Goal: Task Accomplishment & Management: Manage account settings

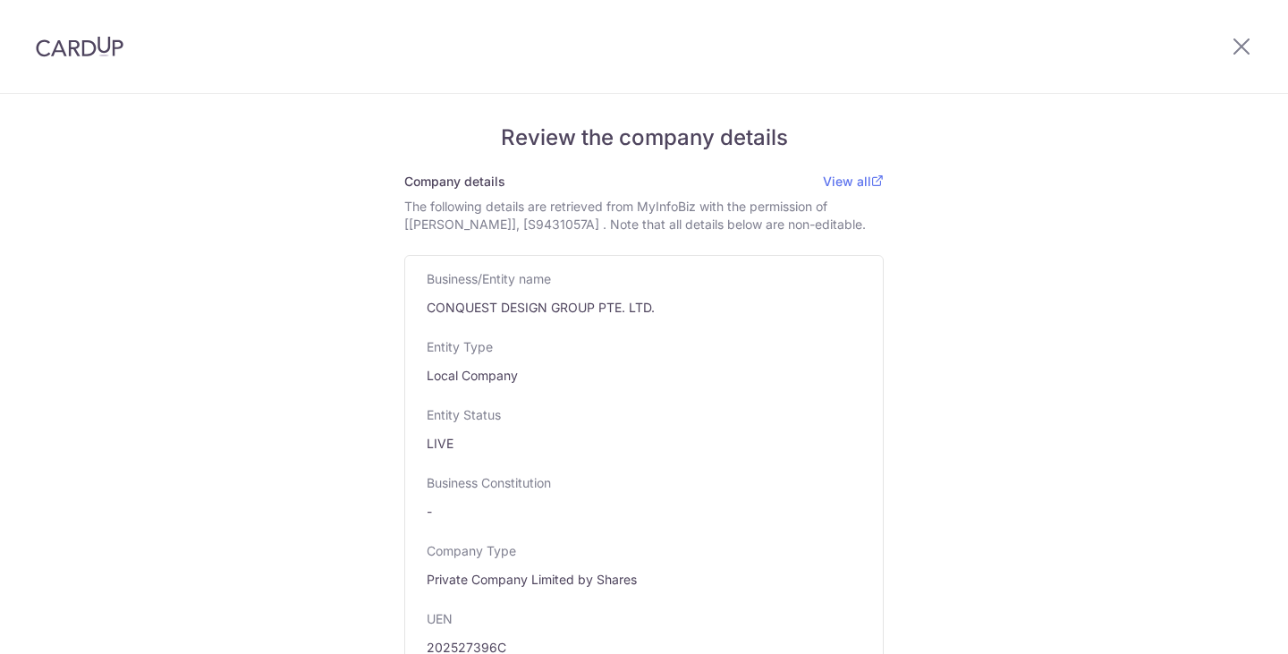
select select "Private Company (PTE LTD)"
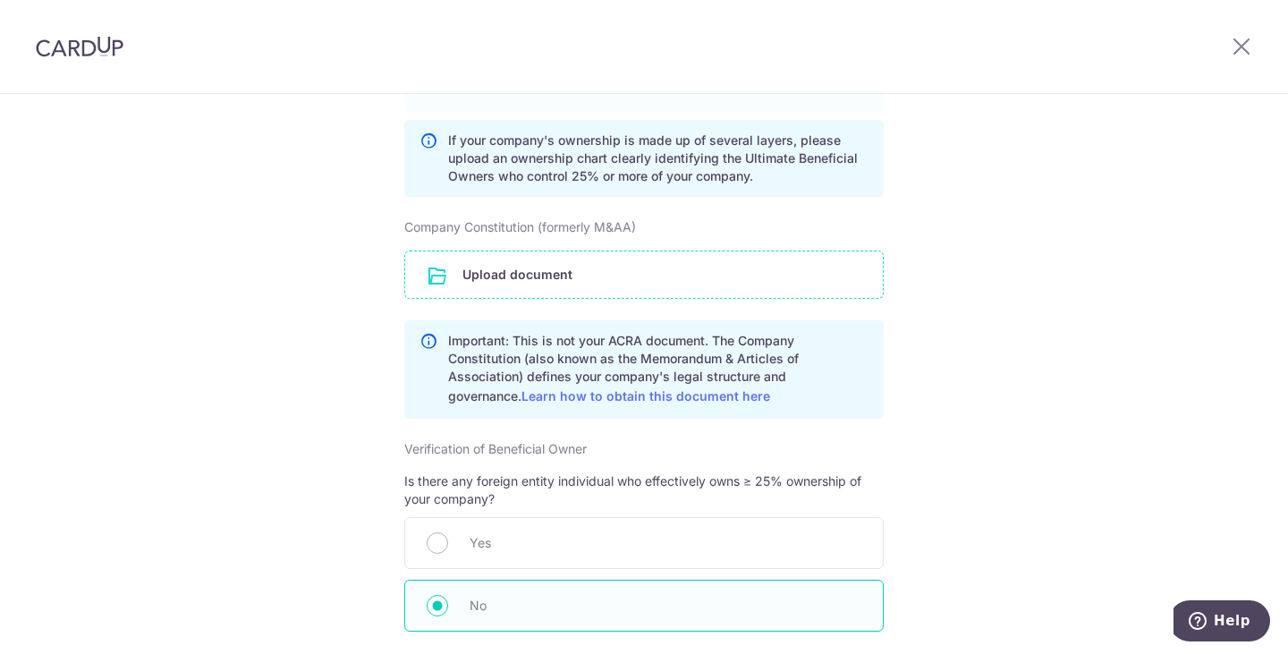
scroll to position [1789, 0]
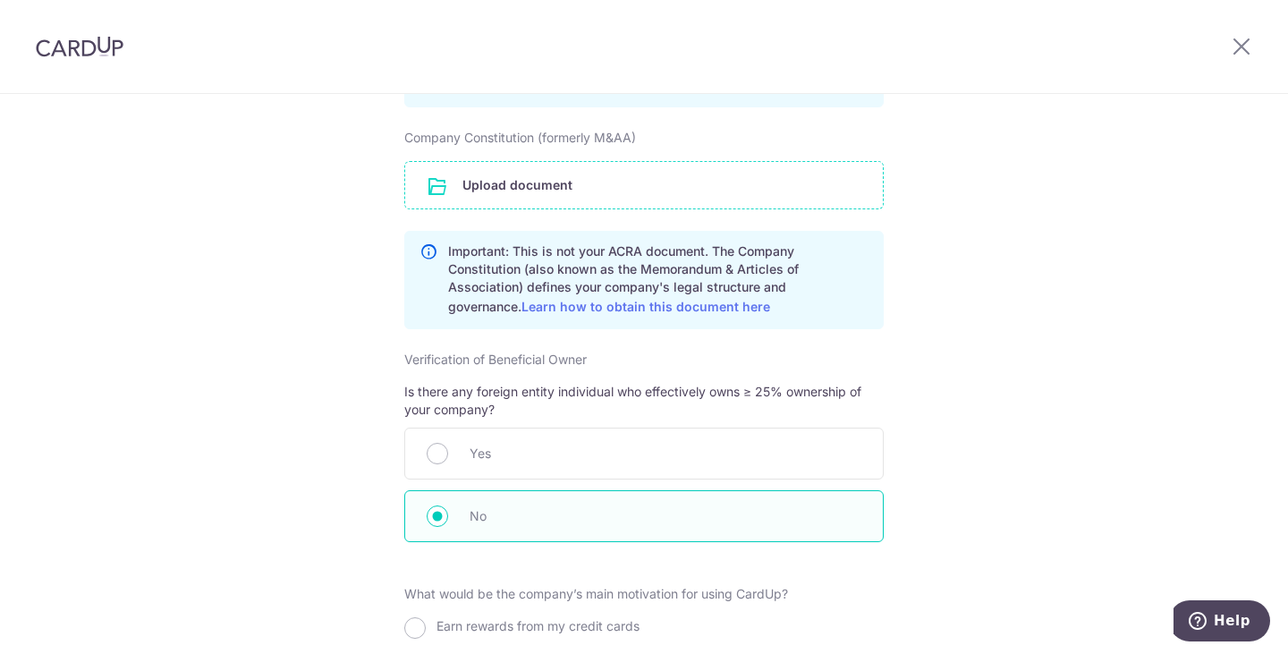
click at [593, 179] on input "file" at bounding box center [644, 185] width 478 height 47
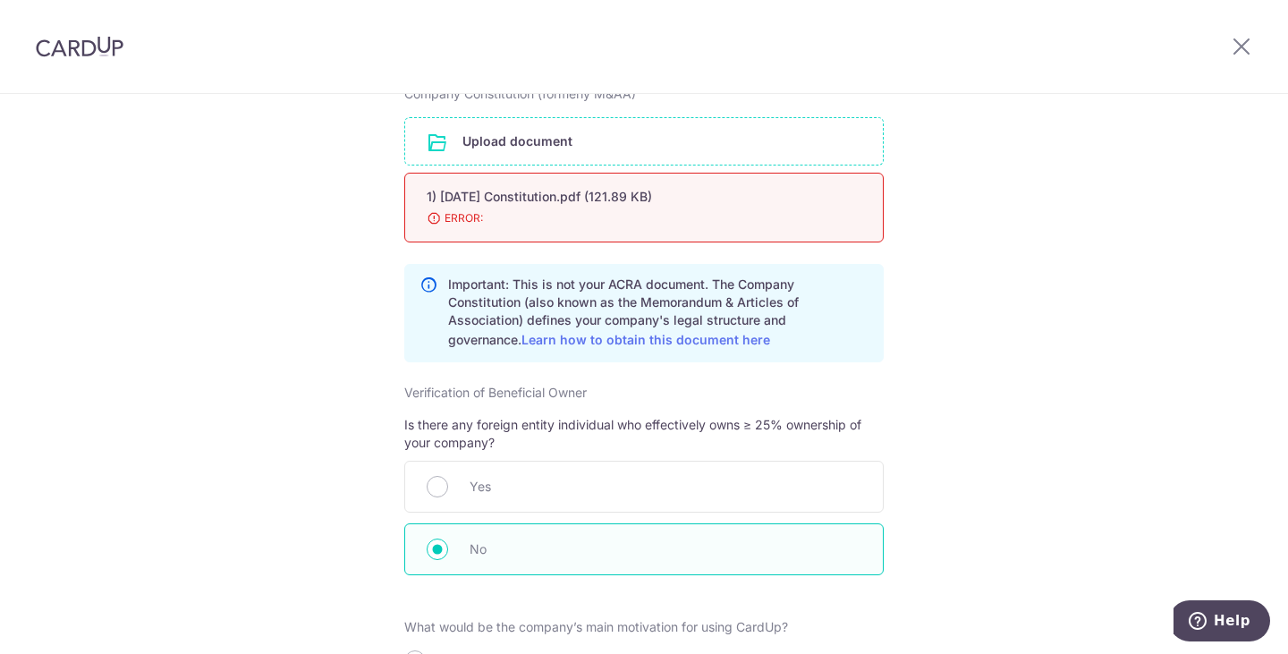
scroll to position [1968, 0]
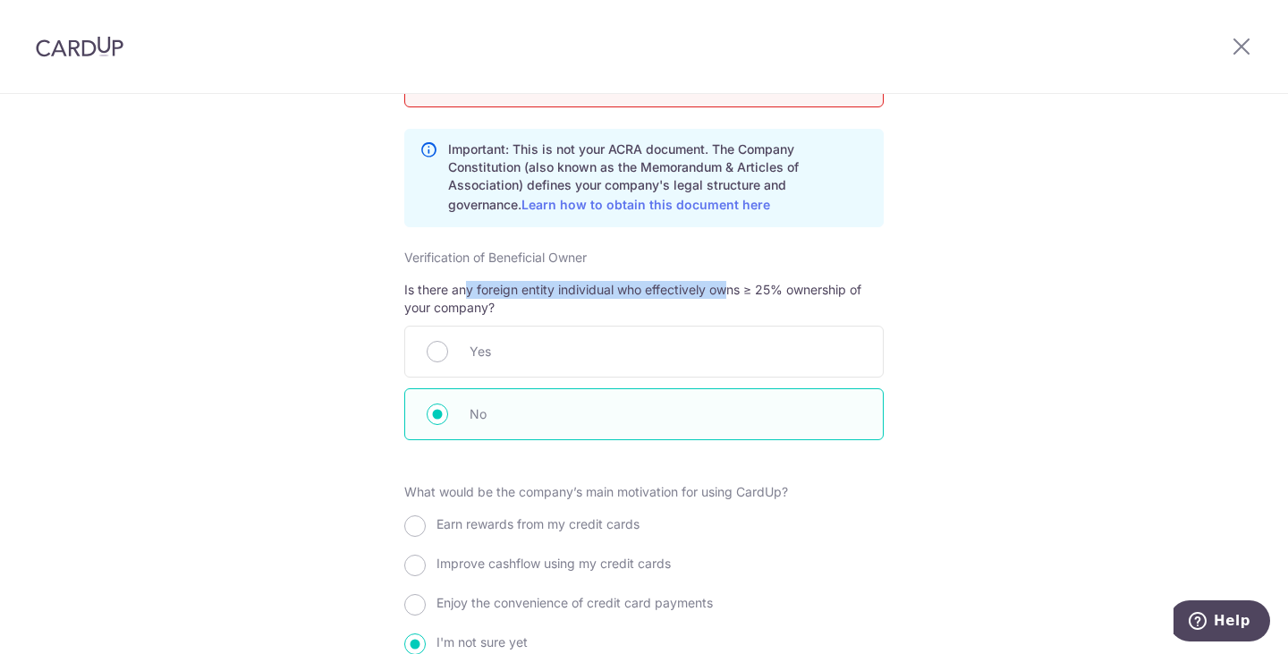
drag, startPoint x: 463, startPoint y: 310, endPoint x: 729, endPoint y: 308, distance: 266.6
click at [729, 308] on p "Is there any foreign entity individual who effectively owns ≥ 25% ownership of …" at bounding box center [644, 299] width 480 height 36
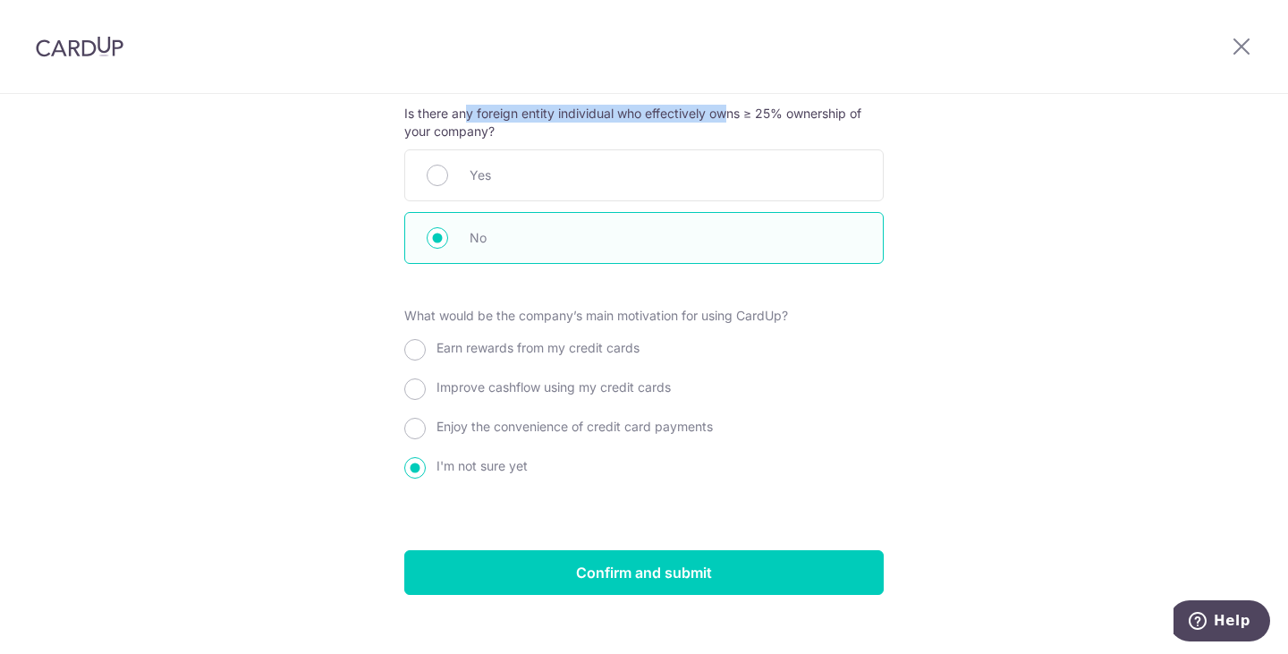
scroll to position [2147, 0]
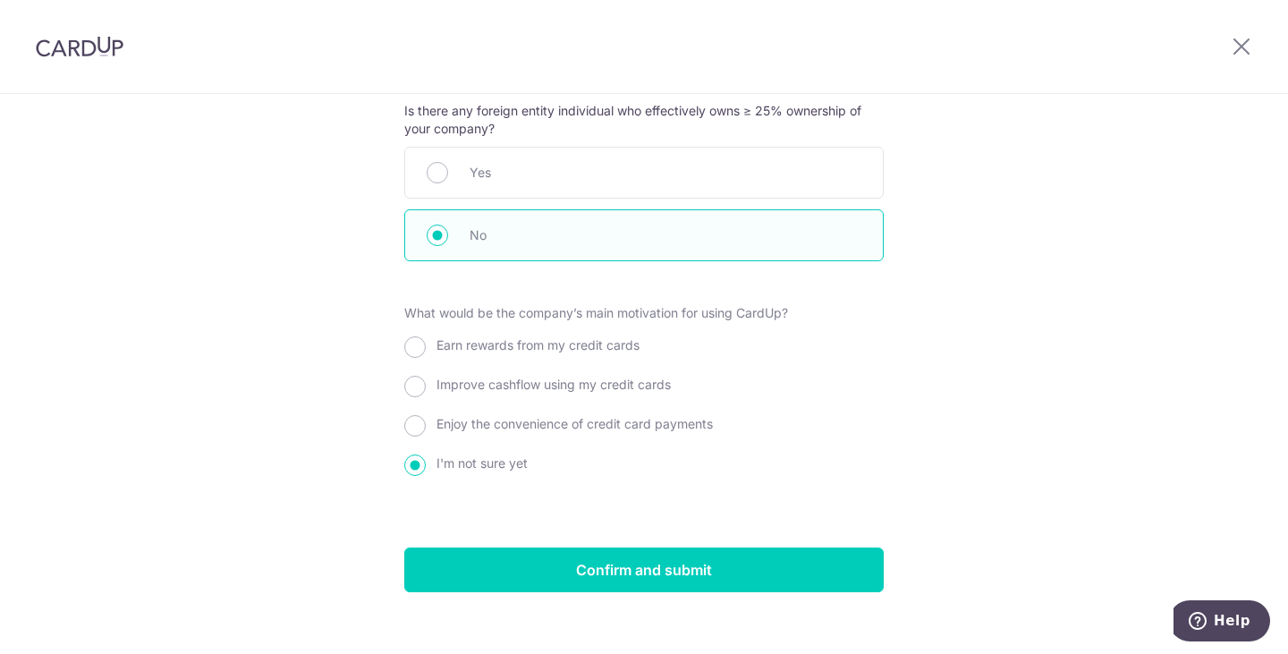
click at [506, 431] on span "Enjoy the convenience of credit card payments" at bounding box center [575, 423] width 276 height 15
click at [426, 436] on input "Enjoy the convenience of credit card payments" at bounding box center [414, 425] width 21 height 21
radio input "true"
click at [534, 353] on span "Earn rewards from my credit cards" at bounding box center [538, 344] width 203 height 15
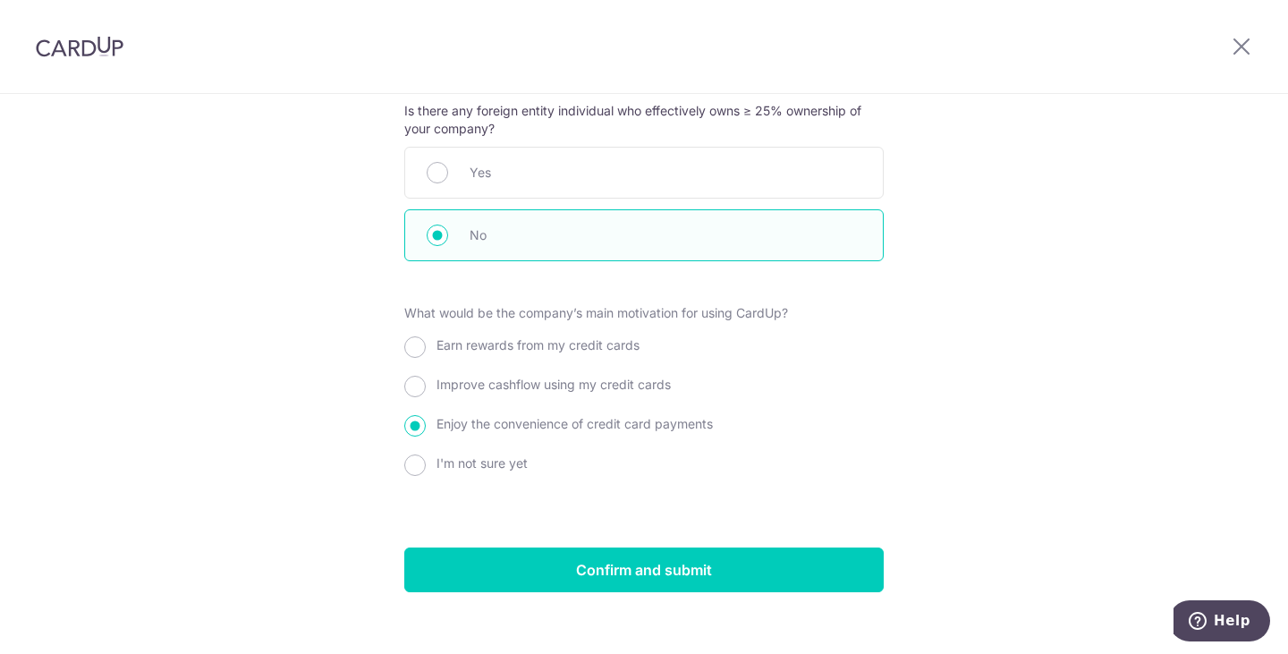
click at [426, 354] on input "Earn rewards from my credit cards" at bounding box center [414, 346] width 21 height 21
radio input "true"
click at [530, 431] on span "Enjoy the convenience of credit card payments" at bounding box center [575, 423] width 276 height 15
click at [426, 437] on input "Enjoy the convenience of credit card payments" at bounding box center [414, 425] width 21 height 21
radio input "true"
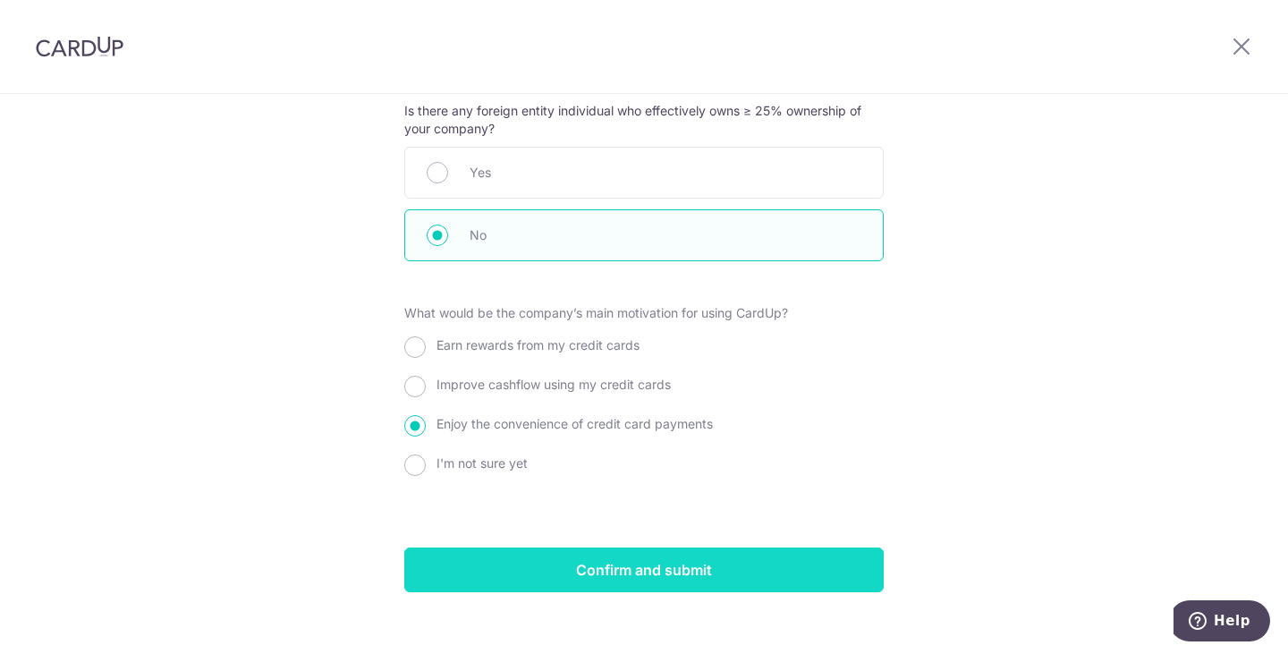
click at [697, 574] on input "Confirm and submit" at bounding box center [644, 570] width 480 height 45
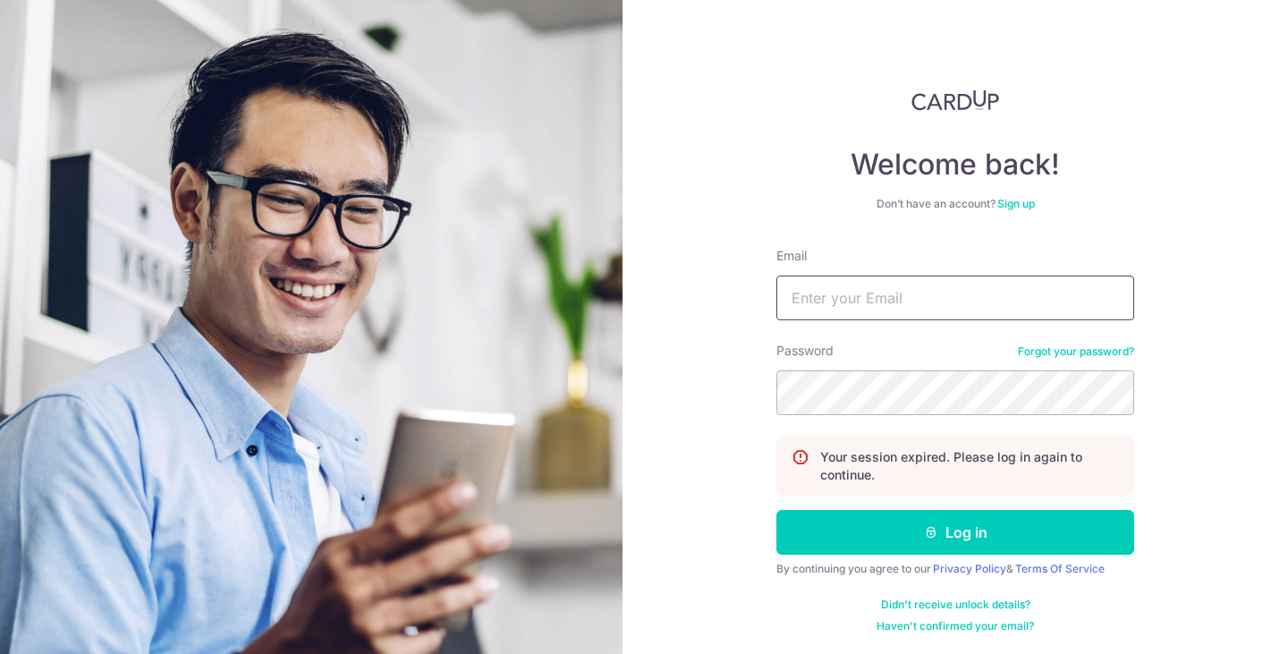
scroll to position [40, 0]
click at [1012, 203] on link "Sign up" at bounding box center [1017, 202] width 38 height 13
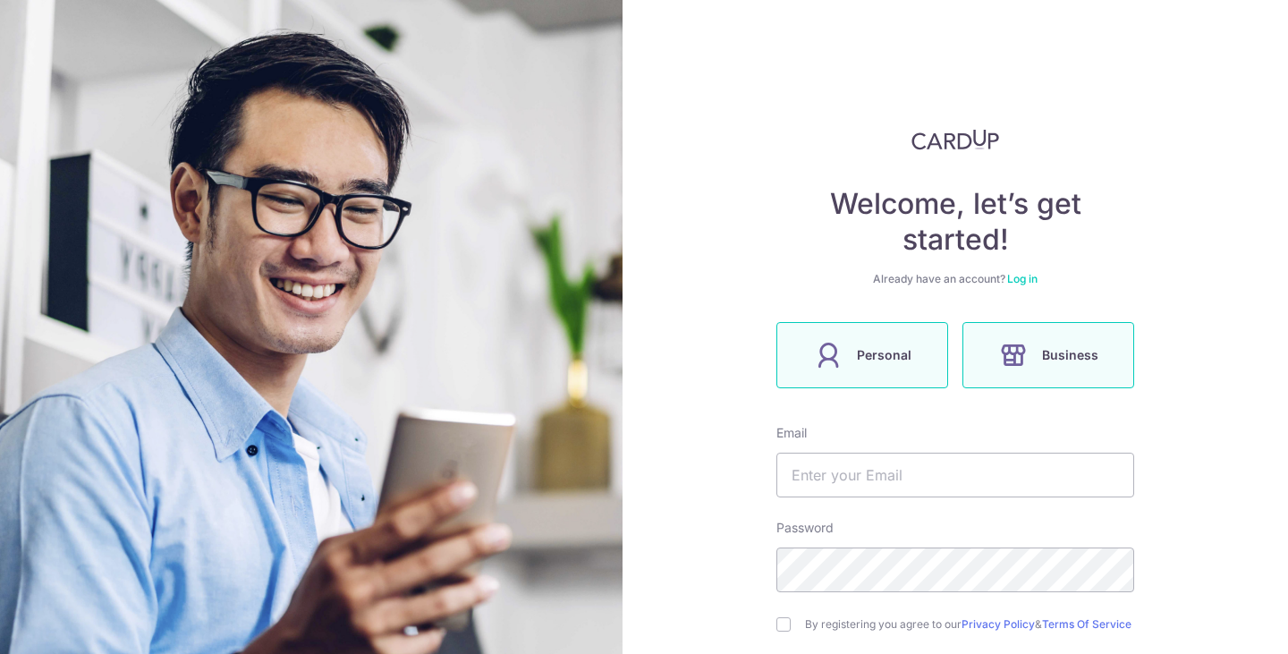
click at [1042, 354] on span "Business" at bounding box center [1070, 354] width 56 height 21
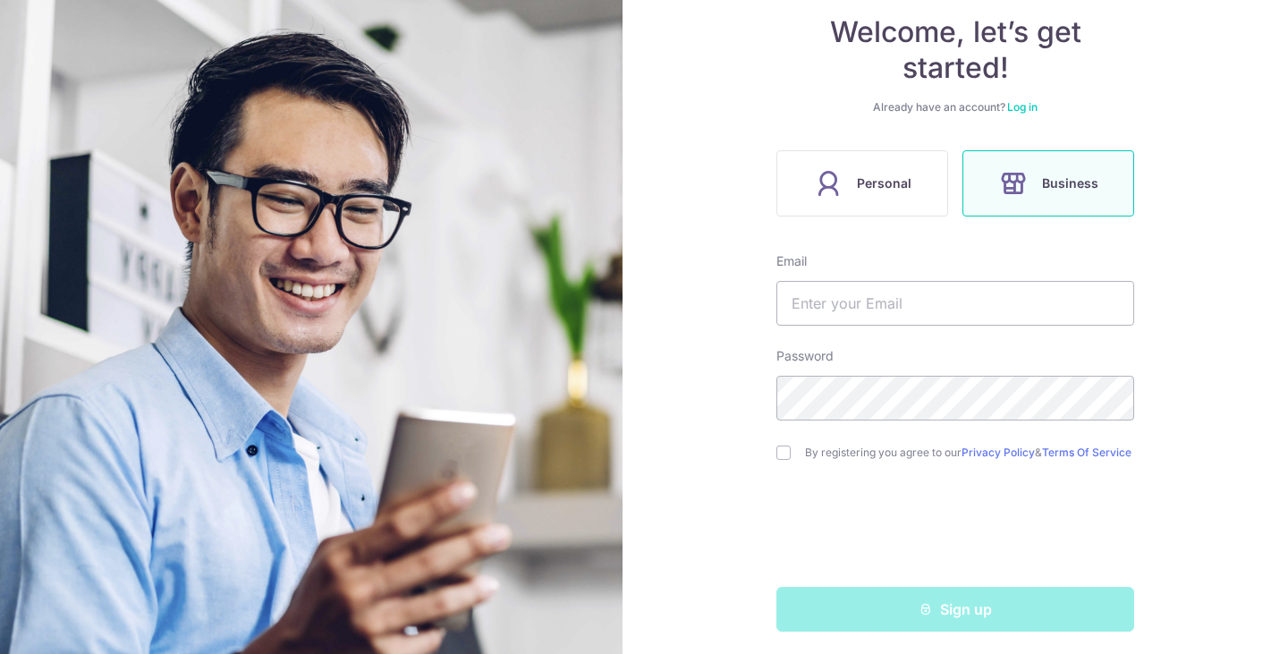
scroll to position [179, 0]
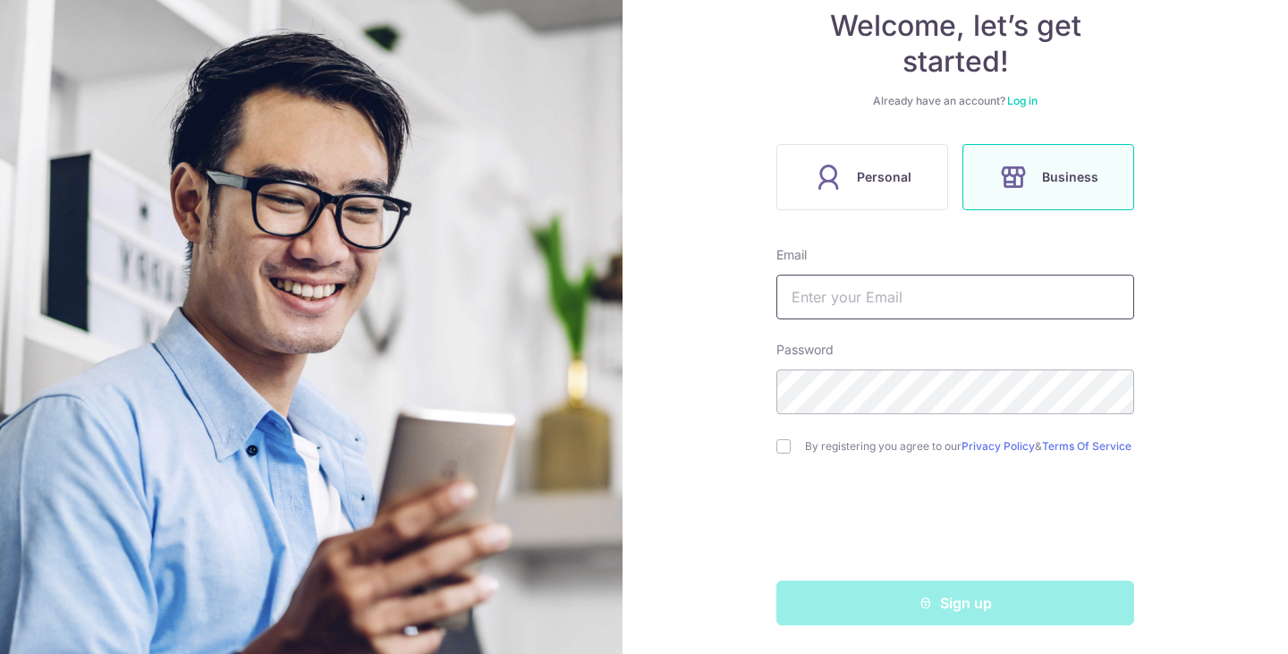
click at [886, 289] on input "text" at bounding box center [956, 297] width 358 height 45
type input "ConquestDesignGroupPTELTD@gmail.com"
click at [777, 444] on input "checkbox" at bounding box center [784, 446] width 14 height 14
checkbox input "true"
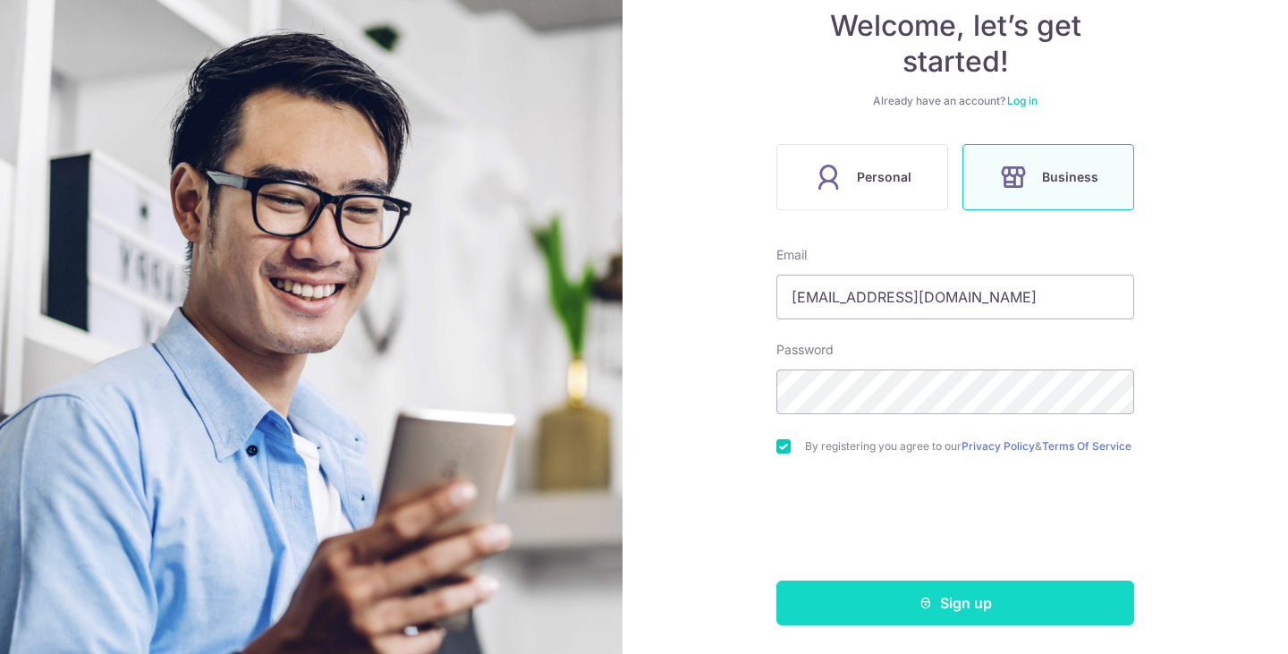
click at [937, 599] on button "Sign up" at bounding box center [956, 603] width 358 height 45
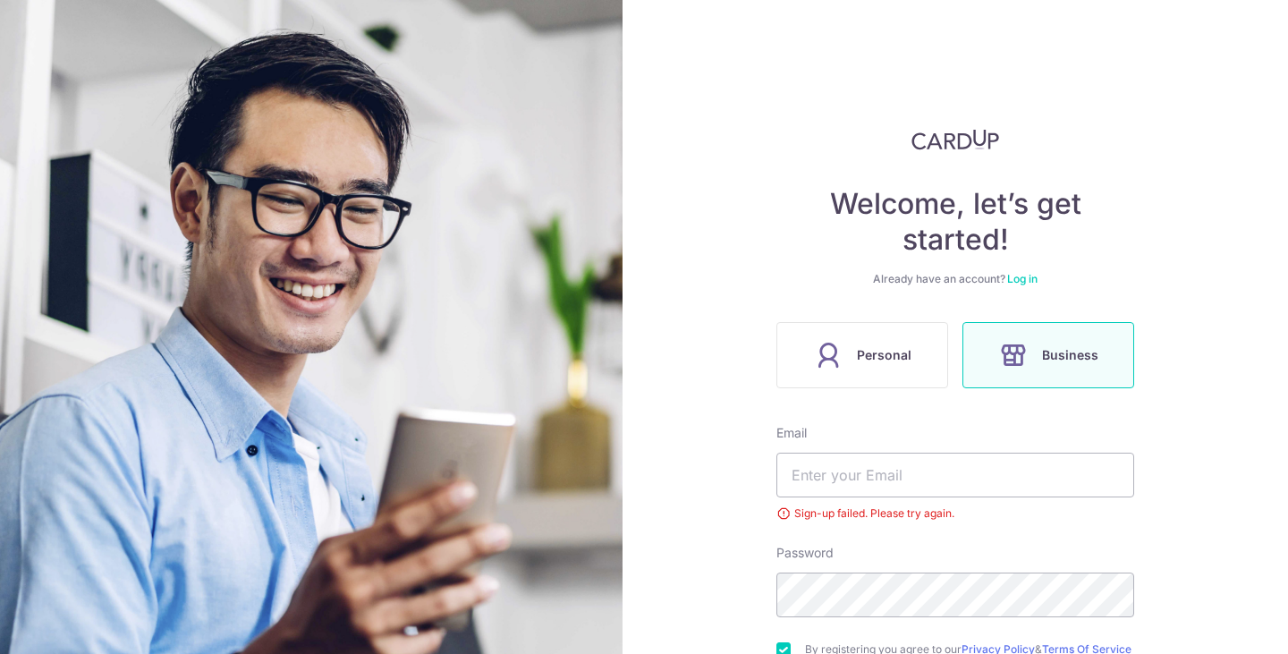
scroll to position [140, 0]
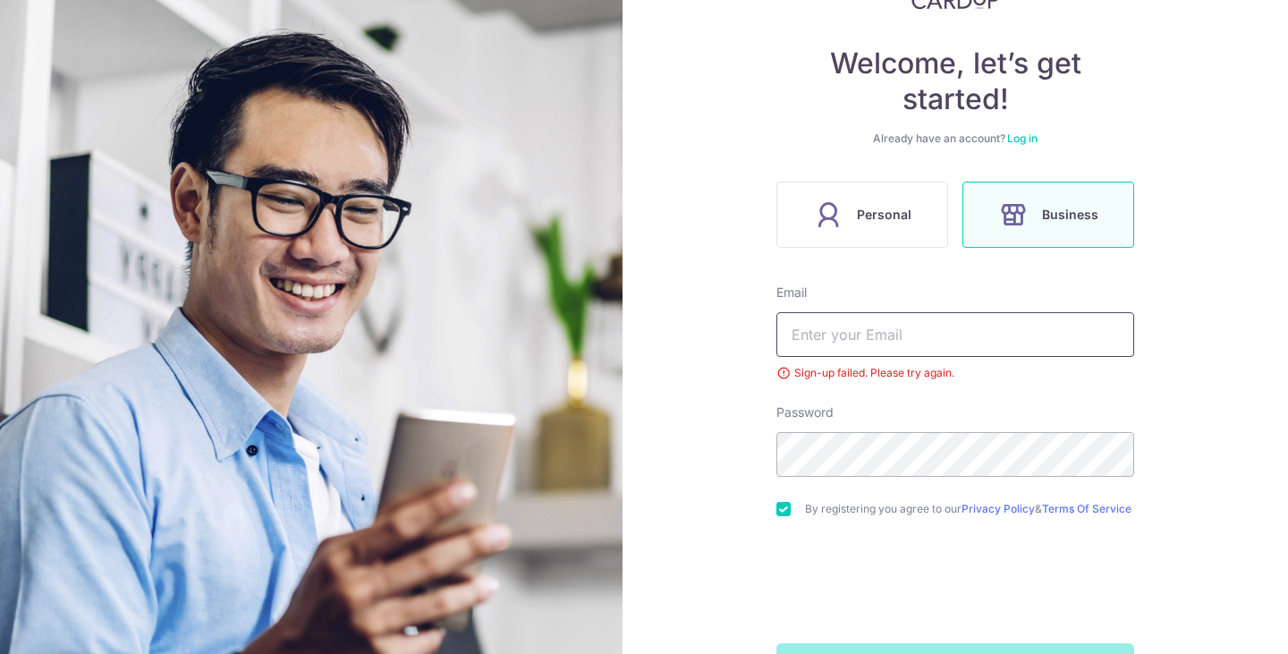
click at [875, 323] on input "text" at bounding box center [956, 334] width 358 height 45
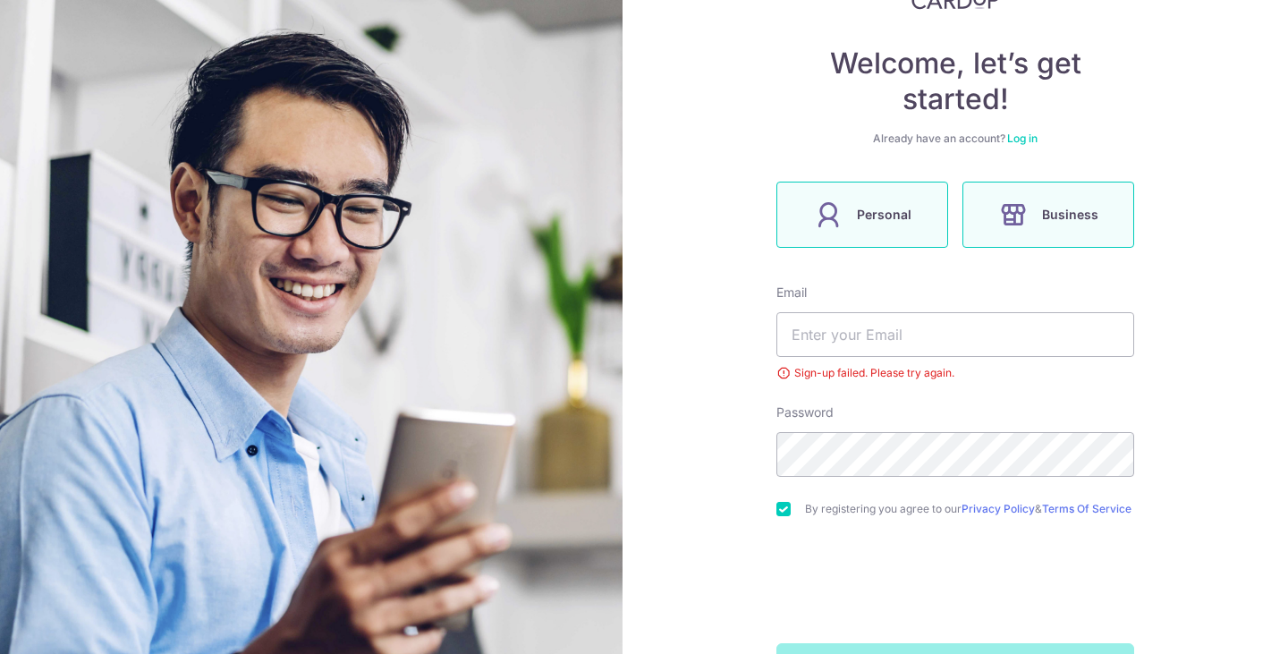
click at [873, 196] on label "Personal" at bounding box center [863, 215] width 172 height 66
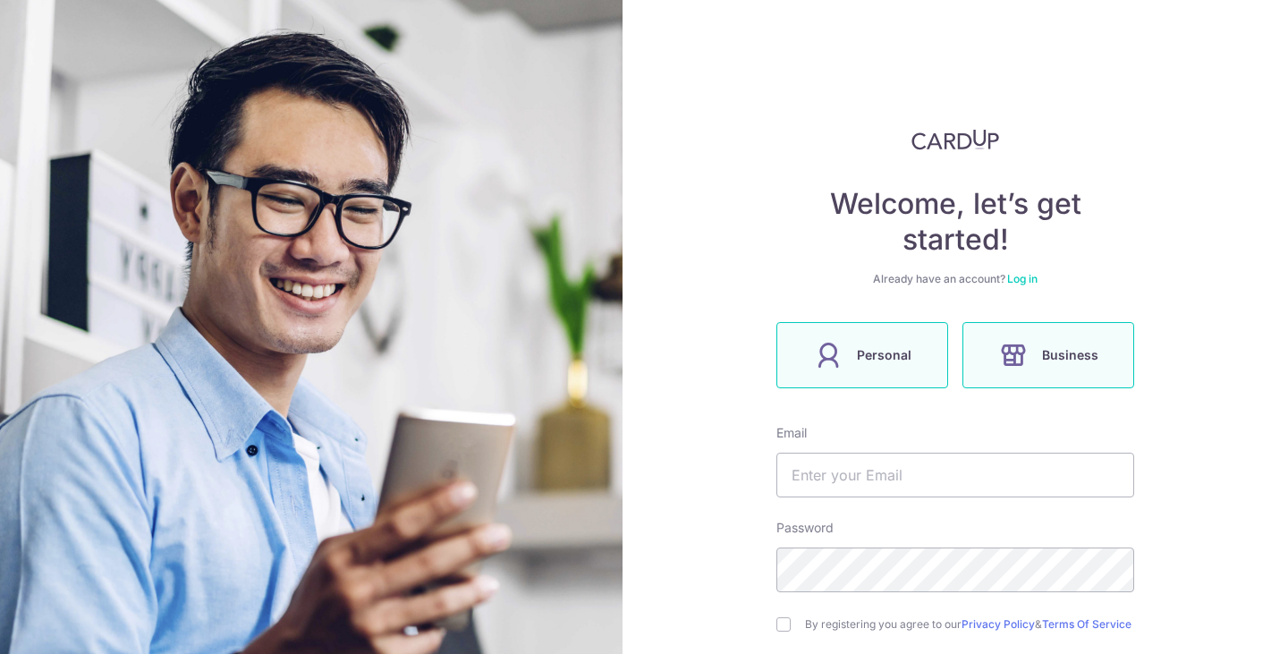
click at [1060, 366] on label "Business" at bounding box center [1049, 355] width 172 height 66
click at [1015, 272] on div "Already have an account? Log in" at bounding box center [956, 279] width 358 height 14
click at [1024, 279] on link "Log in" at bounding box center [1022, 278] width 30 height 13
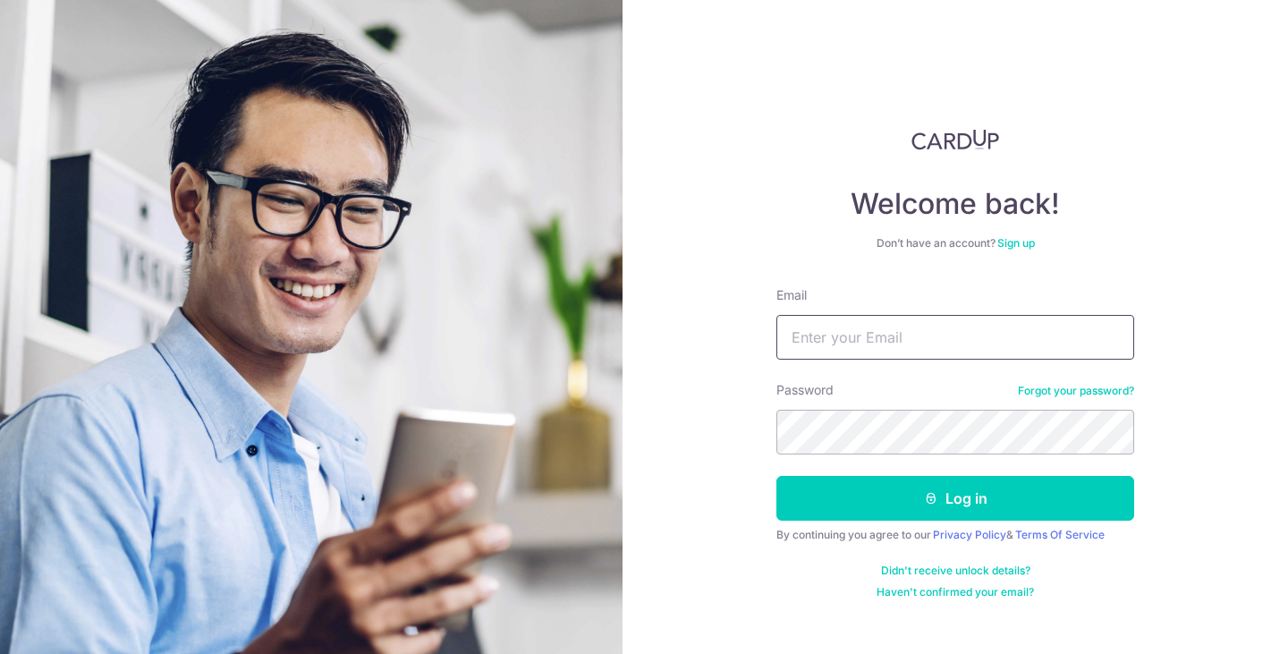
click at [918, 344] on input "Email" at bounding box center [956, 337] width 358 height 45
paste input "kason888CDG!"
type input "kason888CDG!"
drag, startPoint x: 922, startPoint y: 337, endPoint x: 701, endPoint y: 349, distance: 222.2
click at [701, 349] on div "Welcome back! Don’t have an account? Sign up Email kason888CDG! Password Forgot…" at bounding box center [956, 327] width 666 height 654
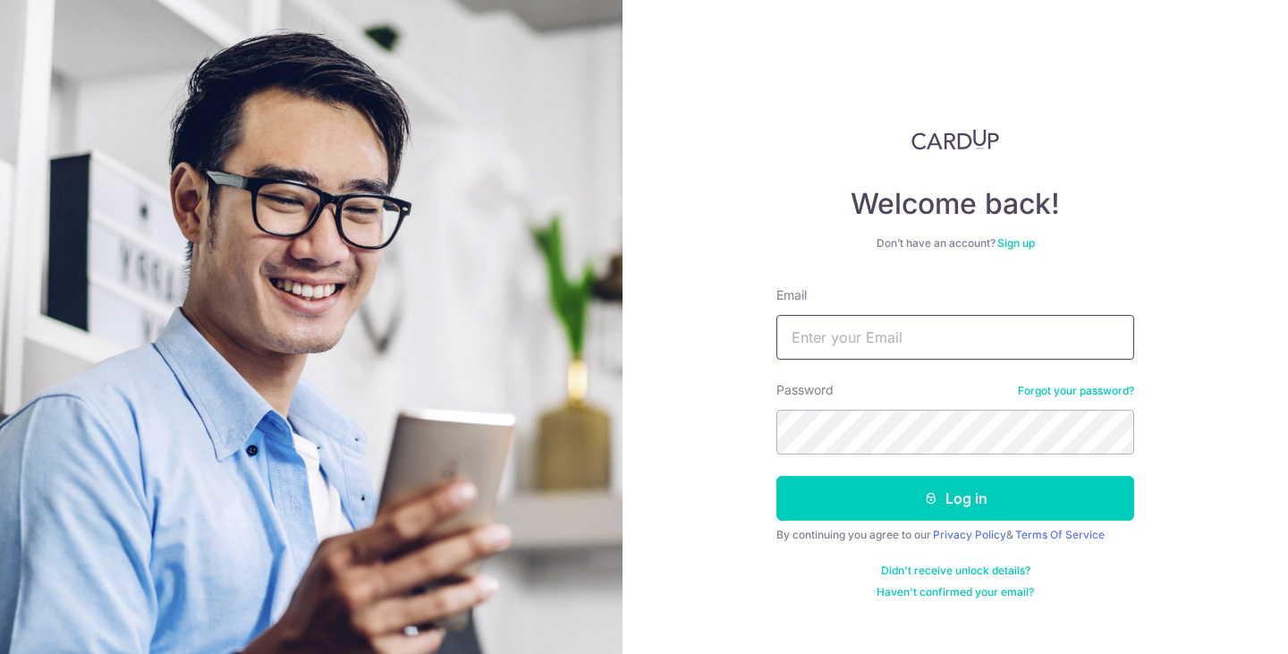
click at [911, 336] on input "Email" at bounding box center [956, 337] width 358 height 45
click at [950, 390] on div "Password Forgot your password?" at bounding box center [956, 417] width 358 height 73
click at [913, 341] on input "Email" at bounding box center [956, 337] width 358 height 45
click at [879, 335] on input "Email" at bounding box center [956, 337] width 358 height 45
type input "ConquestDesignGroupPTELTD@gmail.com"
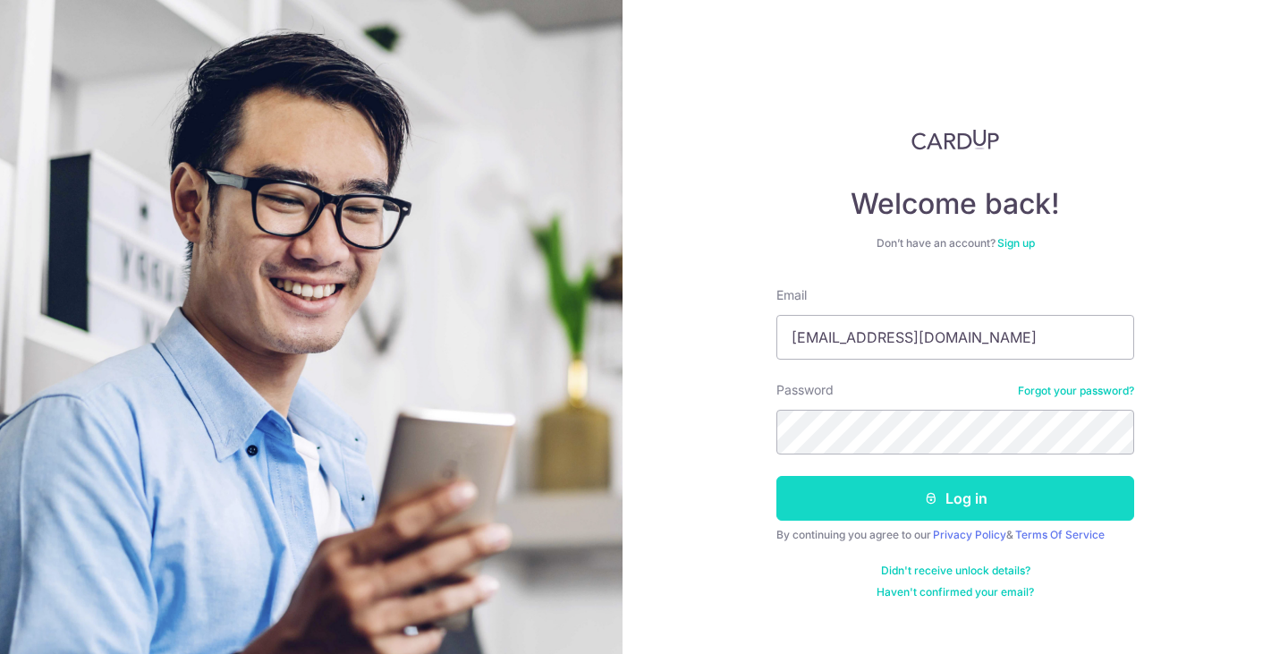
click at [937, 499] on icon "submit" at bounding box center [931, 498] width 14 height 14
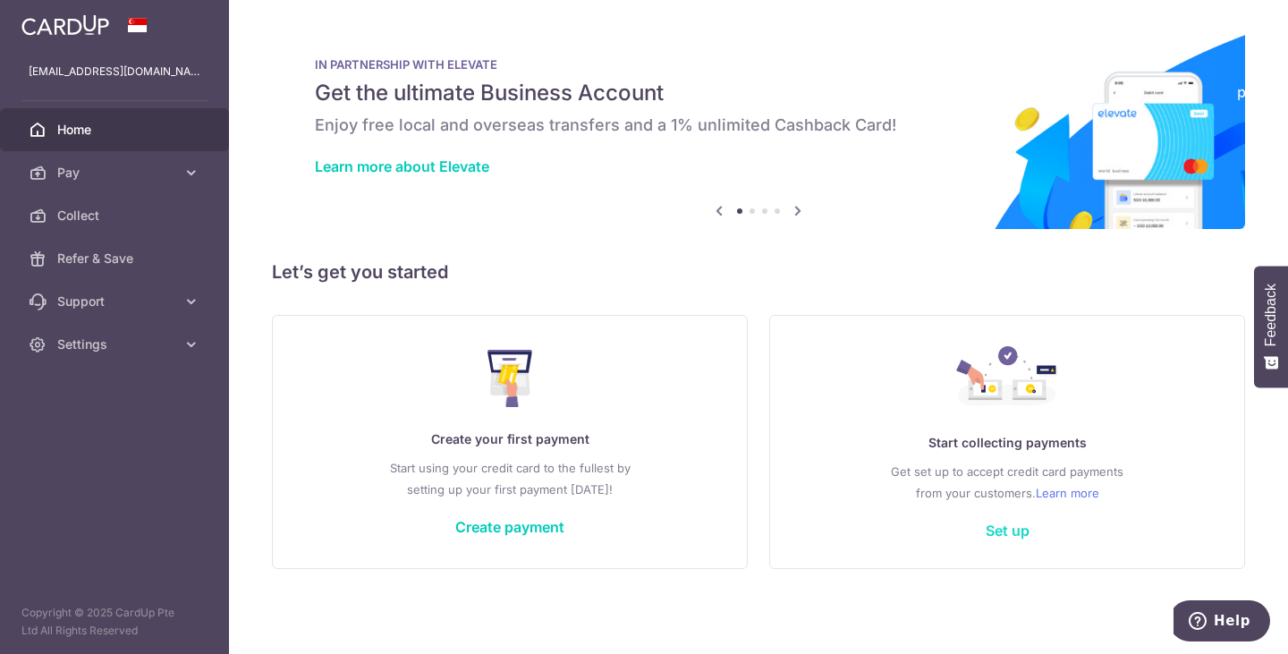
click at [1011, 528] on link "Set up" at bounding box center [1008, 531] width 44 height 18
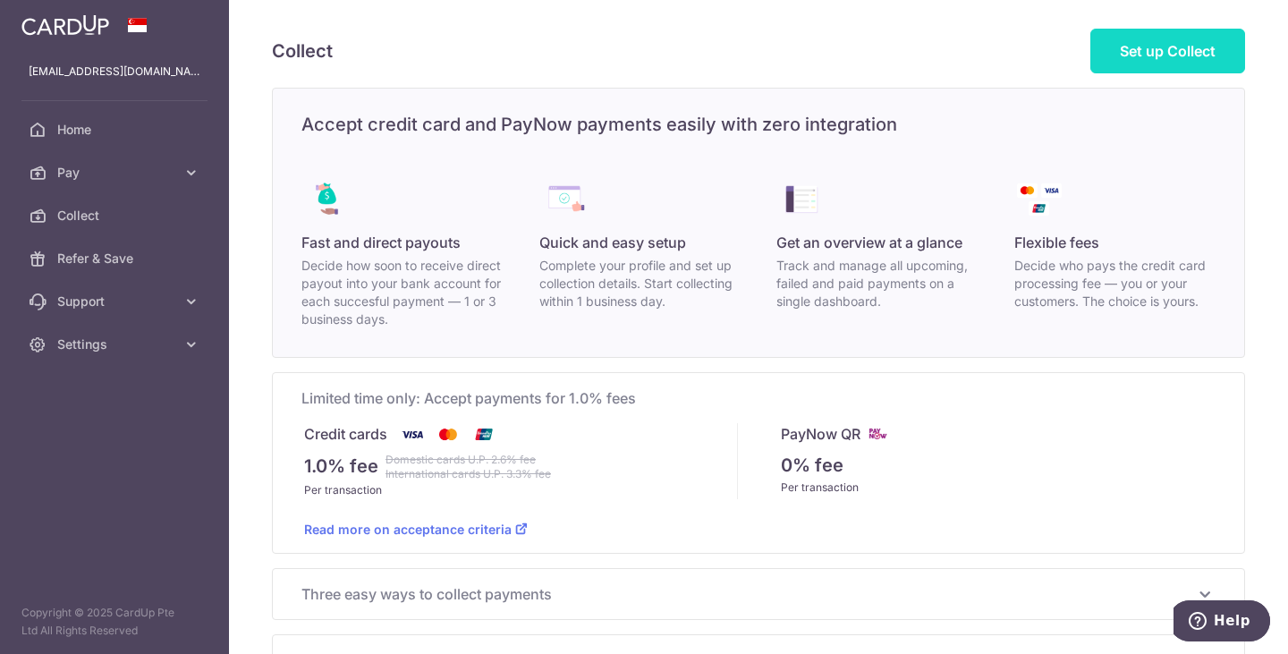
click at [1160, 67] on link "Set up Collect" at bounding box center [1168, 51] width 155 height 45
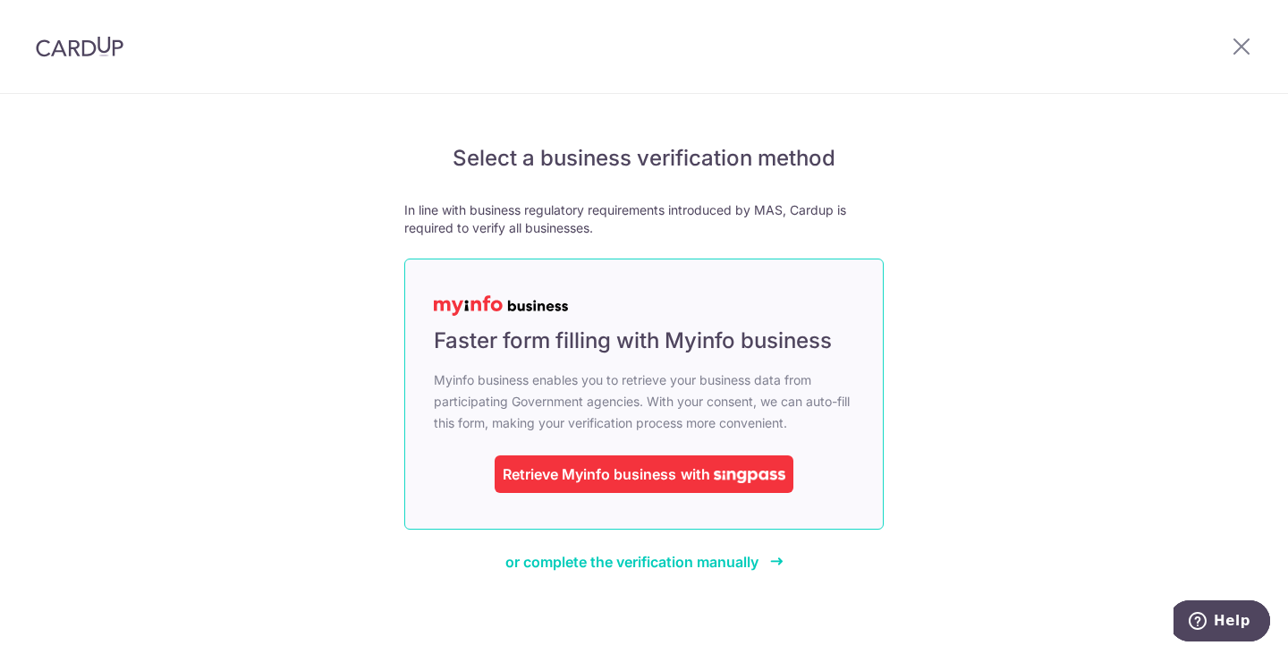
click at [687, 467] on span "with" at bounding box center [696, 474] width 30 height 18
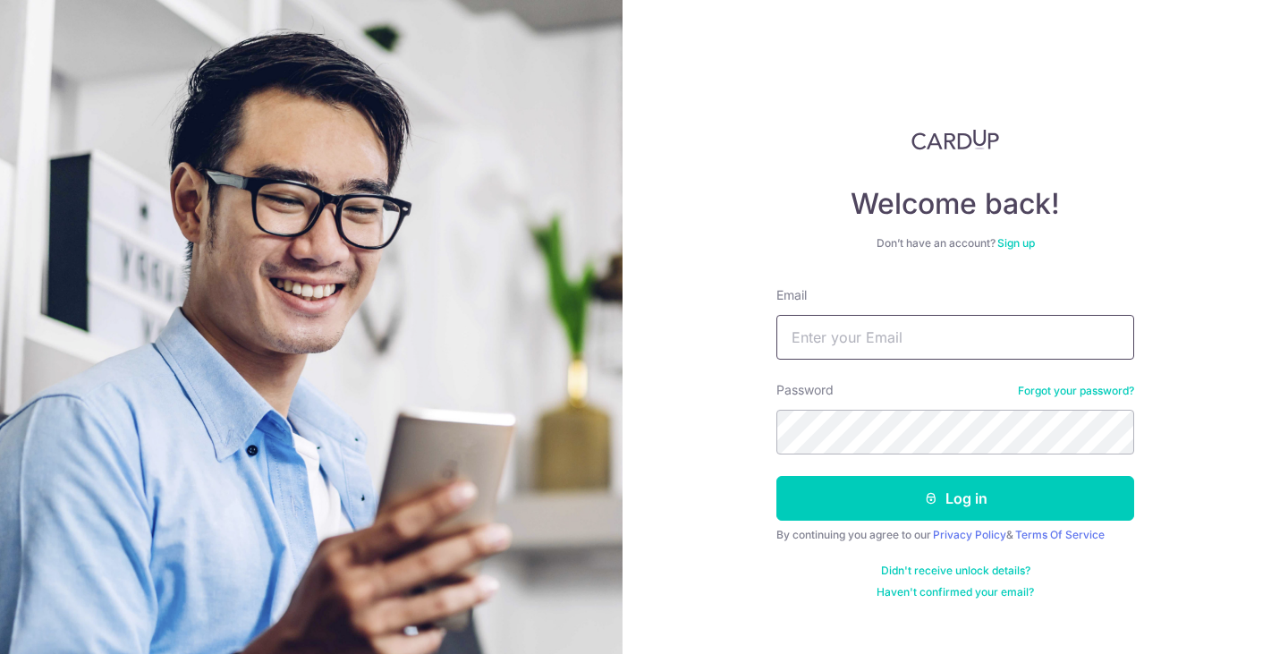
click at [940, 339] on input "Email" at bounding box center [956, 337] width 358 height 45
type input "[EMAIL_ADDRESS][DOMAIN_NAME]"
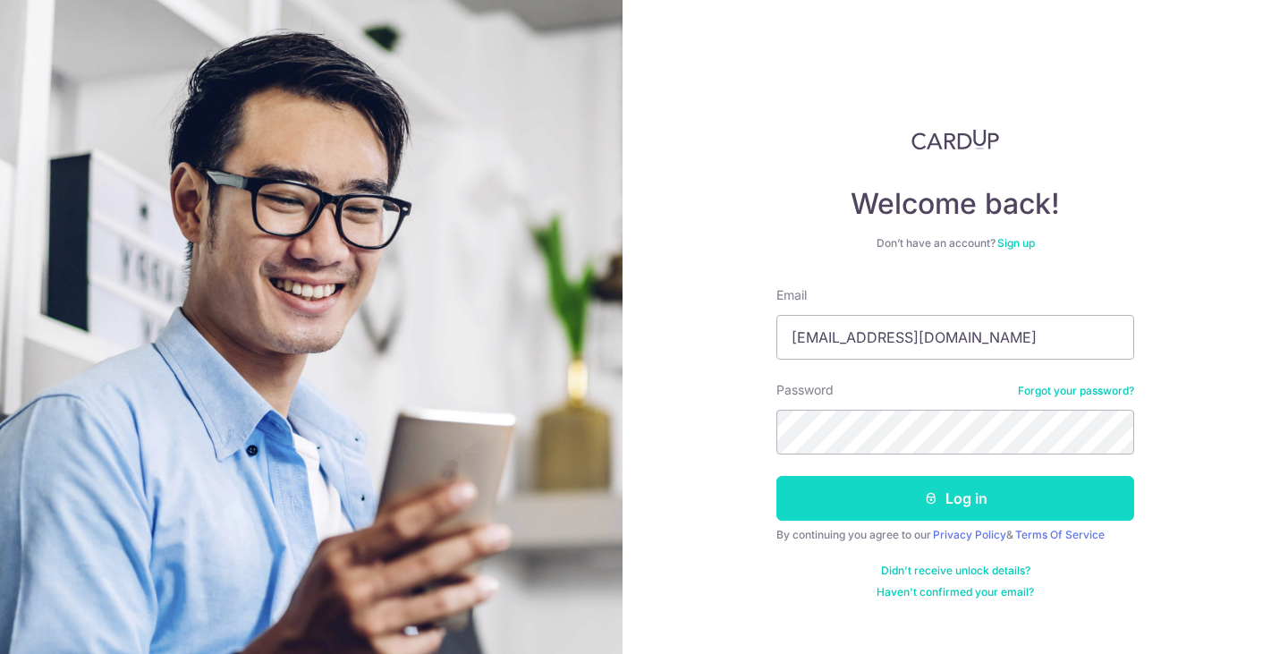
click at [909, 493] on button "Log in" at bounding box center [956, 498] width 358 height 45
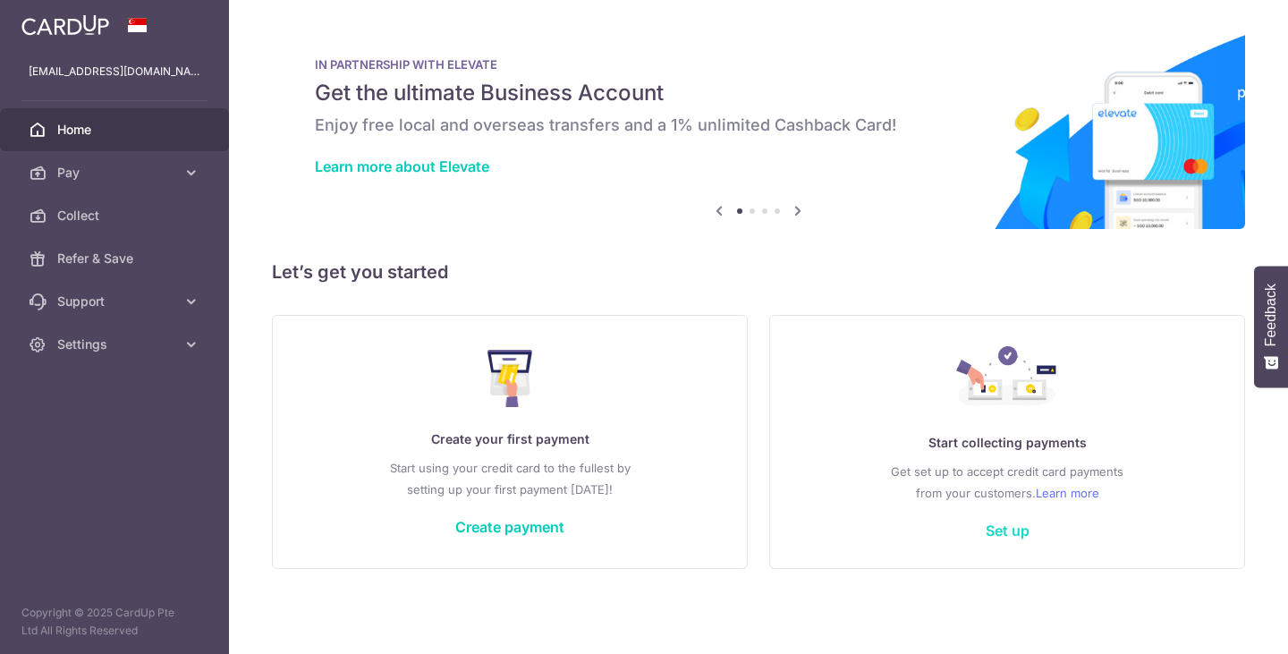
click at [996, 534] on link "Set up" at bounding box center [1008, 531] width 44 height 18
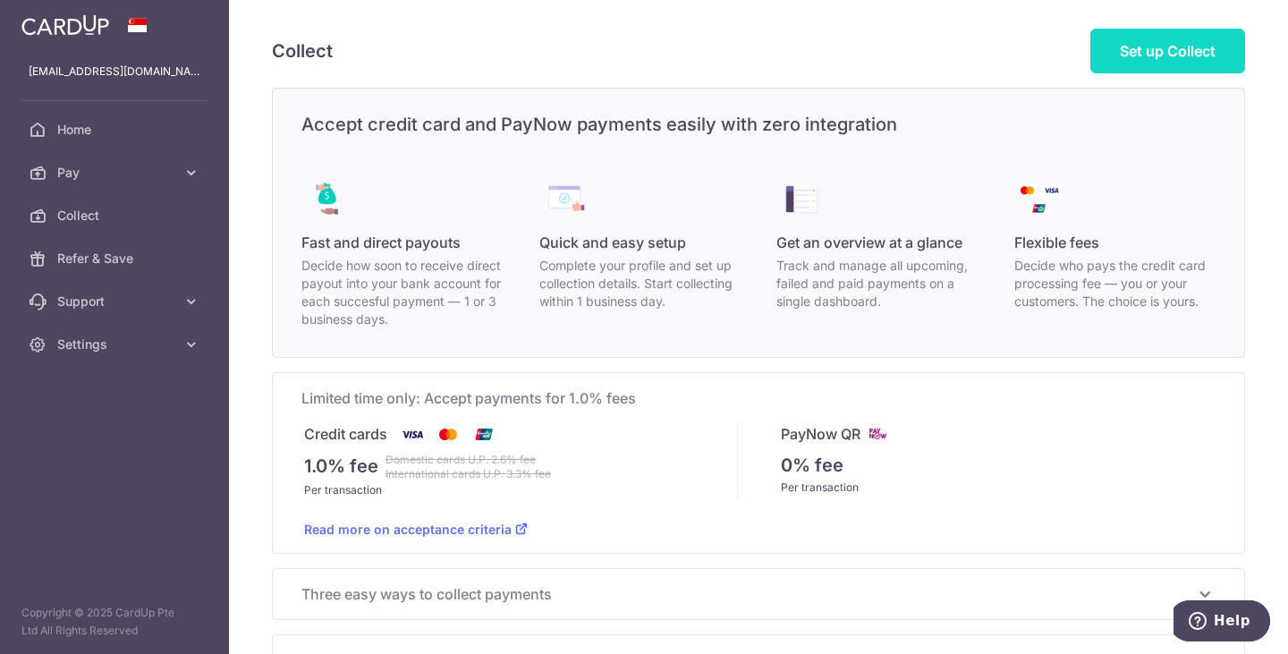
click at [1136, 47] on span "Set up Collect" at bounding box center [1168, 51] width 96 height 18
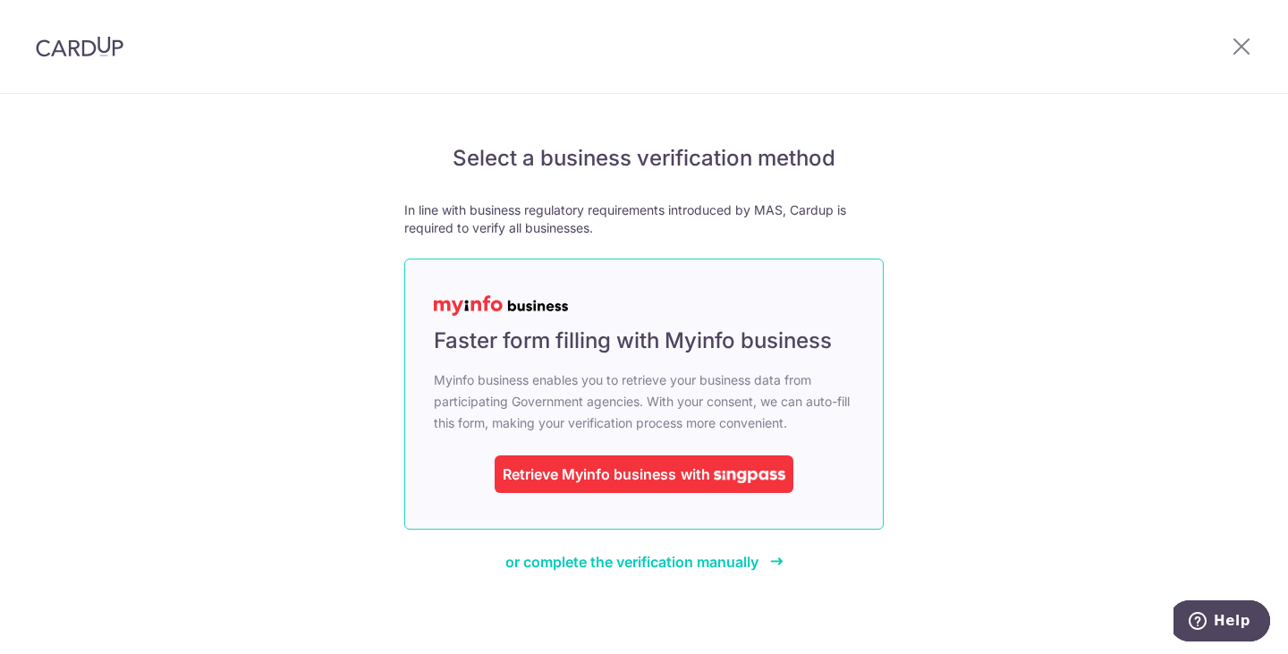
click at [693, 456] on div "Retrieve Myinfo business with" at bounding box center [644, 474] width 299 height 38
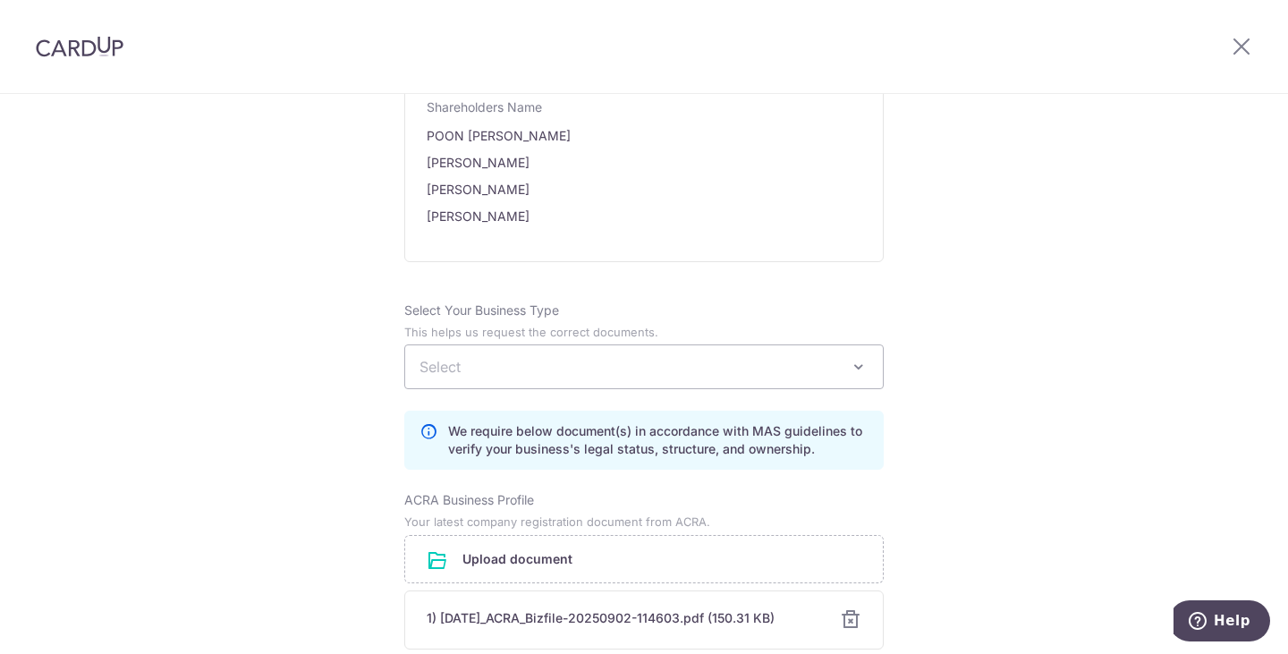
scroll to position [1163, 0]
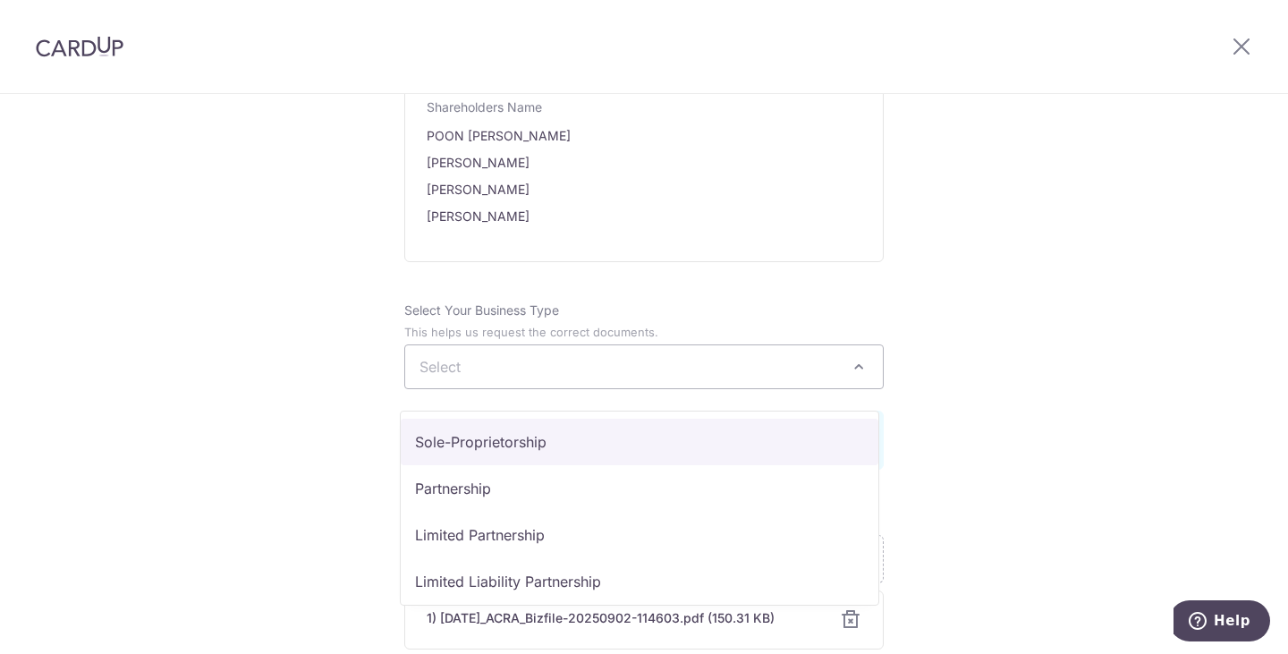
click at [534, 373] on span "Select" at bounding box center [644, 366] width 478 height 43
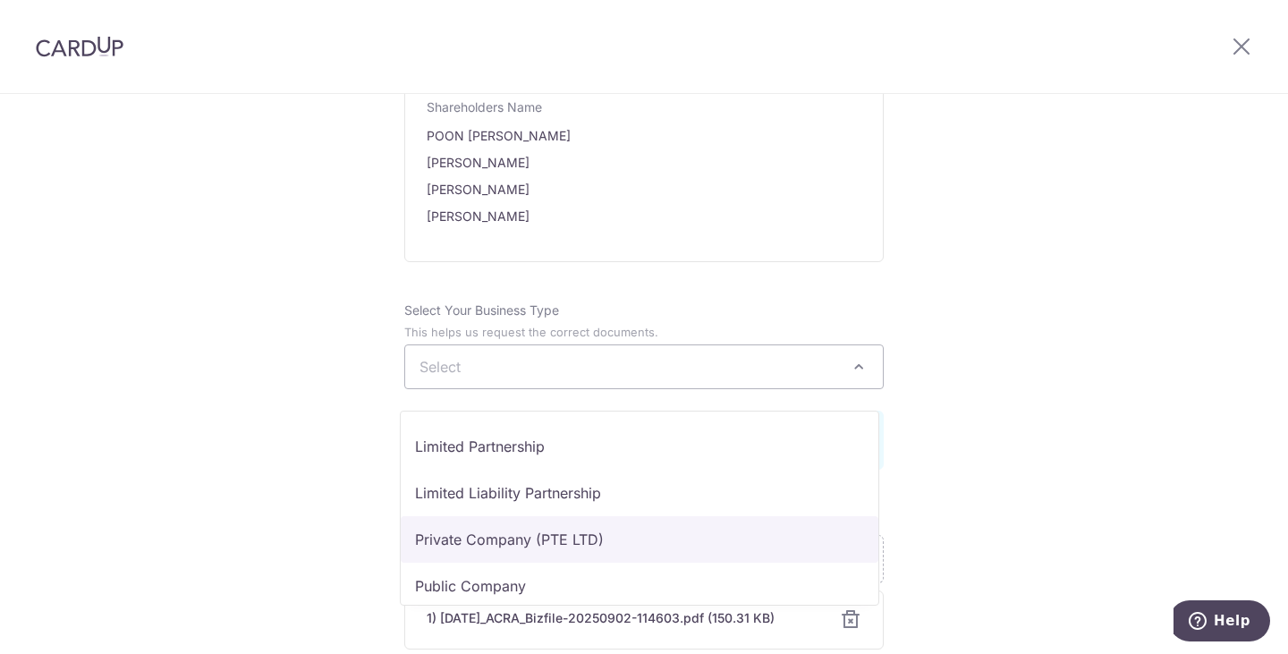
scroll to position [89, 0]
select select "Private Company (PTE LTD)"
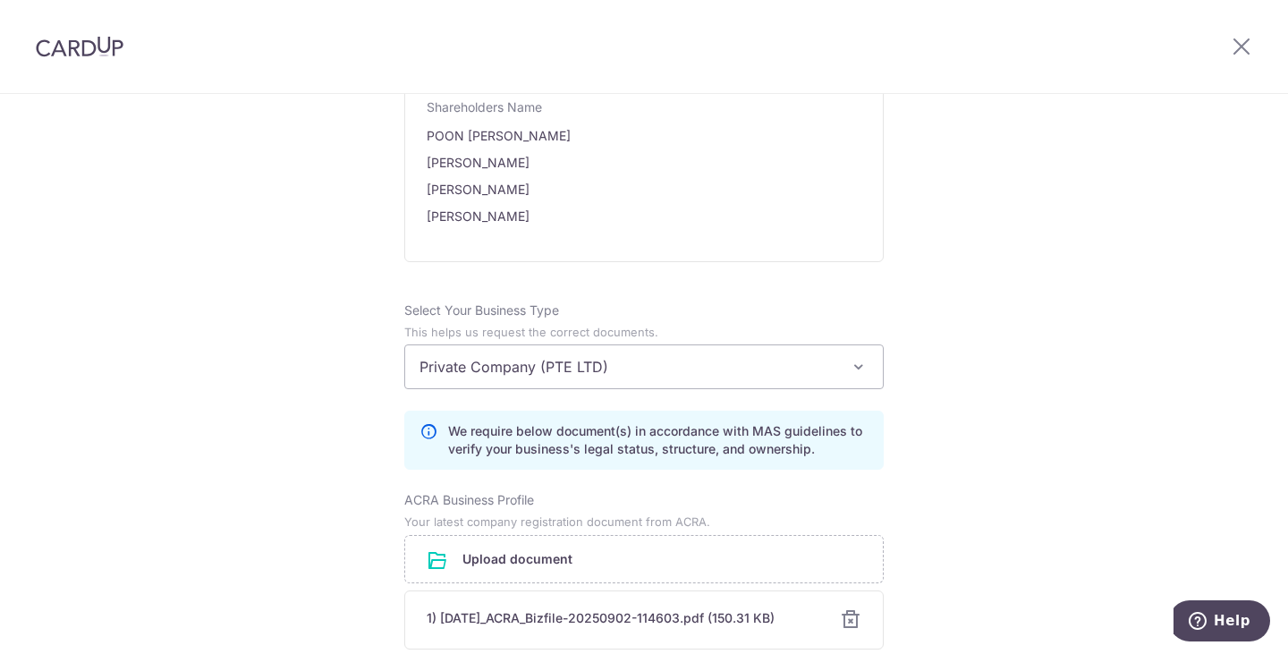
click at [998, 259] on div "Review the company details Company details View all The following details are r…" at bounding box center [644, 257] width 1288 height 2653
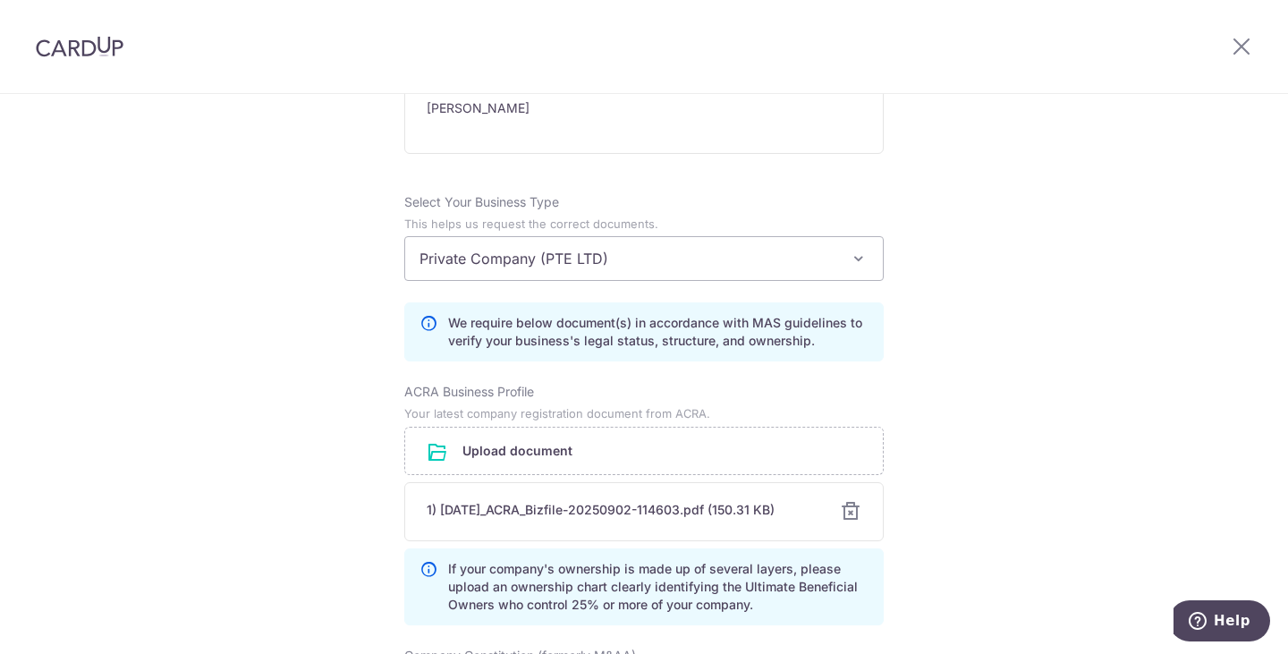
scroll to position [1342, 0]
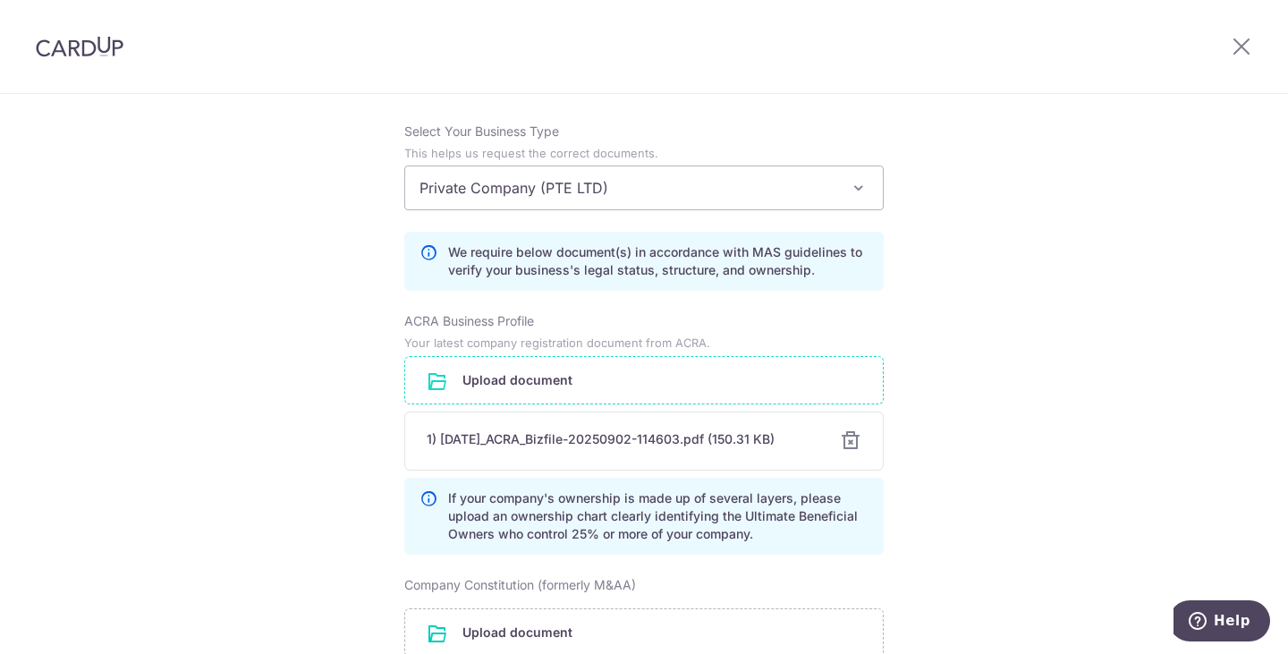
click at [688, 389] on input "file" at bounding box center [644, 380] width 478 height 47
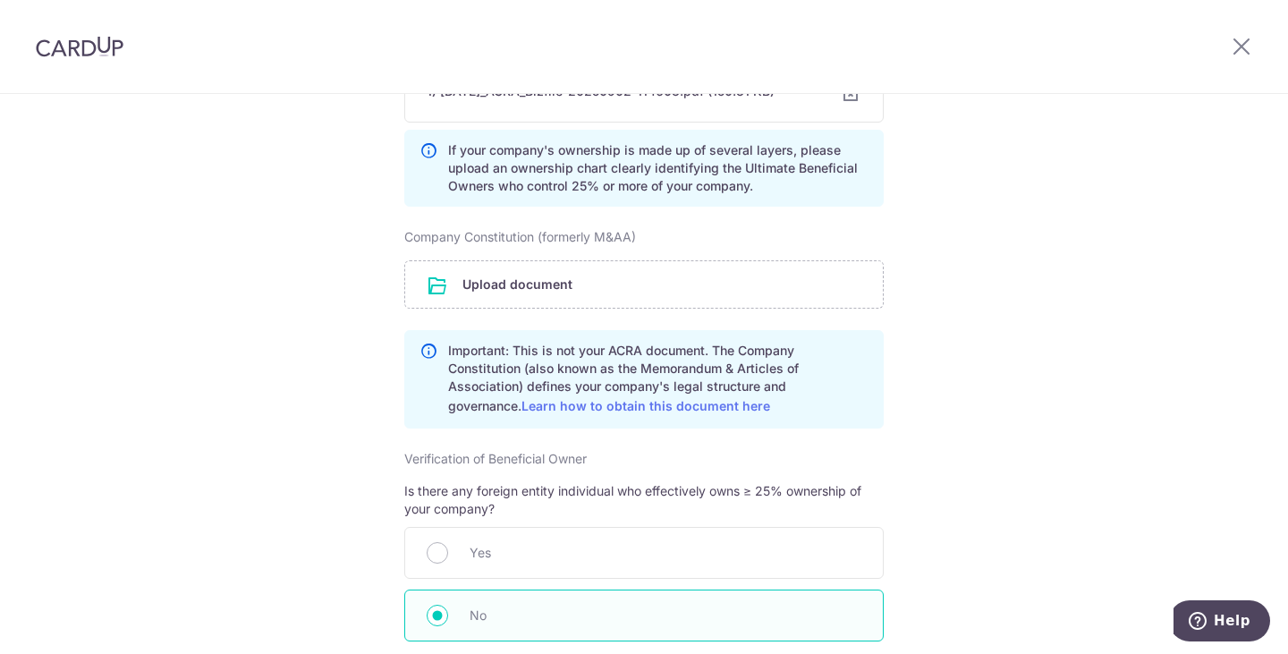
scroll to position [1700, 0]
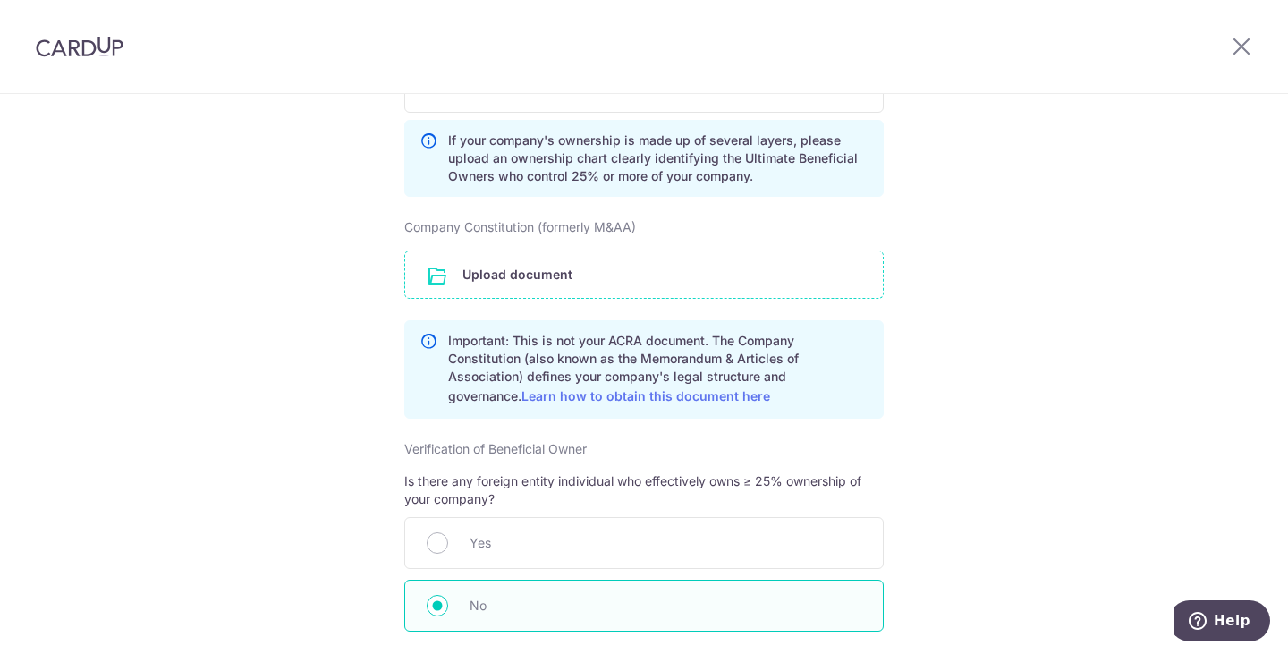
click at [584, 297] on input "file" at bounding box center [644, 274] width 478 height 47
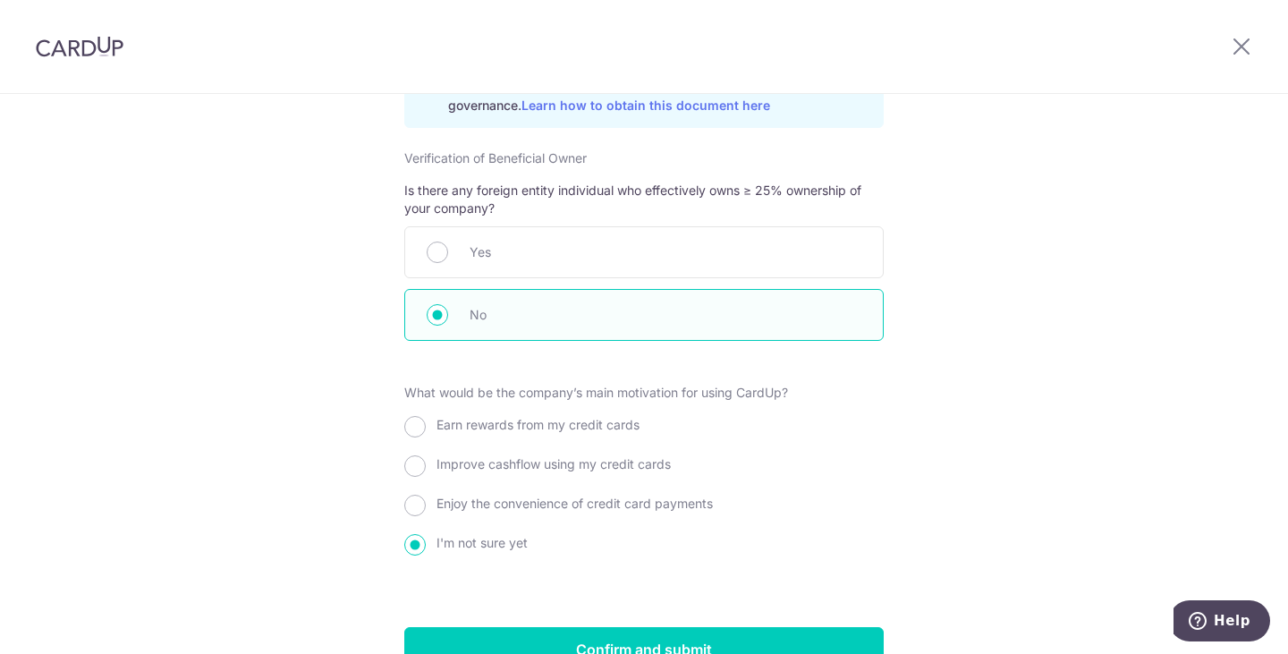
scroll to position [2058, 0]
click at [543, 510] on span "Enjoy the convenience of credit card payments" at bounding box center [575, 502] width 276 height 15
click at [426, 515] on input "Enjoy the convenience of credit card payments" at bounding box center [414, 504] width 21 height 21
radio input "true"
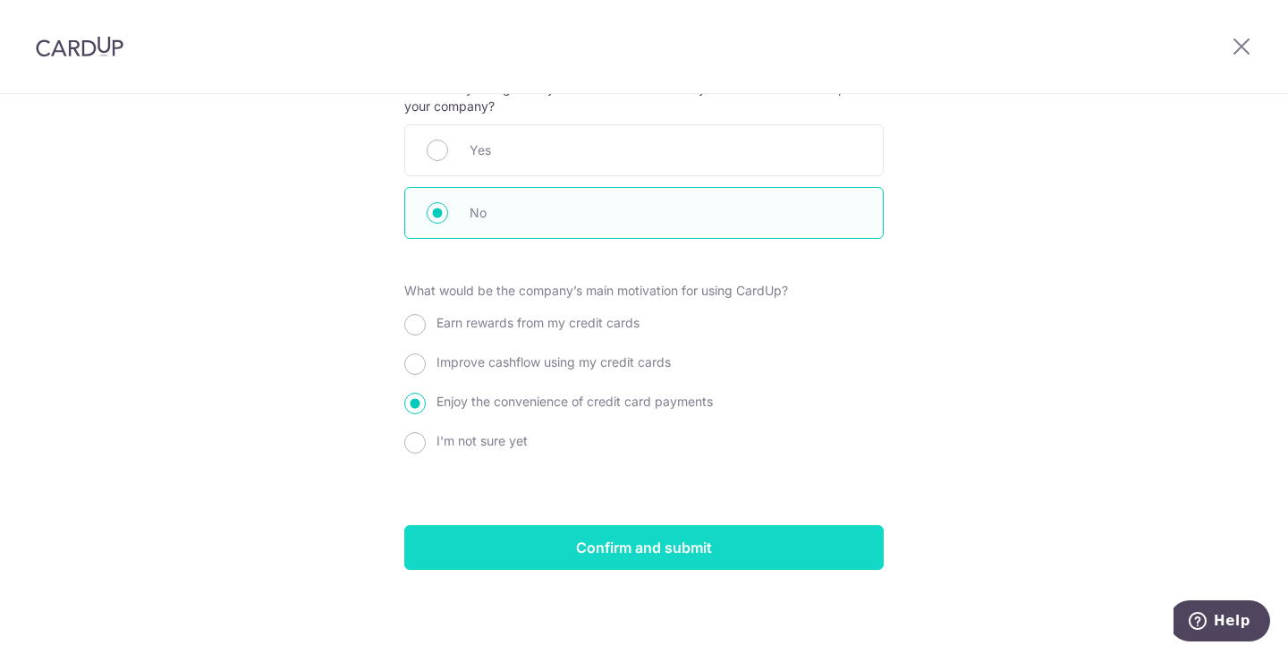
scroll to position [2176, 0]
click at [730, 536] on input "Confirm and submit" at bounding box center [644, 547] width 480 height 45
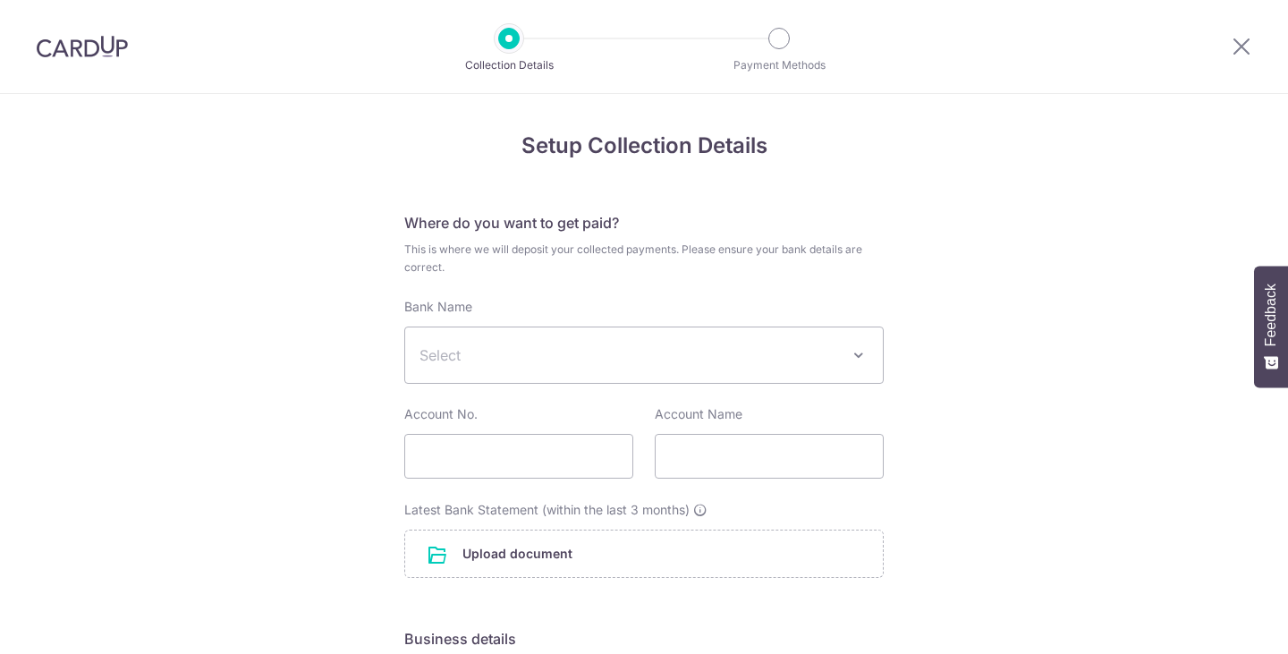
click at [522, 347] on span "Select" at bounding box center [630, 354] width 421 height 21
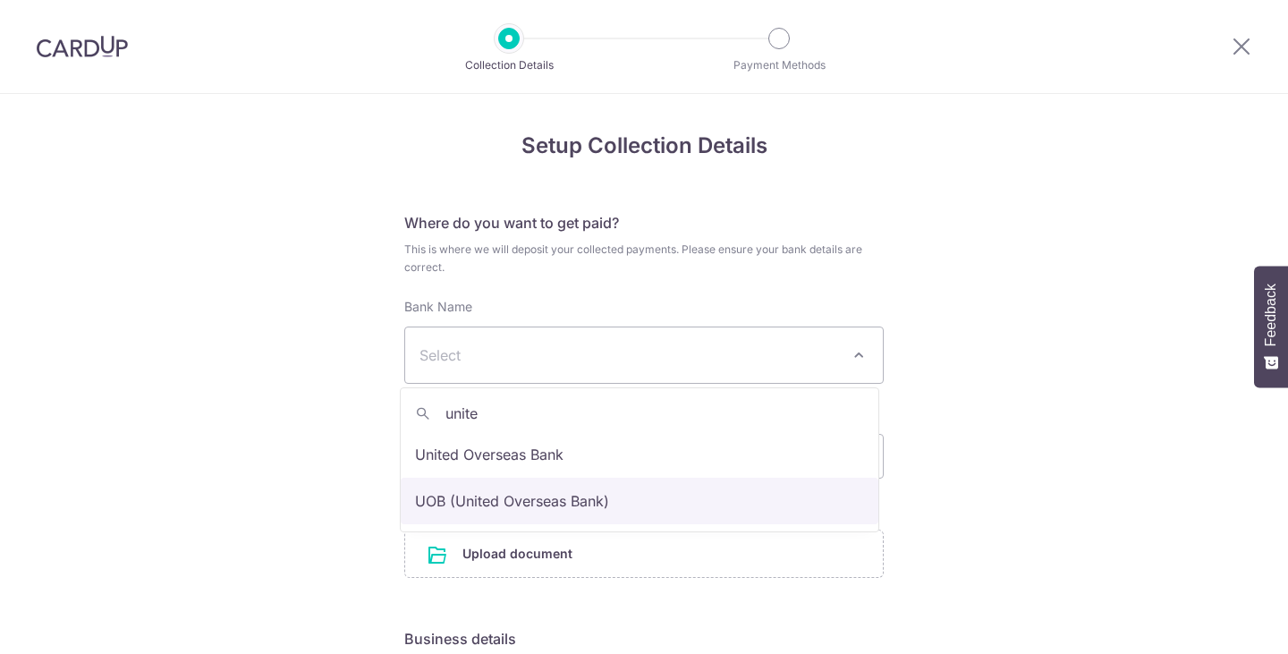
type input "unite"
select select "18"
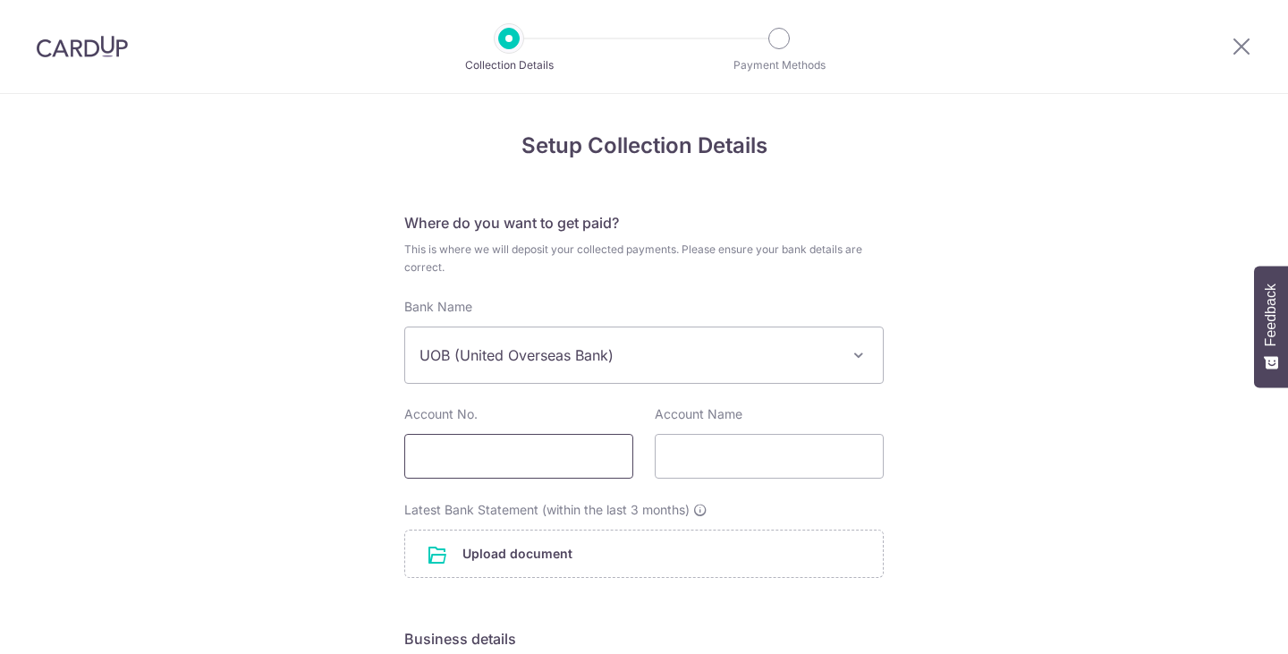
click at [528, 452] on input "text" at bounding box center [518, 456] width 229 height 45
click at [528, 455] on input "text" at bounding box center [518, 456] width 229 height 45
type input "7103003826"
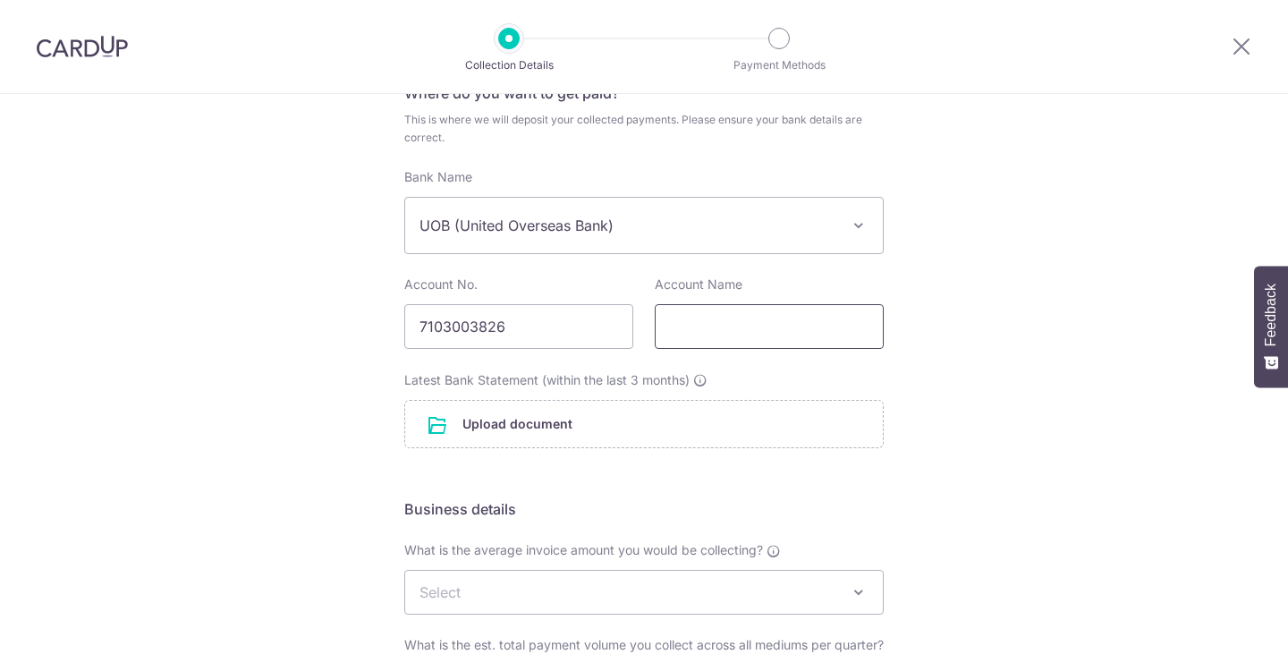
scroll to position [179, 0]
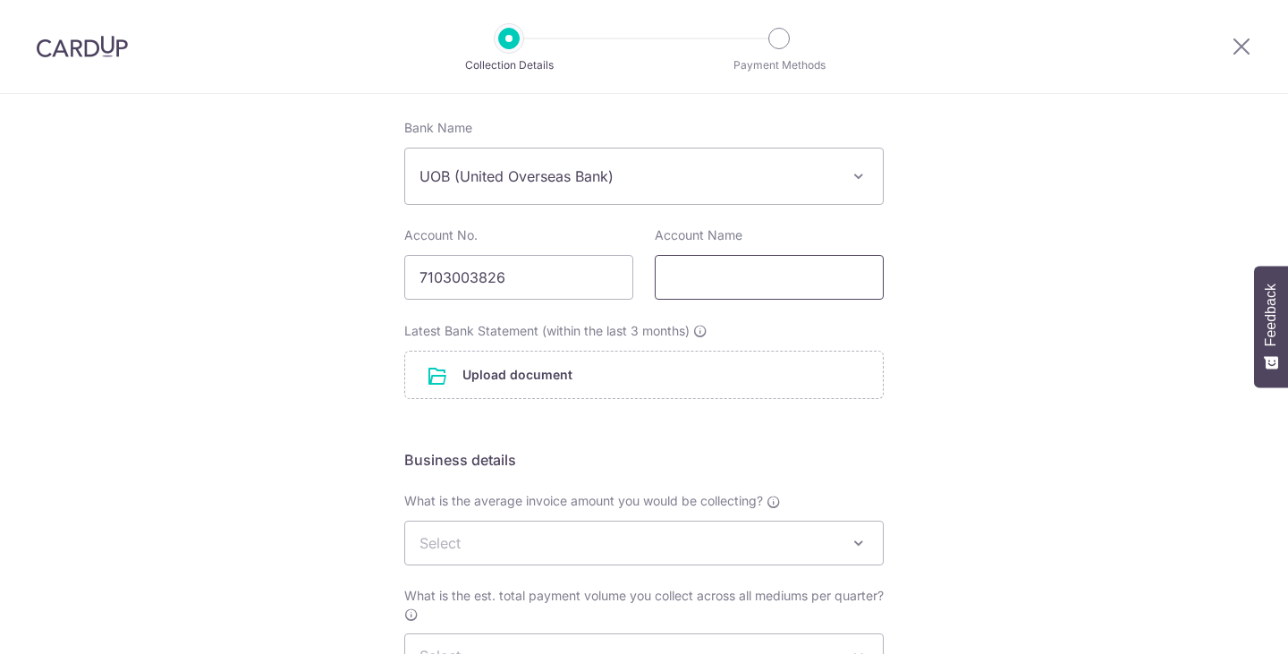
paste input "CONQUEST DESIGN GROUP PTE. LTD."
type input "CONQUEST DESIGN GROUP PTE. LTD."
click at [632, 376] on input "file" at bounding box center [644, 375] width 478 height 47
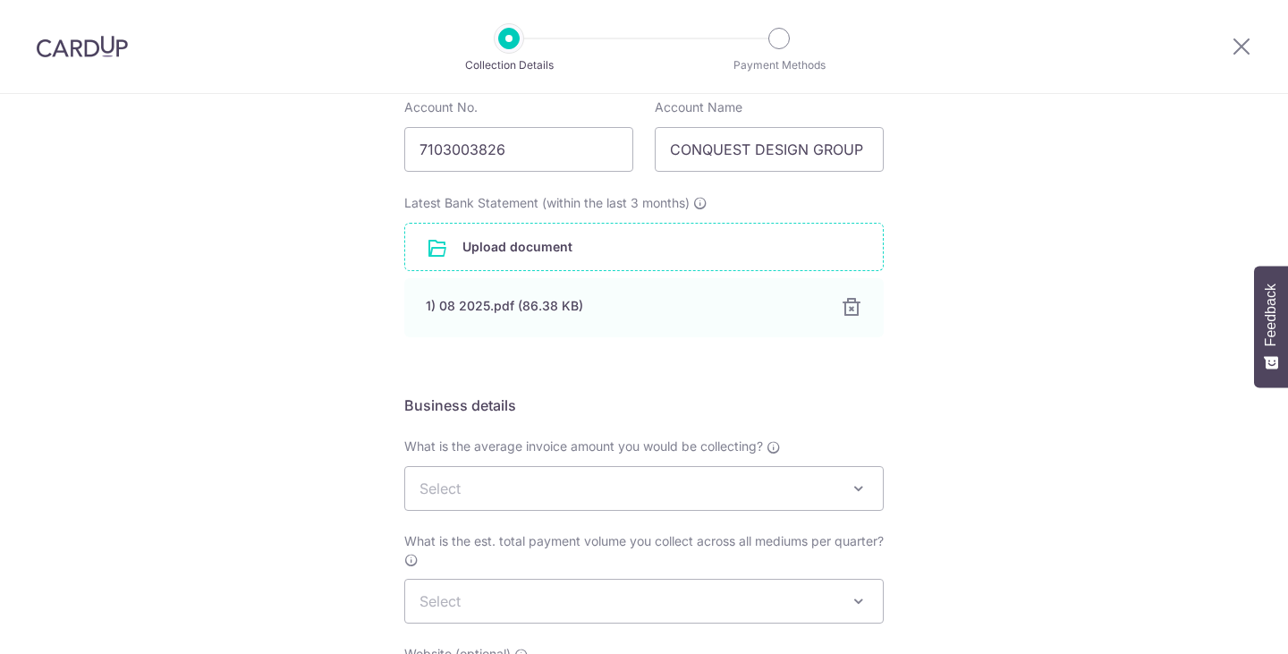
scroll to position [447, 0]
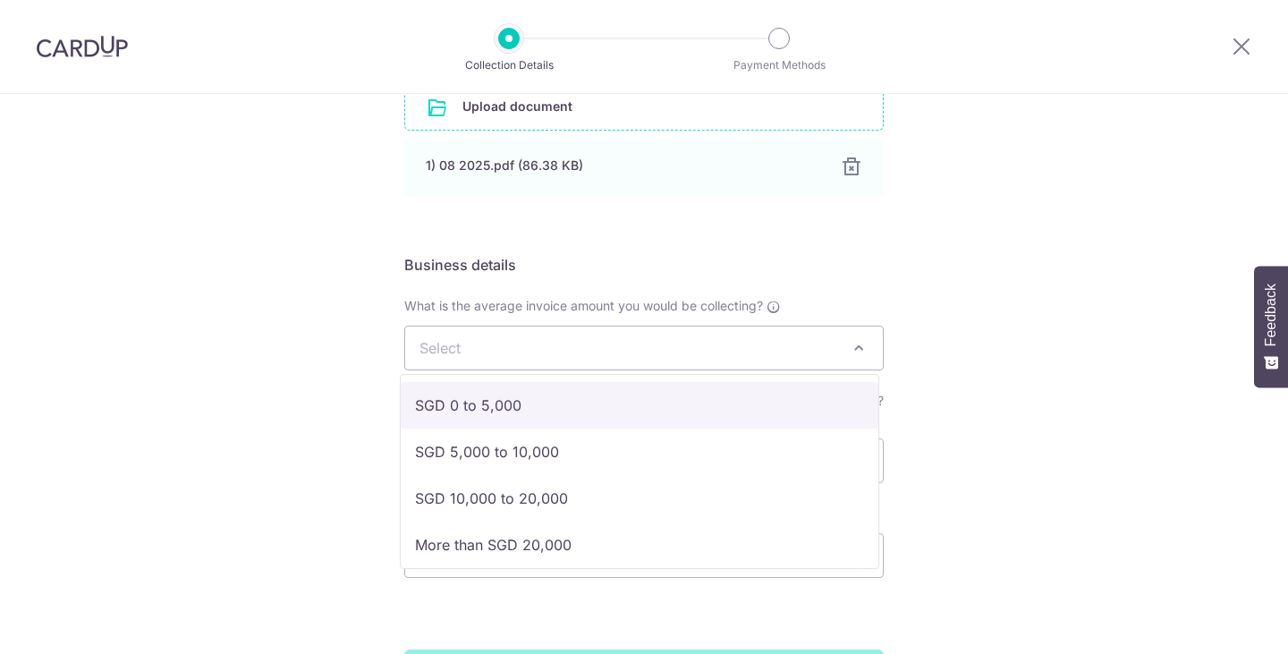
click at [574, 361] on span "Select" at bounding box center [644, 348] width 478 height 43
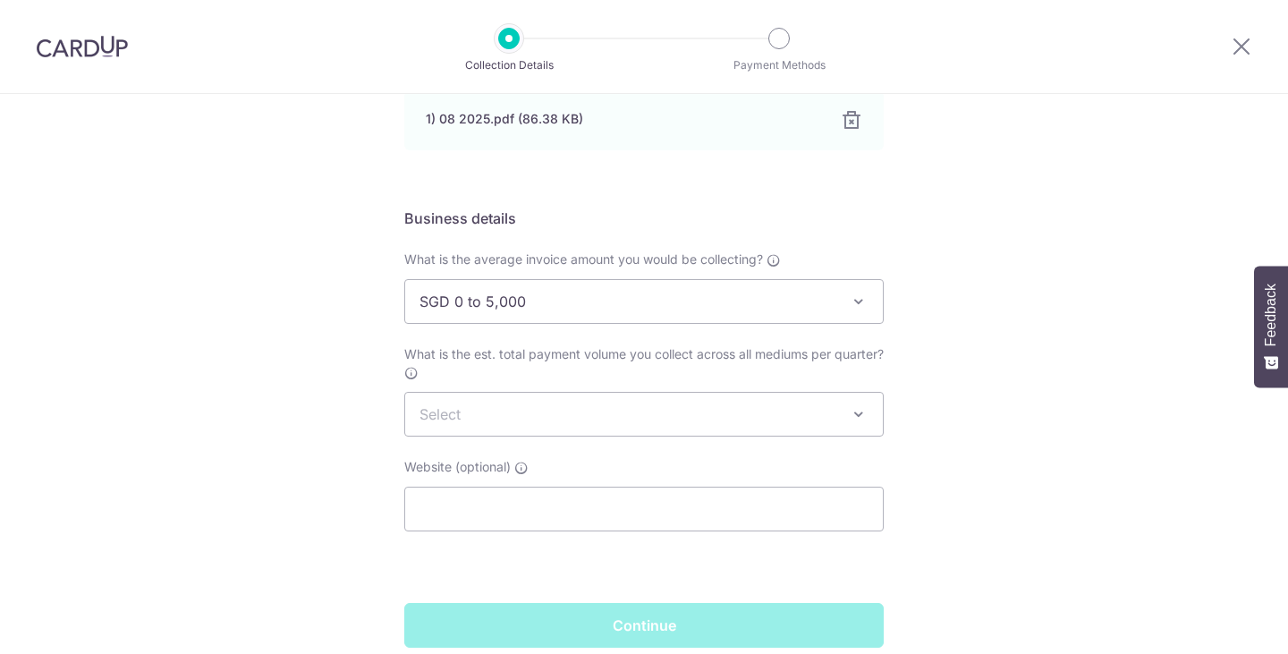
scroll to position [537, 0]
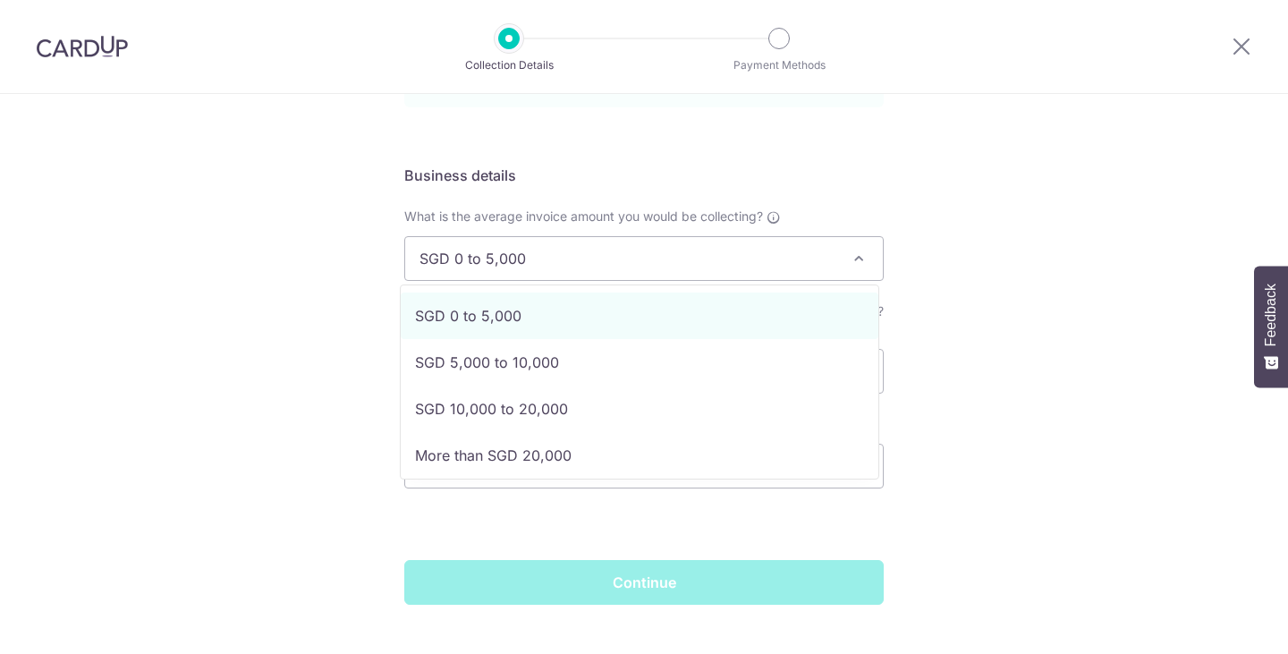
click at [638, 256] on span "SGD 0 to 5,000" at bounding box center [644, 258] width 478 height 43
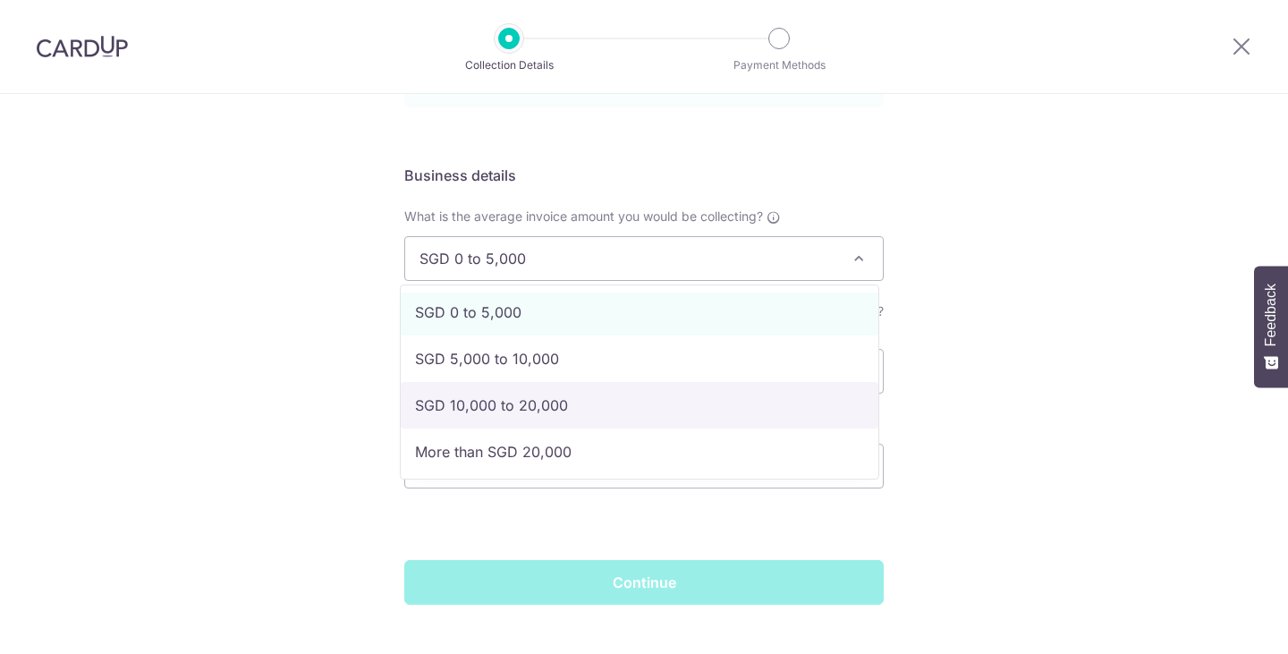
scroll to position [7, 0]
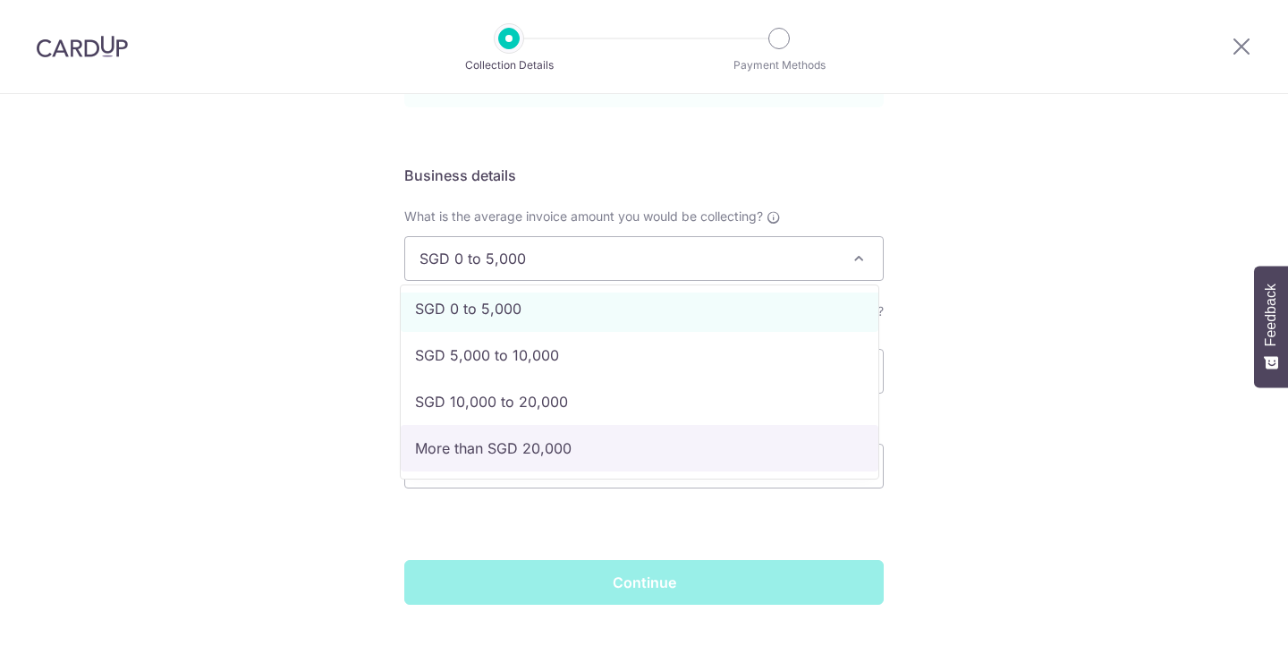
select select "More than SGD 20,000"
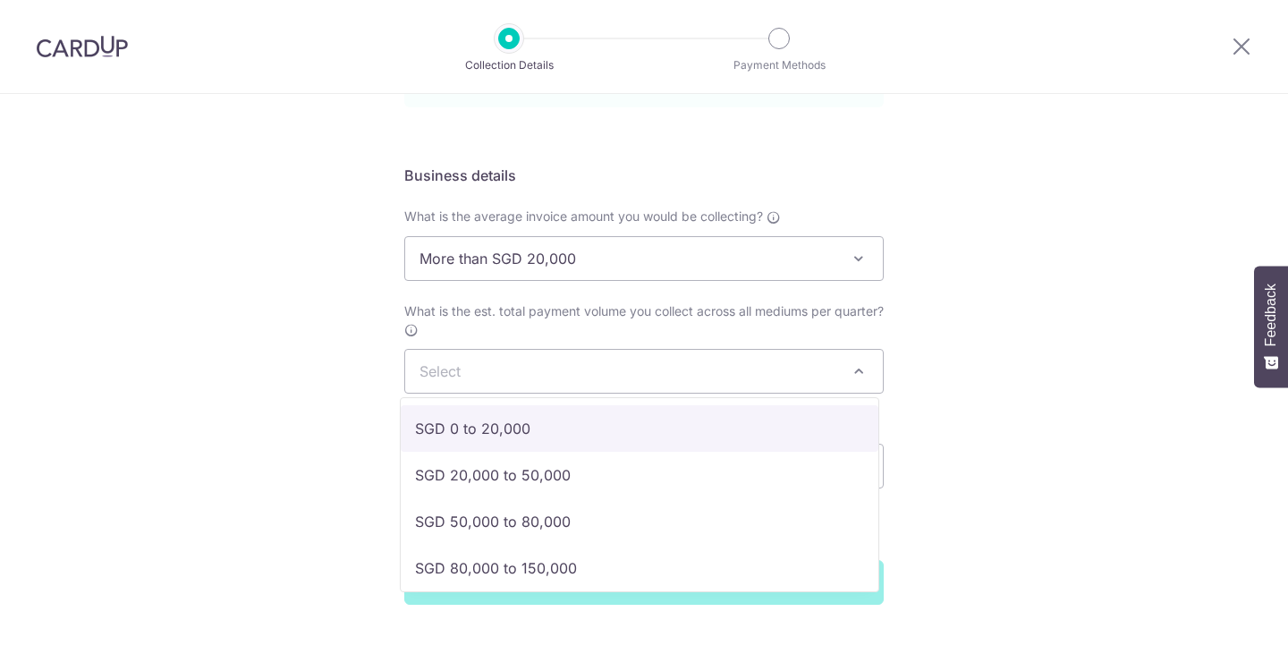
click at [527, 362] on span "Select" at bounding box center [644, 371] width 478 height 43
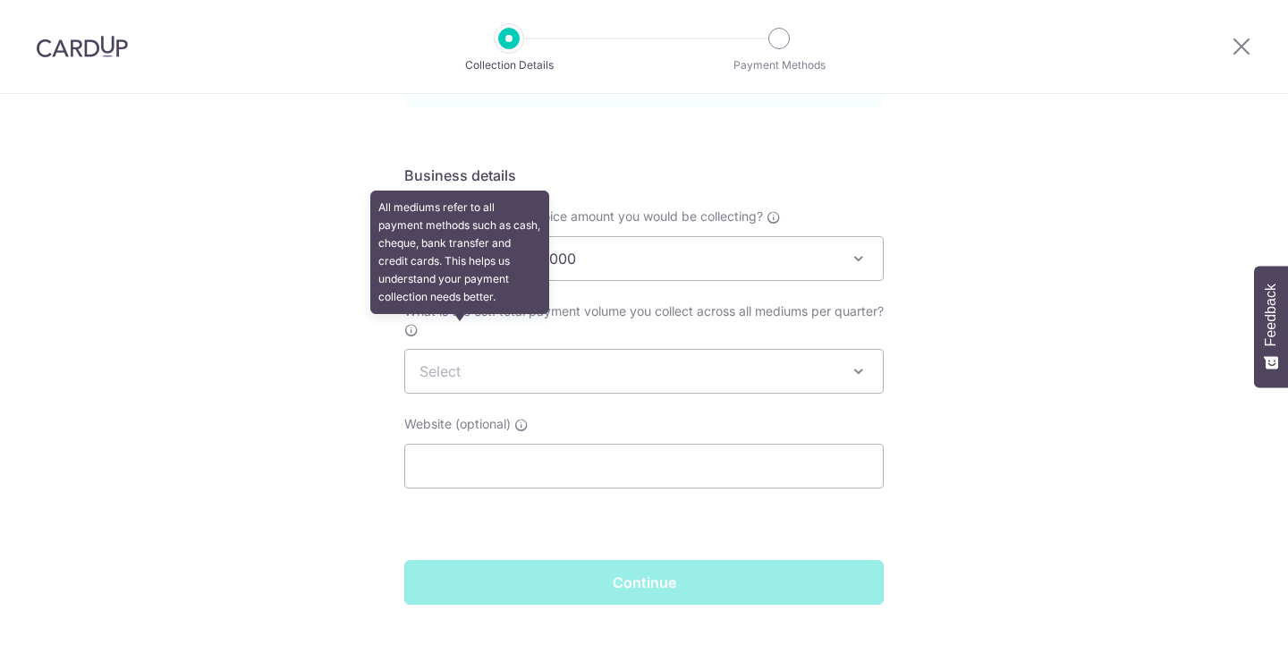
click at [419, 332] on icon at bounding box center [411, 330] width 14 height 14
click at [405, 349] on select "Select SGD 0 to 20,000 SGD 20,000 to 50,000 SGD 50,000 to 80,000 SGD 80,000 to …" at bounding box center [404, 349] width 1 height 1
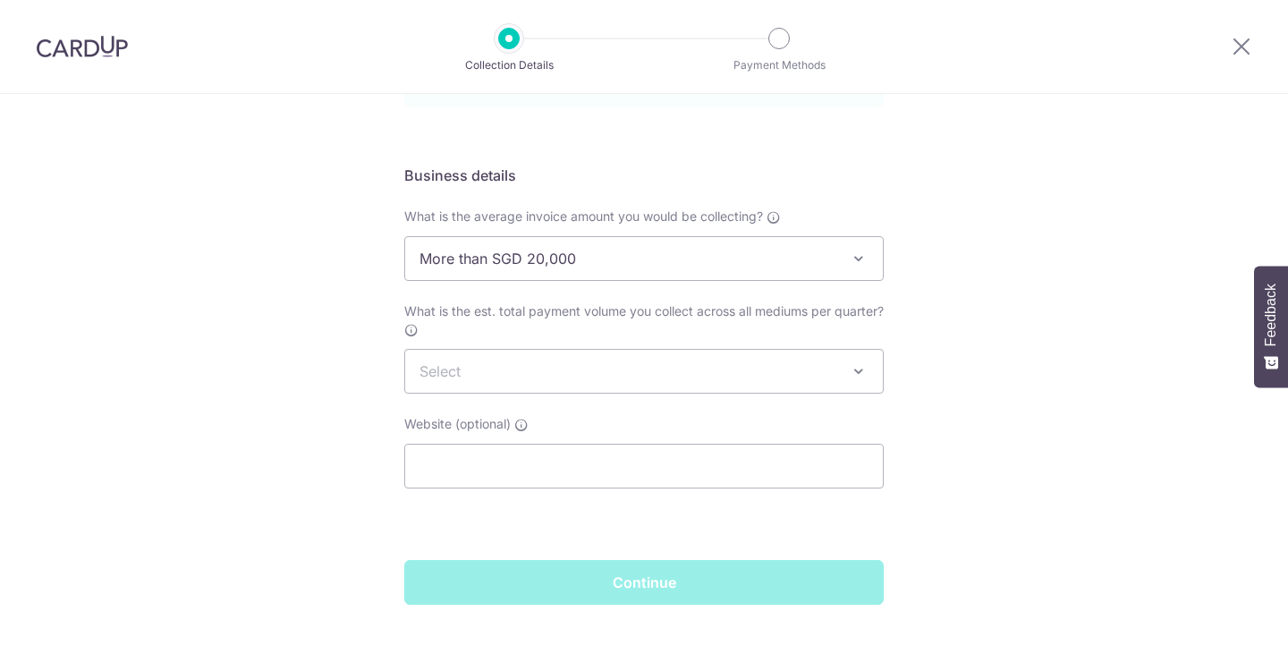
click at [584, 368] on span "Select" at bounding box center [644, 371] width 478 height 43
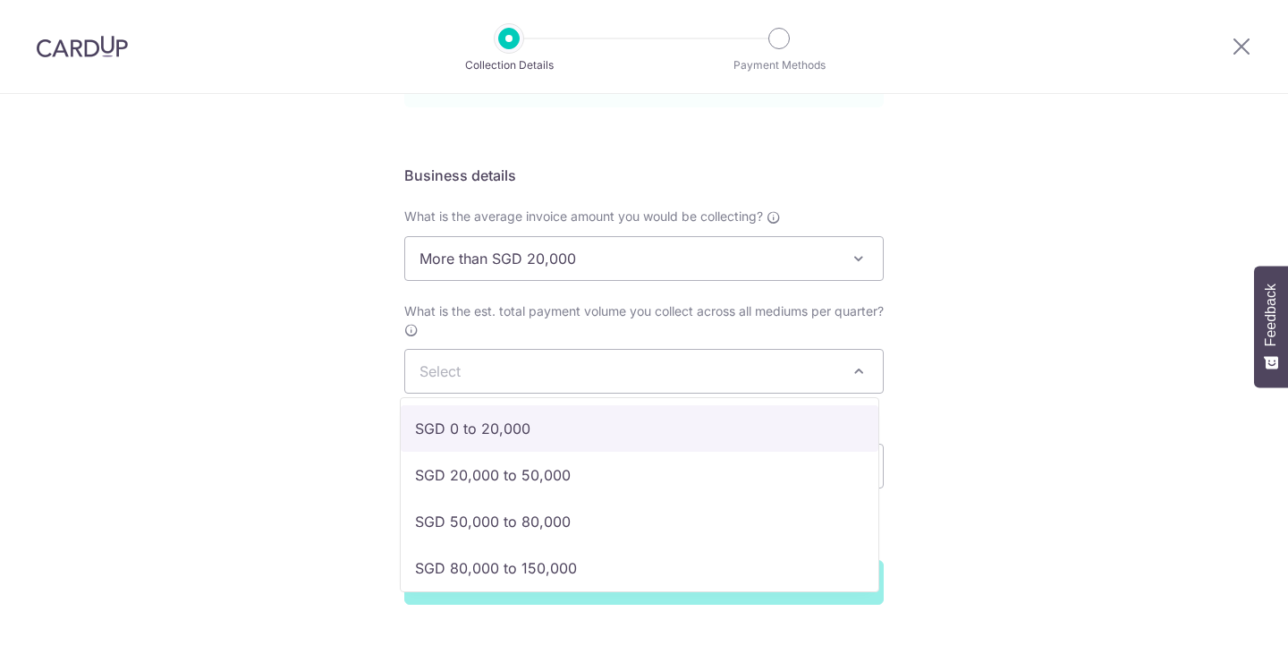
select select "SGD 0 to 20,000"
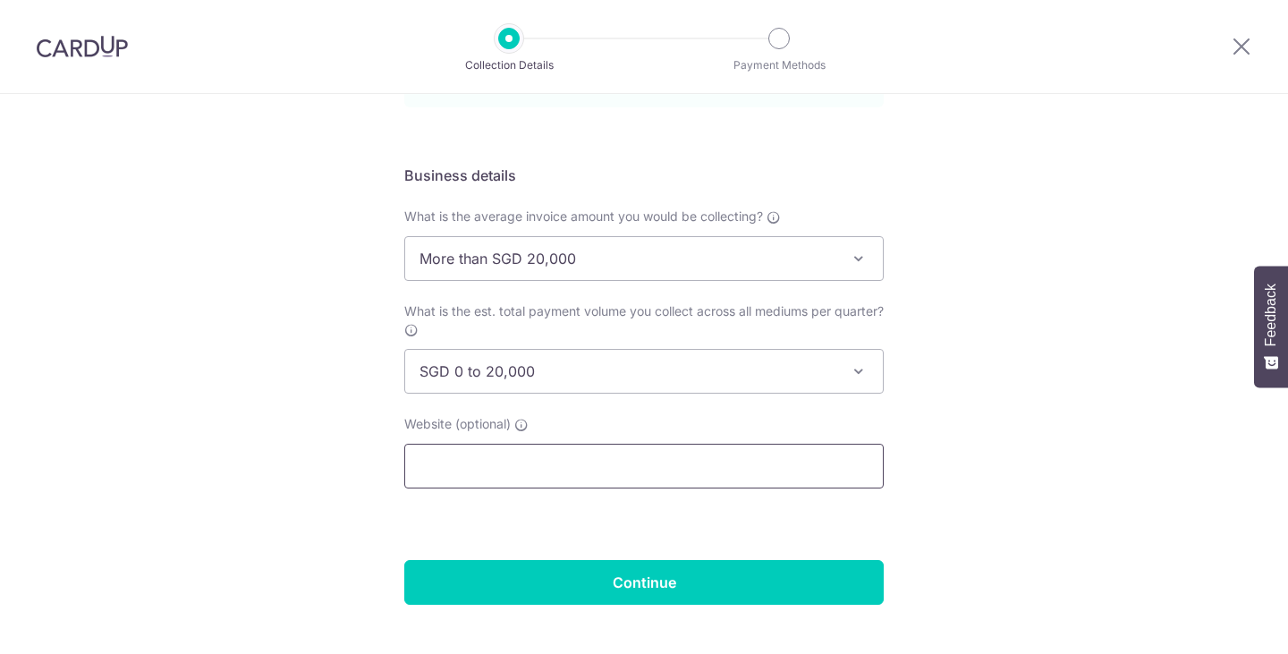
click at [507, 473] on input "text" at bounding box center [644, 466] width 480 height 45
paste input "https://www.facebook.com/ConquestDesignGroup"
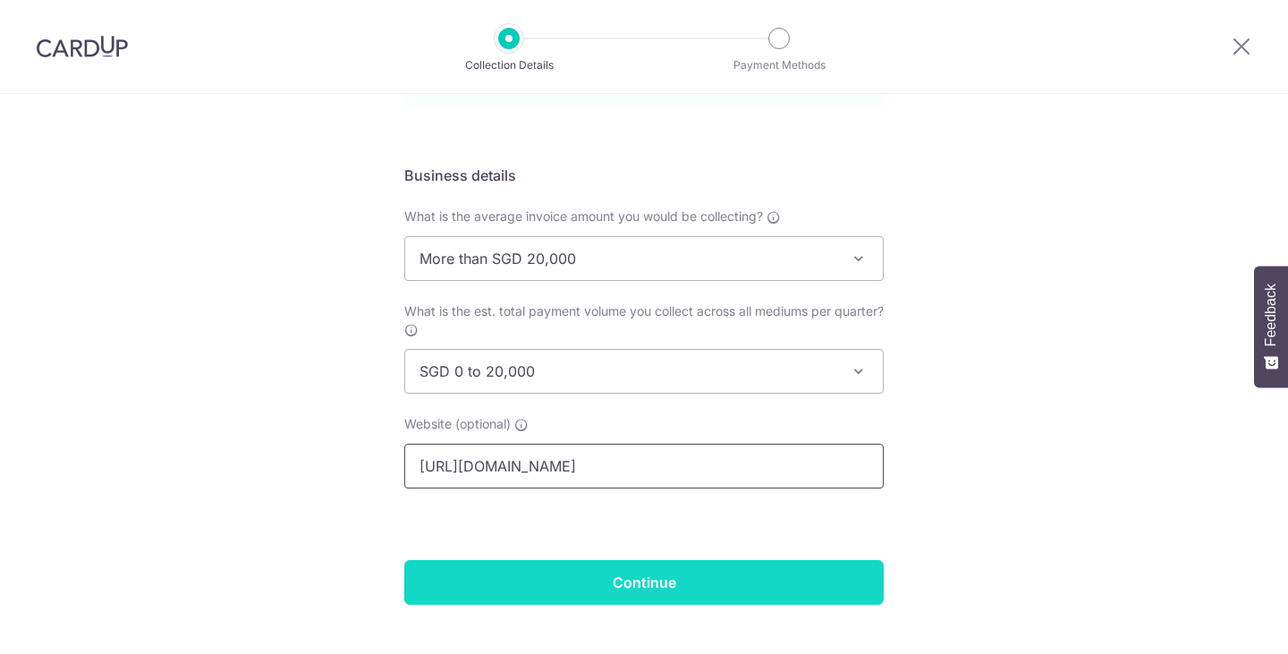
type input "https://www.facebook.com/ConquestDesignGroup"
click at [587, 574] on input "Continue" at bounding box center [644, 582] width 480 height 45
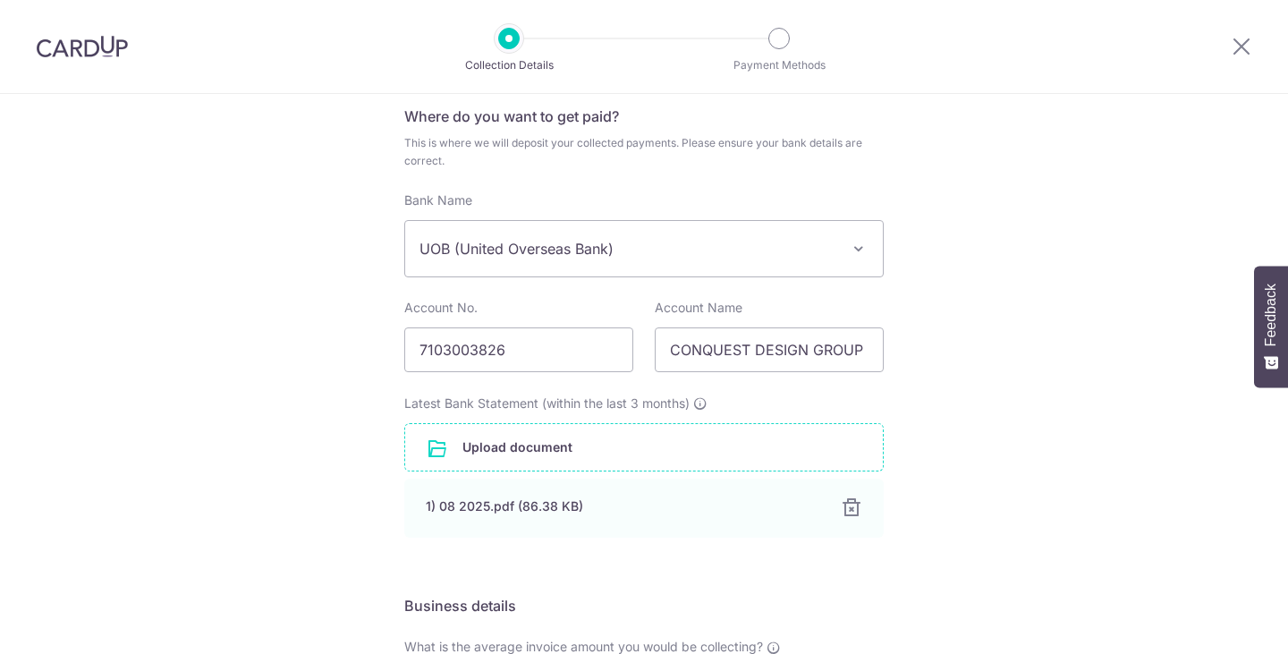
scroll to position [89, 0]
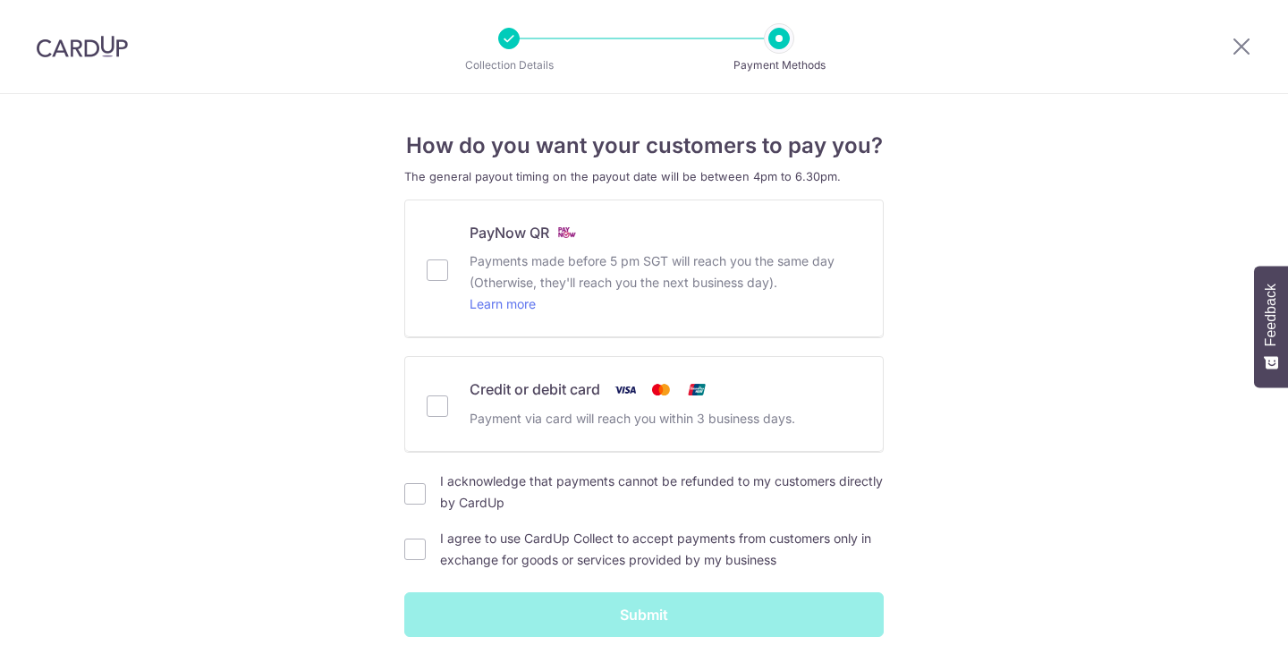
click at [427, 281] on div "PayNow QR Payments made before 5 pm SGT will reach you the same day (Otherwise,…" at bounding box center [644, 268] width 435 height 93
click at [435, 396] on input "Credit or debit card Payment via card will reach you within 3 business days." at bounding box center [437, 405] width 21 height 21
checkbox input "true"
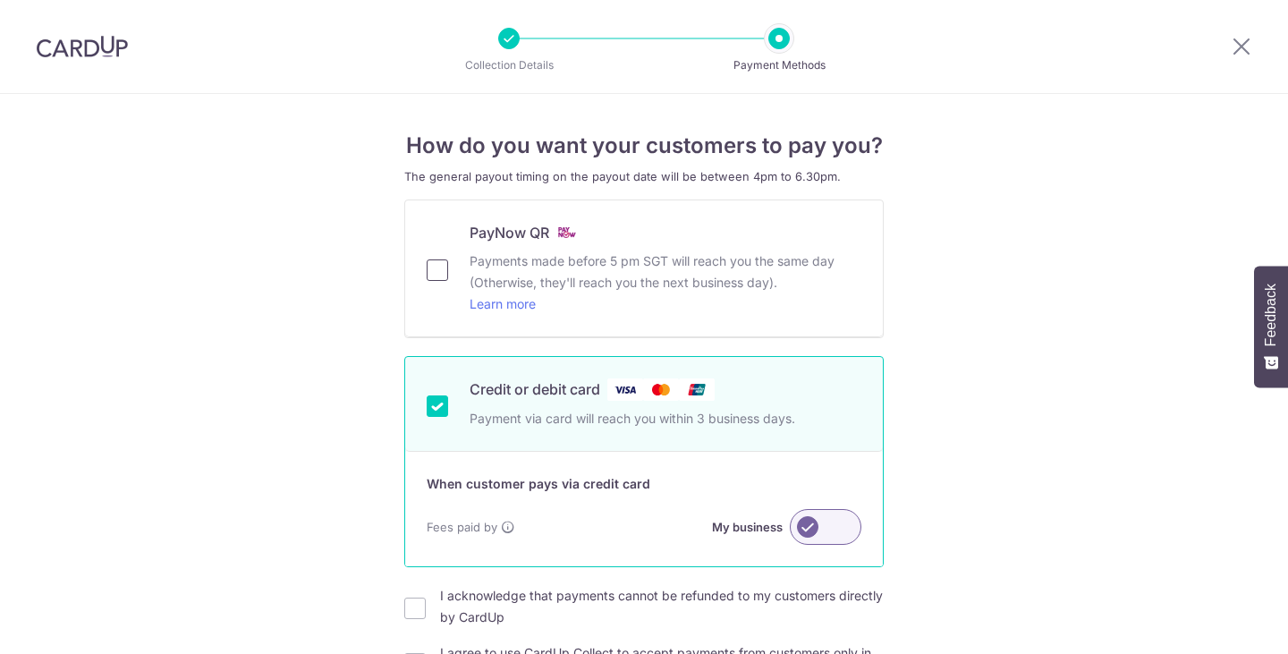
click at [437, 268] on input "PayNow QR Payments made before 5 pm SGT will reach you the same day (Otherwise,…" at bounding box center [437, 269] width 21 height 21
checkbox input "true"
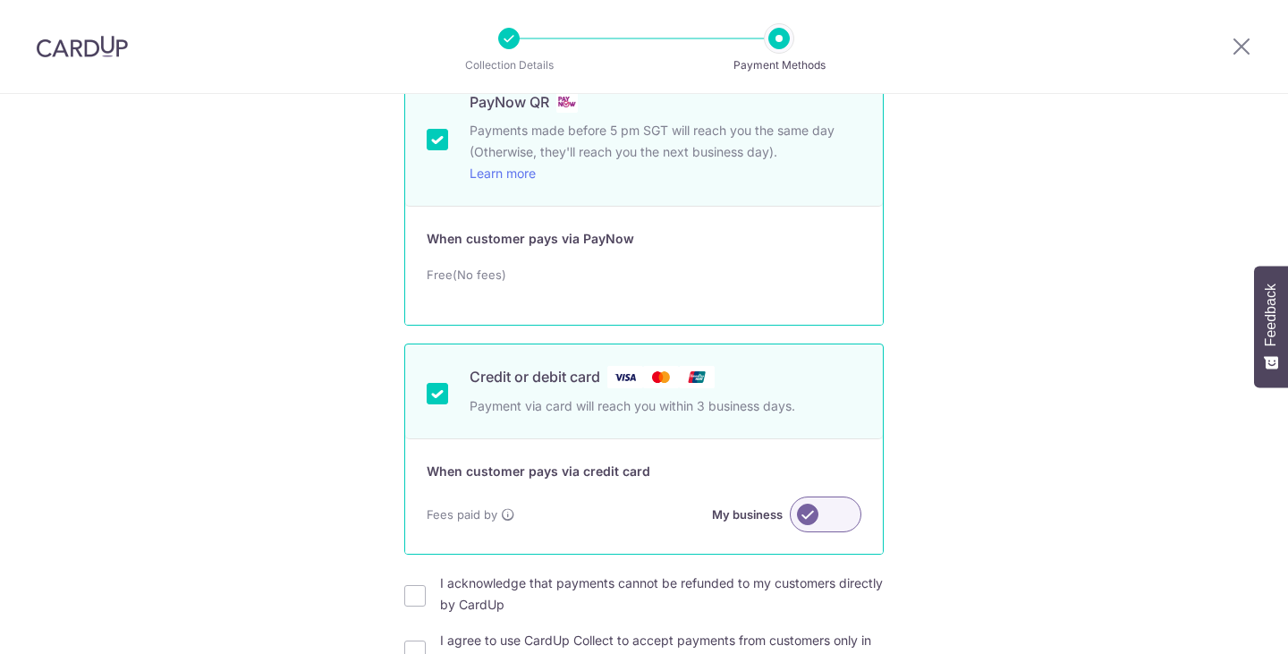
scroll to position [179, 0]
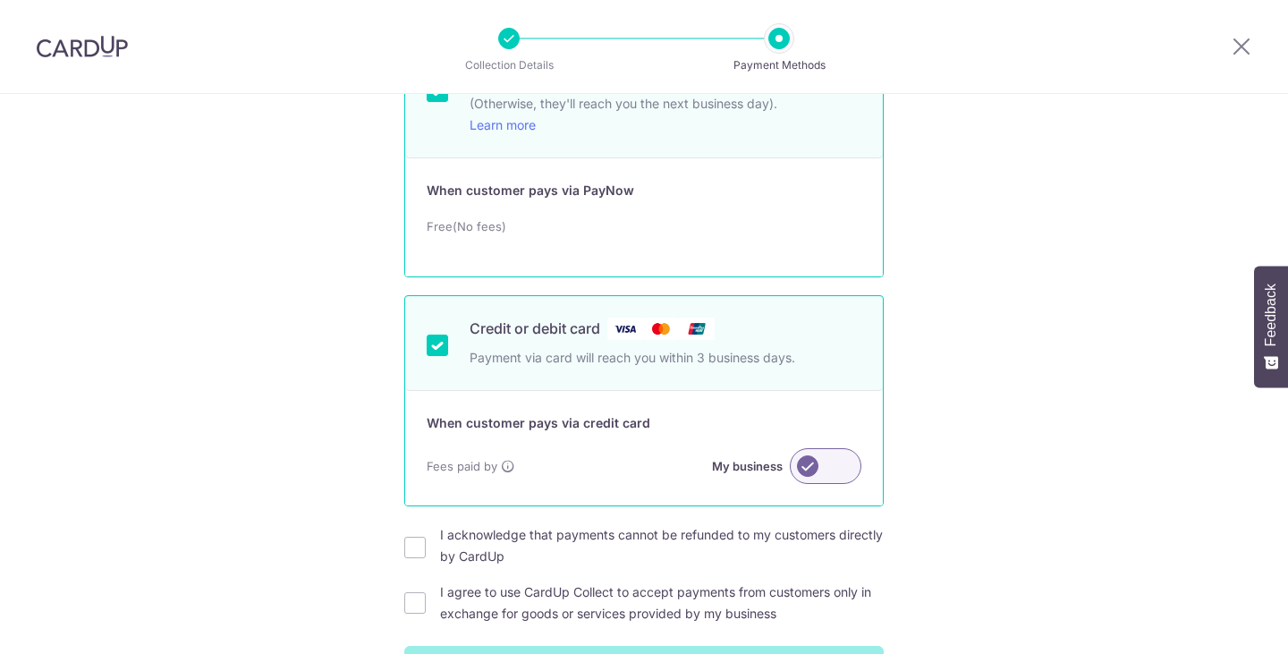
click at [822, 465] on label at bounding box center [826, 466] width 72 height 36
click at [0, 0] on input "My business" at bounding box center [0, 0] width 0 height 0
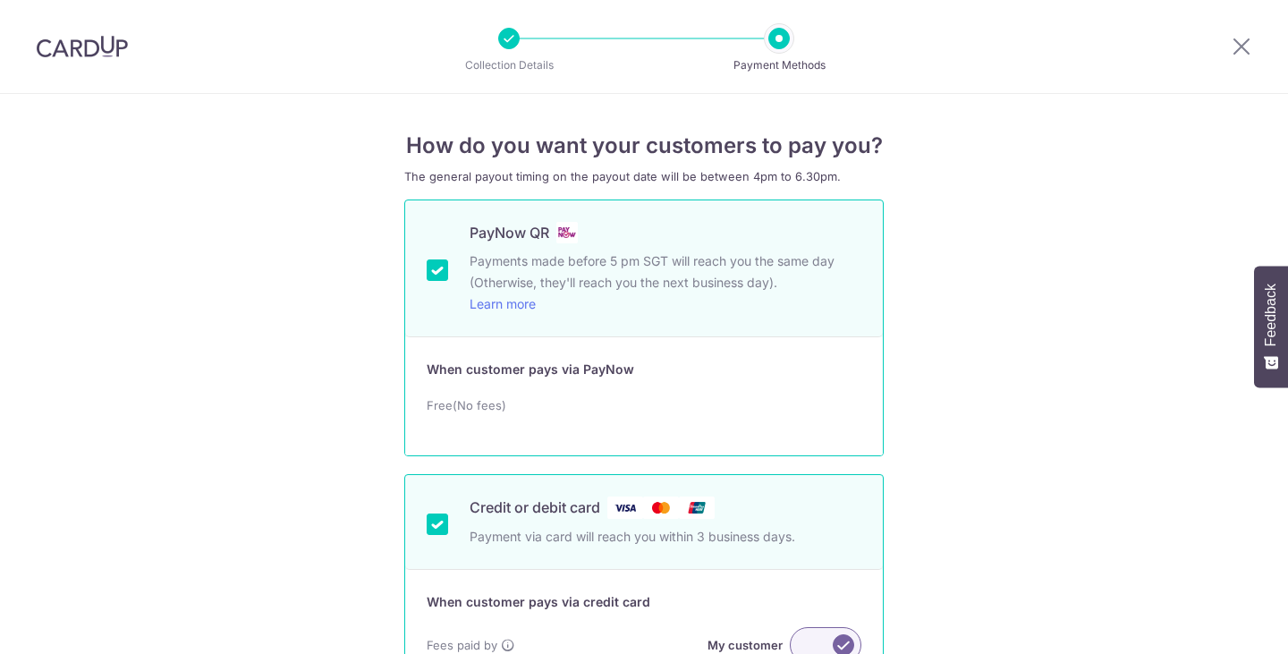
scroll to position [268, 0]
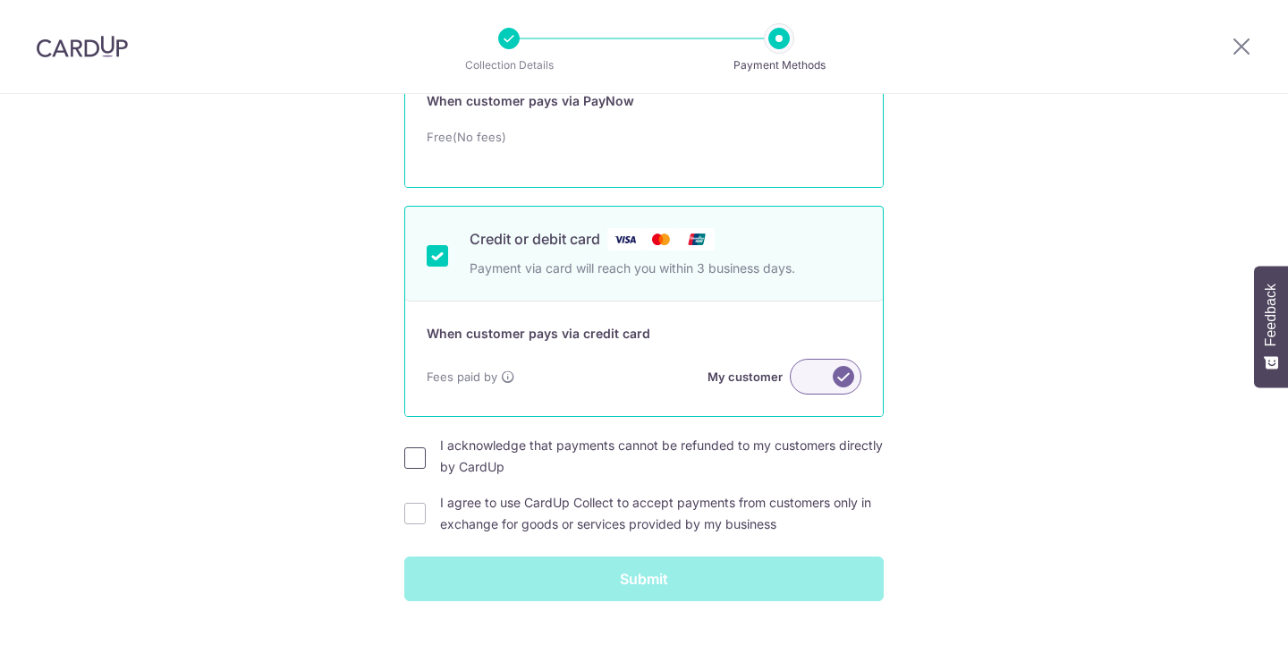
click at [418, 460] on input "I acknowledge that payments cannot be refunded to my customers directly by Card…" at bounding box center [414, 457] width 21 height 21
checkbox input "true"
click at [416, 511] on input "I agree to use CardUp Collect to accept payments from customers only in exchang…" at bounding box center [414, 513] width 21 height 21
checkbox input "true"
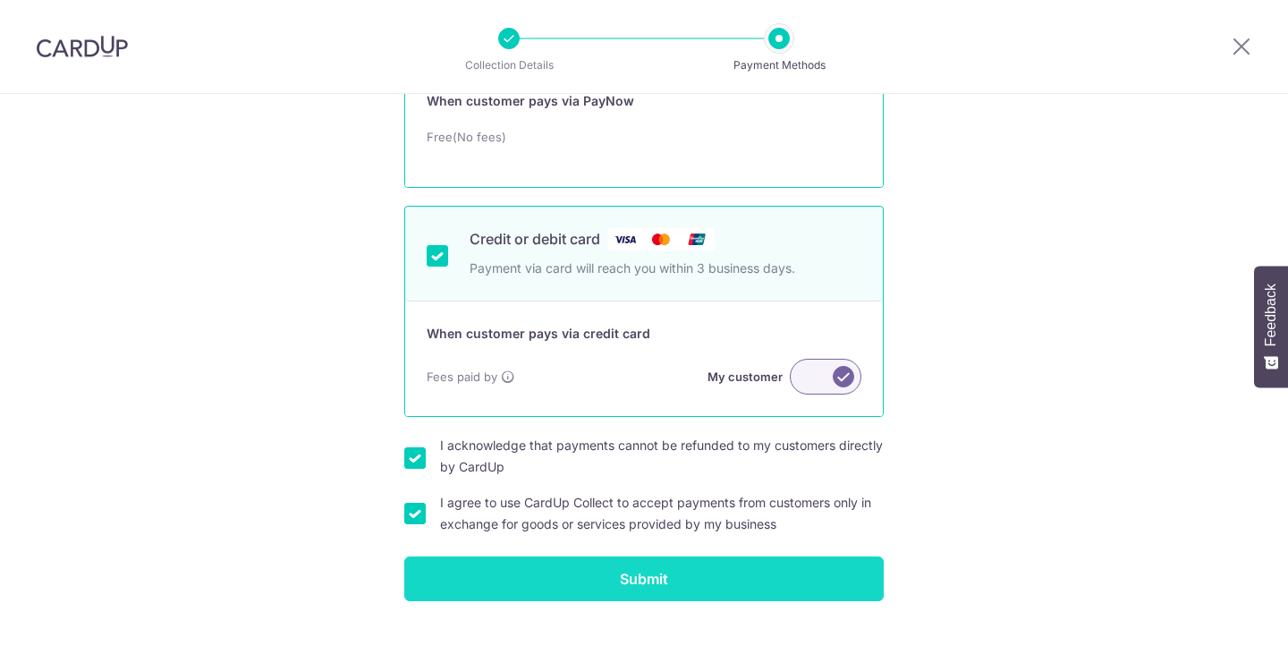
click at [606, 569] on input "Submit" at bounding box center [644, 579] width 480 height 45
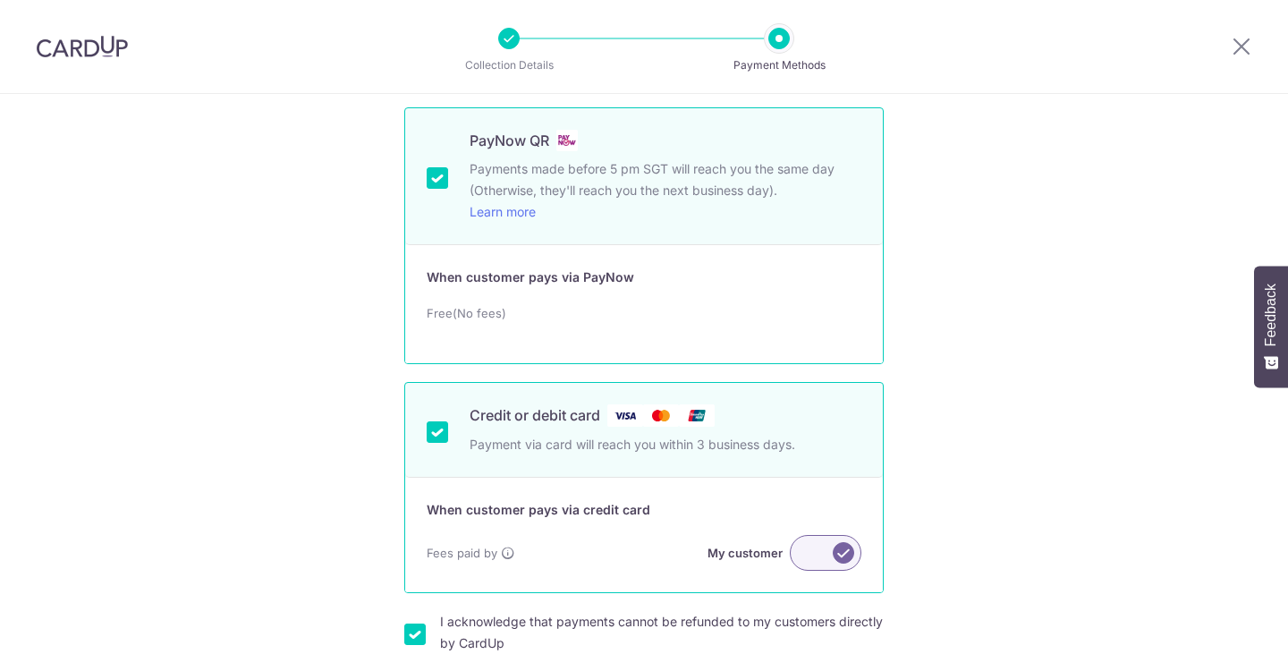
scroll to position [89, 0]
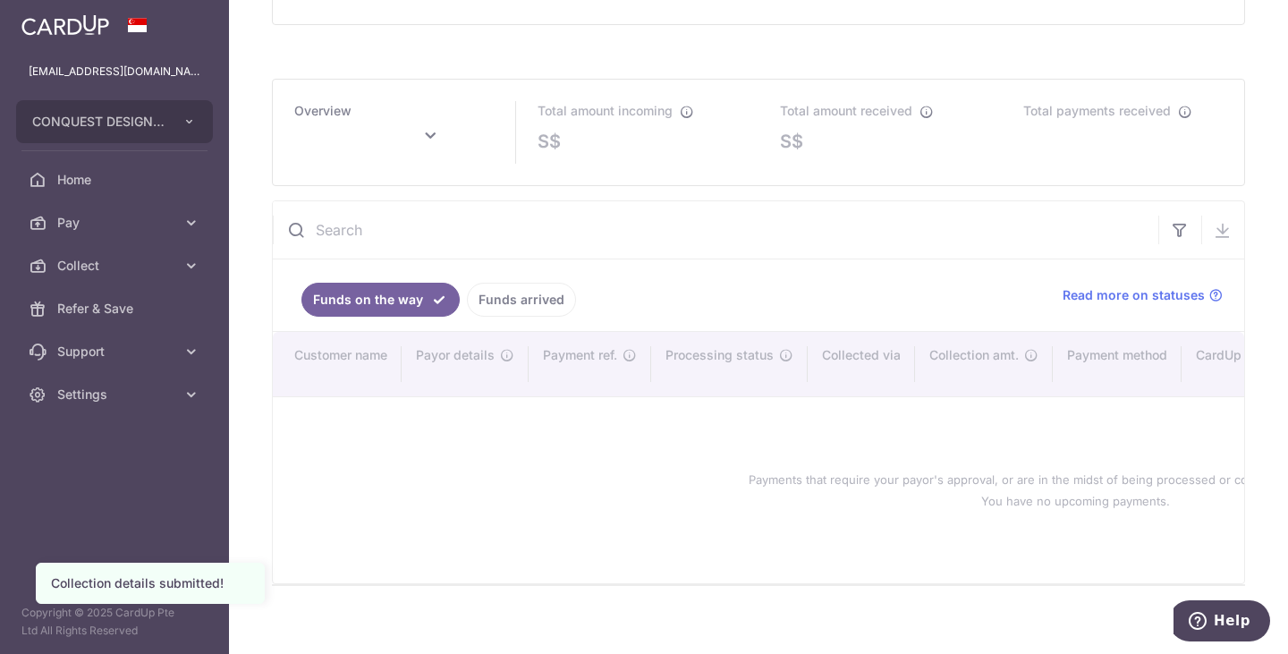
scroll to position [891, 0]
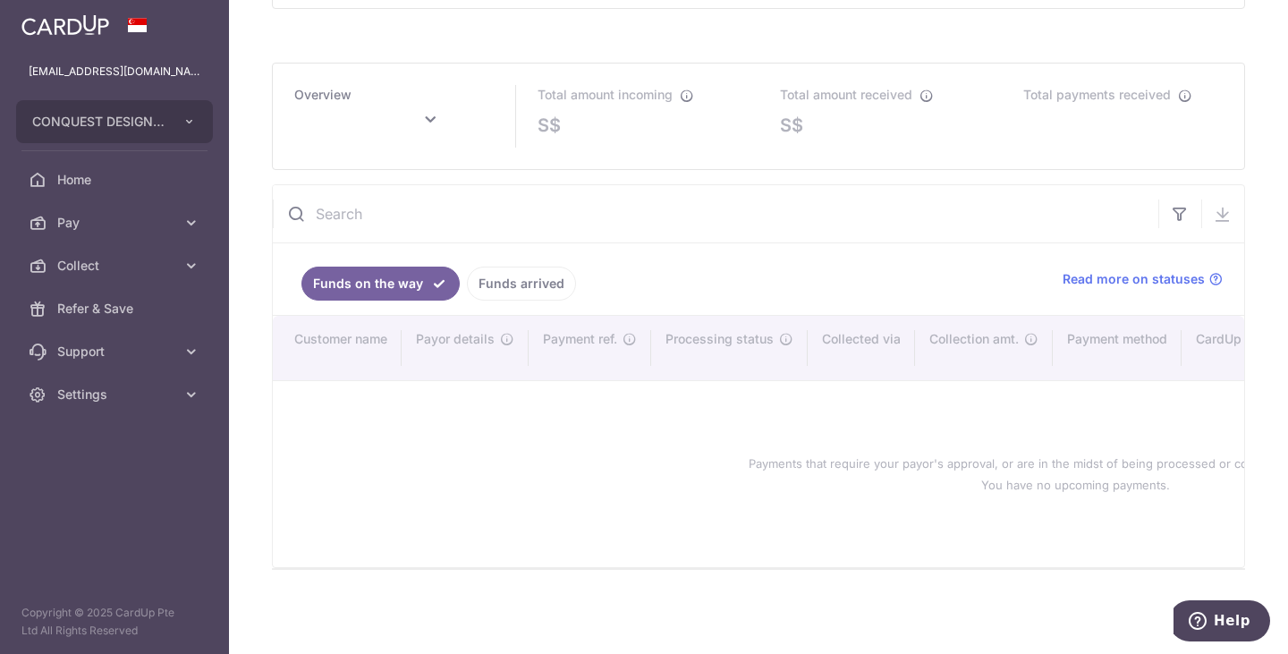
type input "[DATE]"
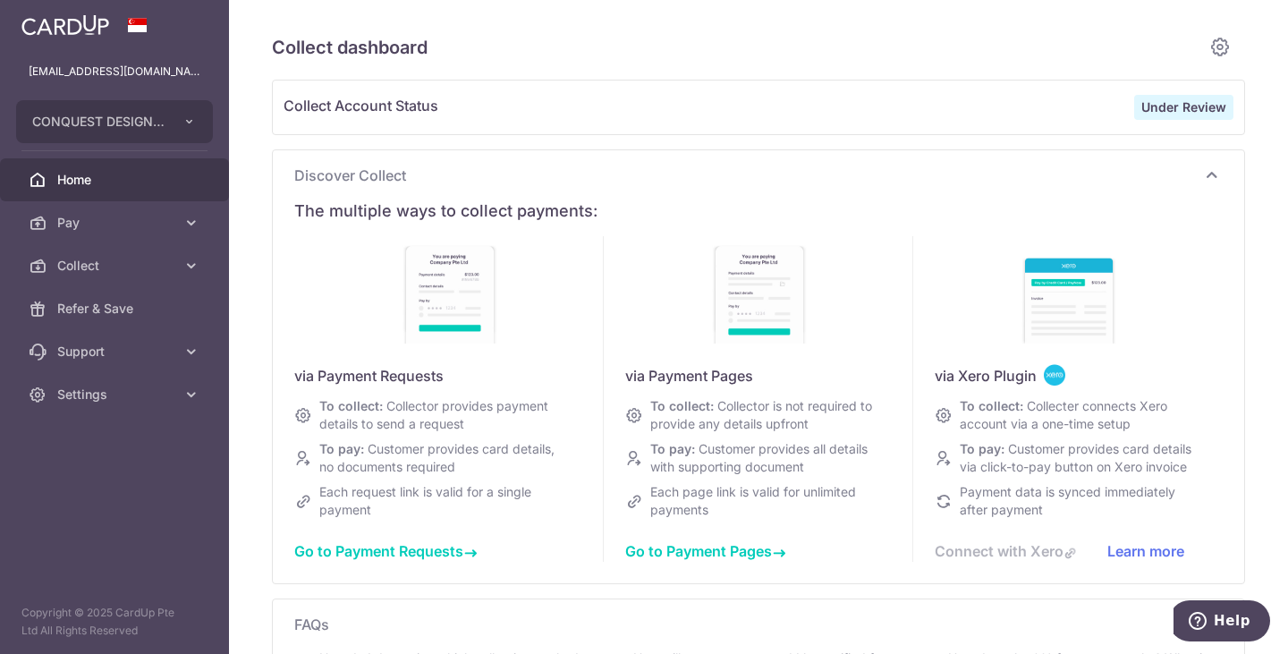
click at [132, 166] on link "Home" at bounding box center [114, 179] width 229 height 43
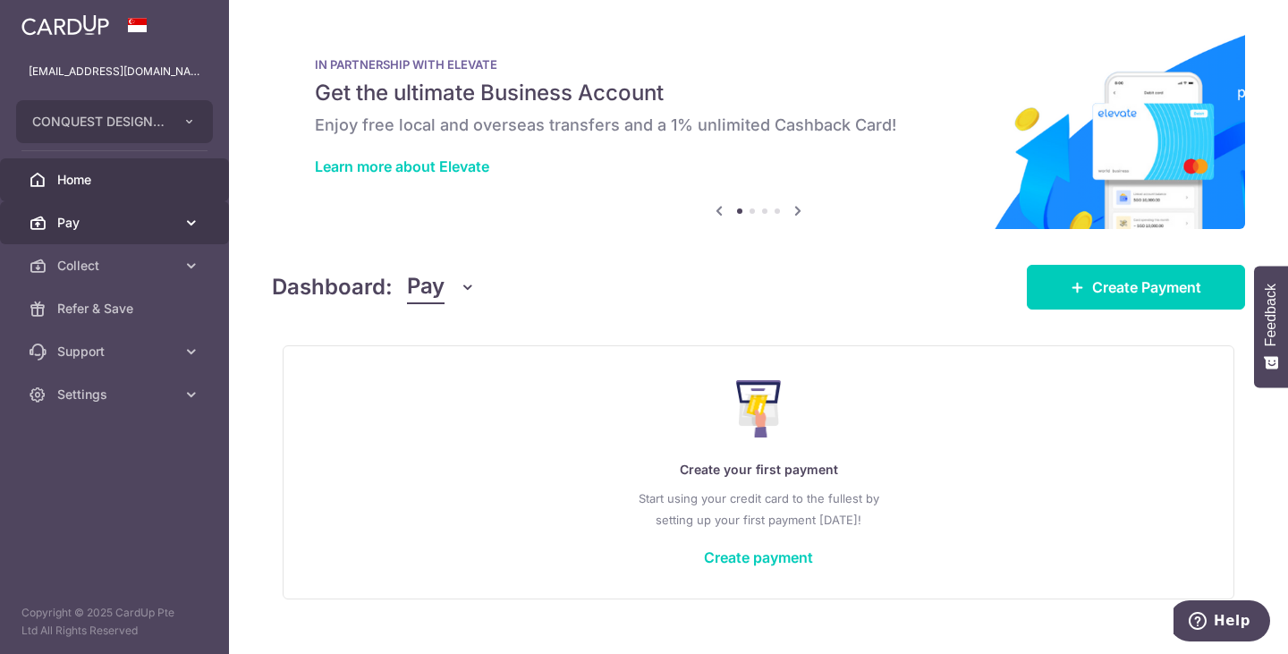
click at [143, 217] on span "Pay" at bounding box center [116, 223] width 118 height 18
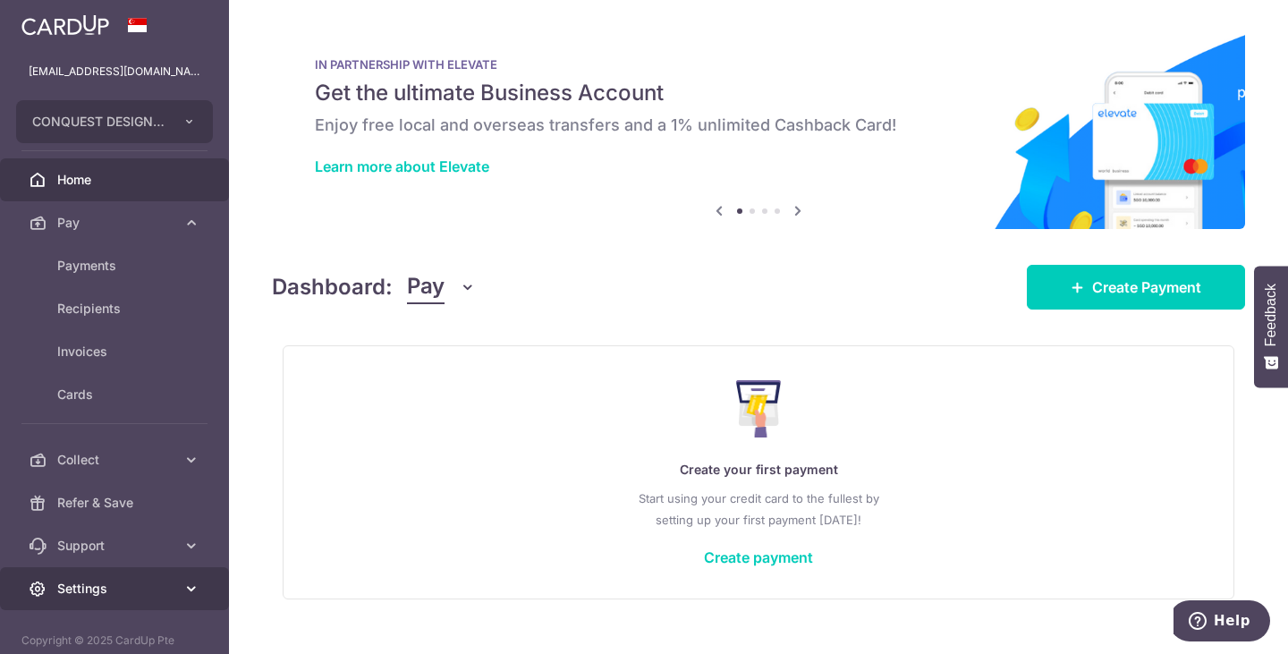
click at [142, 594] on span "Settings" at bounding box center [116, 589] width 118 height 18
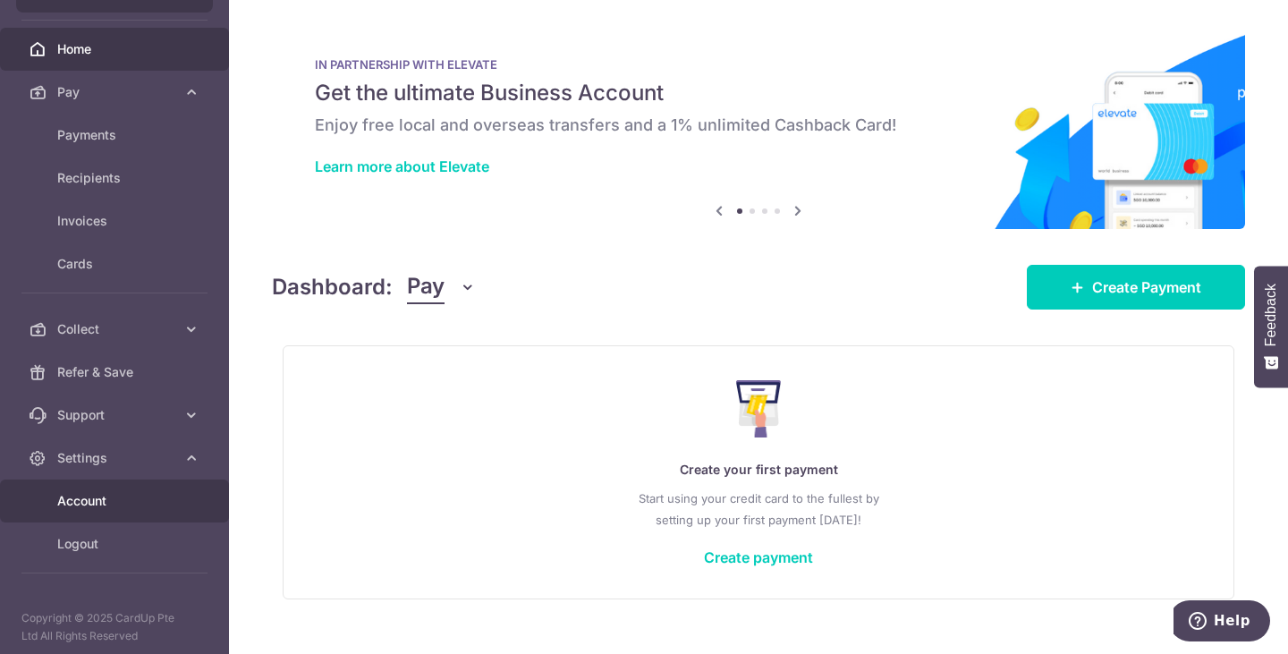
scroll to position [136, 0]
click at [137, 504] on span "Account" at bounding box center [116, 496] width 118 height 18
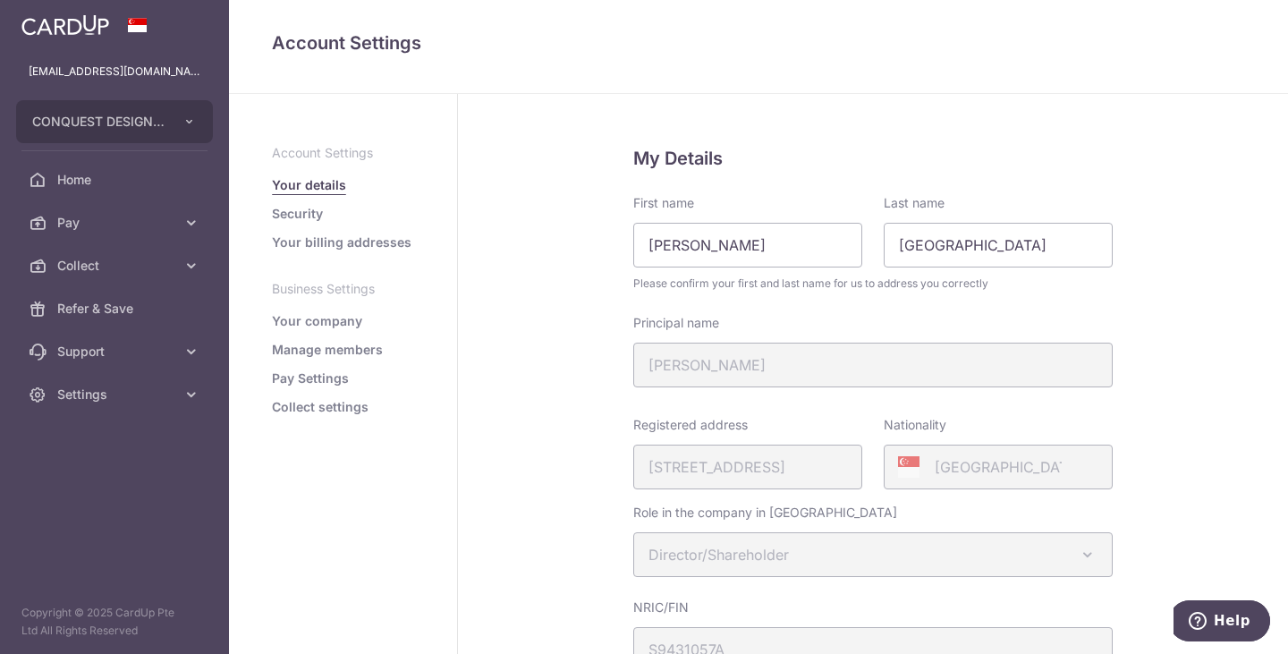
click at [349, 244] on link "Your billing addresses" at bounding box center [342, 243] width 140 height 18
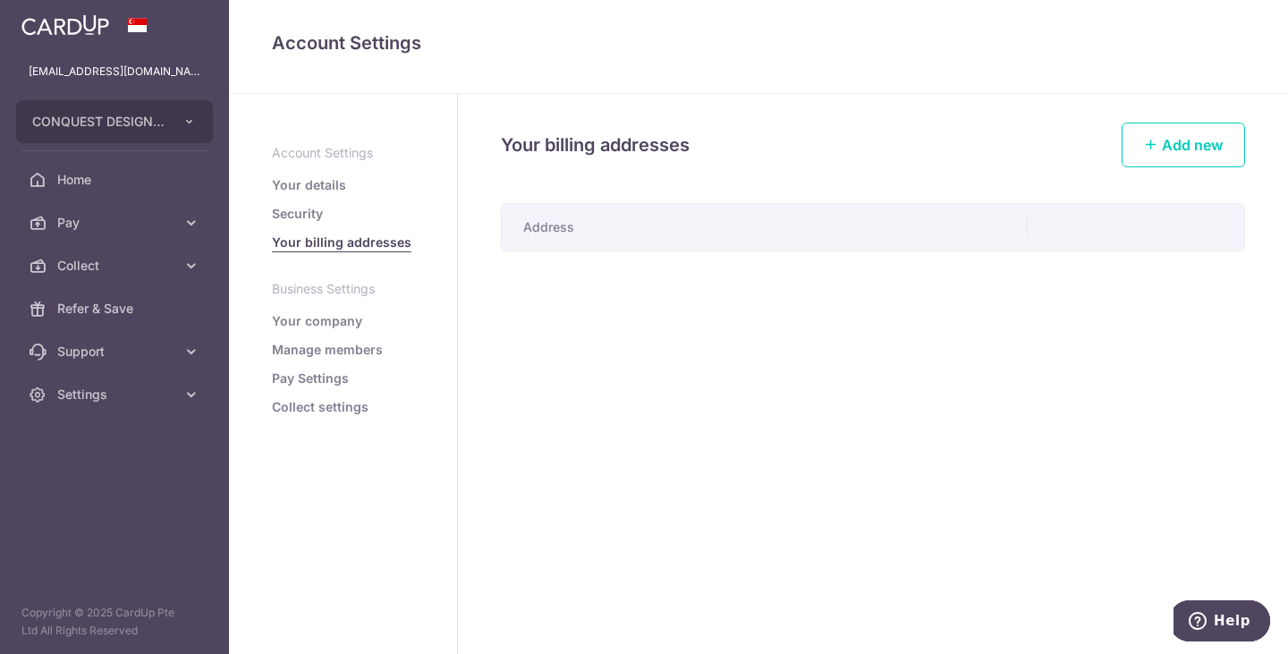
click at [317, 214] on link "Security" at bounding box center [297, 214] width 51 height 18
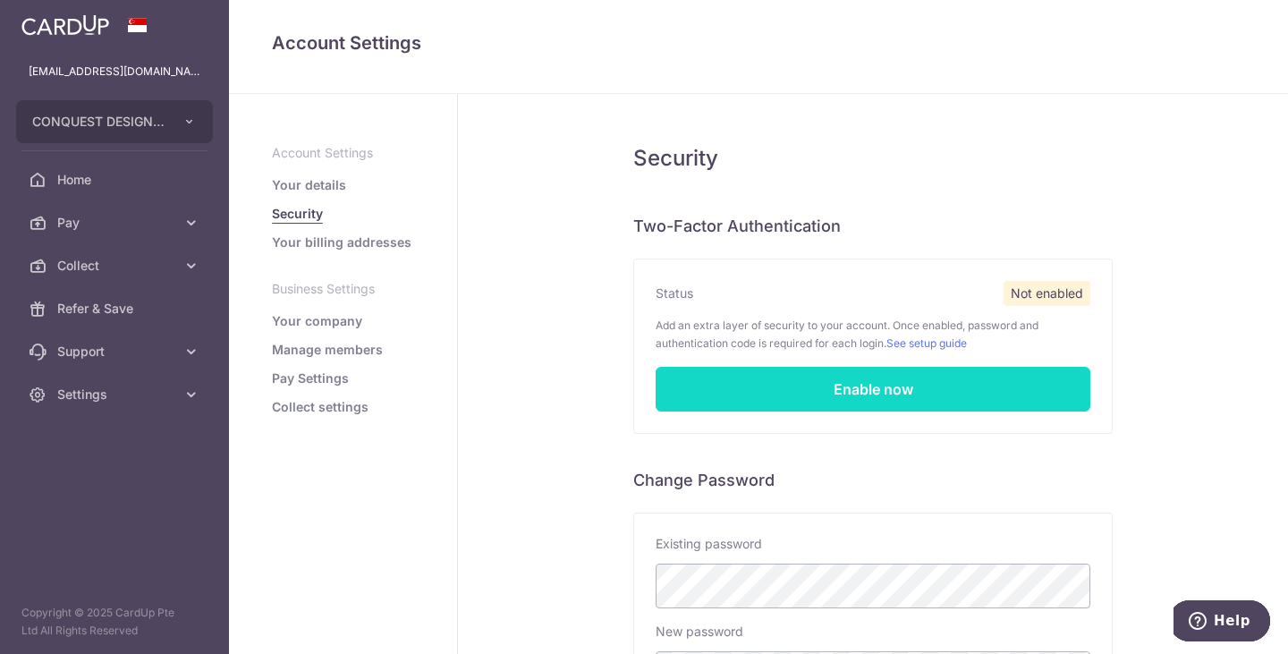
click at [796, 391] on link "Enable now" at bounding box center [873, 389] width 435 height 45
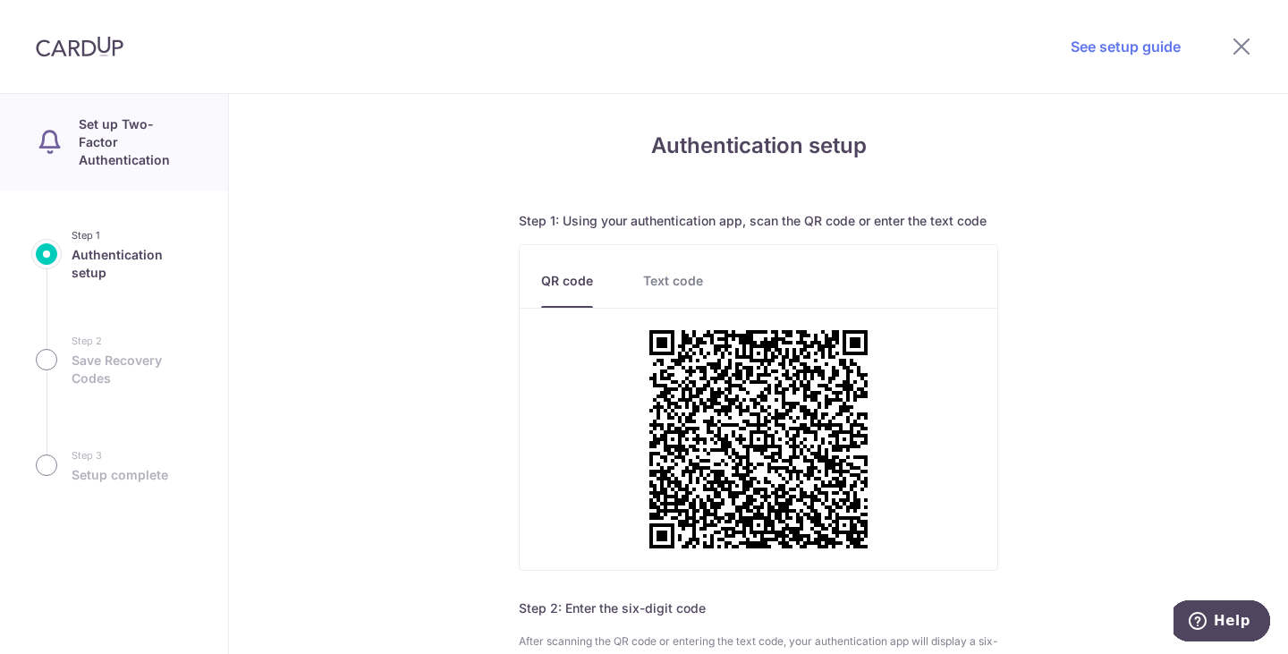
click at [671, 285] on link "Text code" at bounding box center [673, 290] width 60 height 36
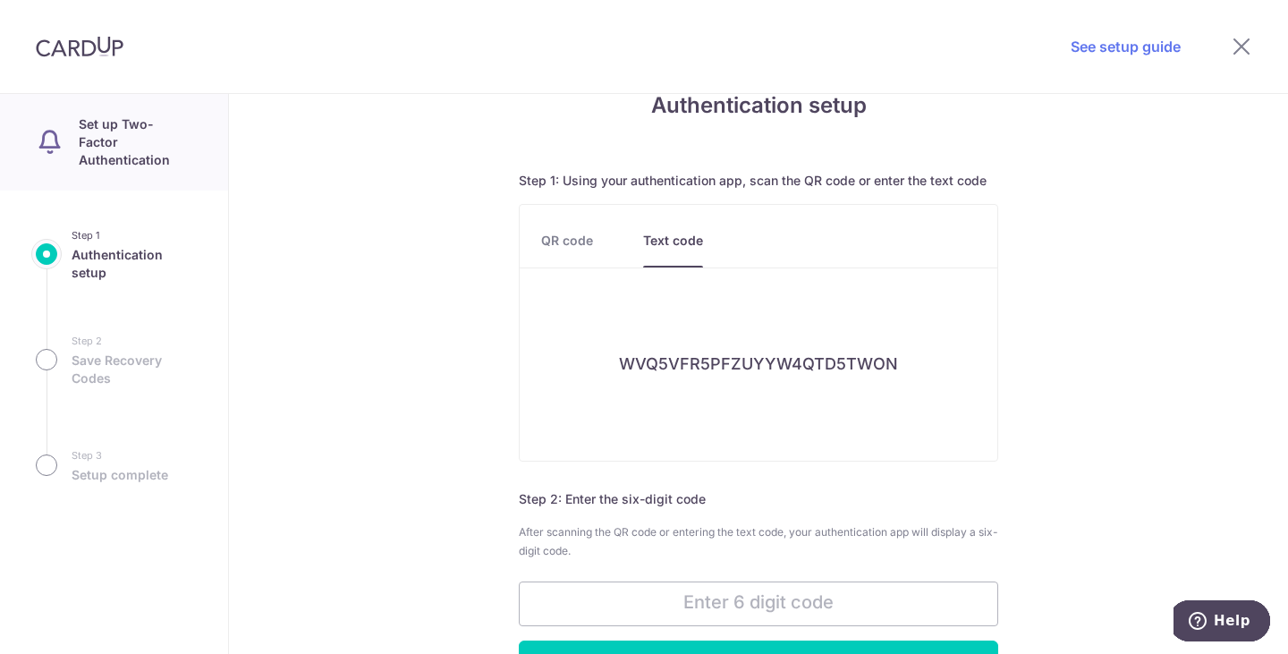
scroll to position [89, 0]
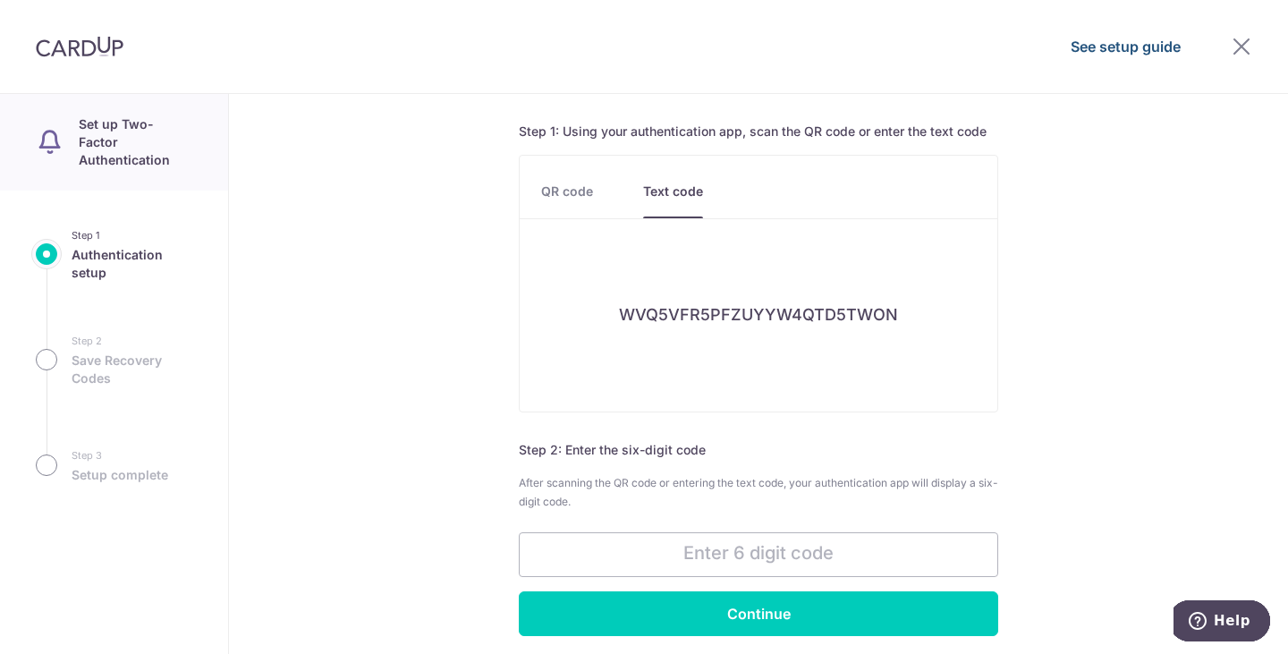
click at [1096, 55] on link "See setup guide" at bounding box center [1126, 46] width 110 height 21
click at [593, 208] on li "Text code" at bounding box center [648, 201] width 110 height 36
click at [560, 189] on link "QR code" at bounding box center [567, 201] width 52 height 36
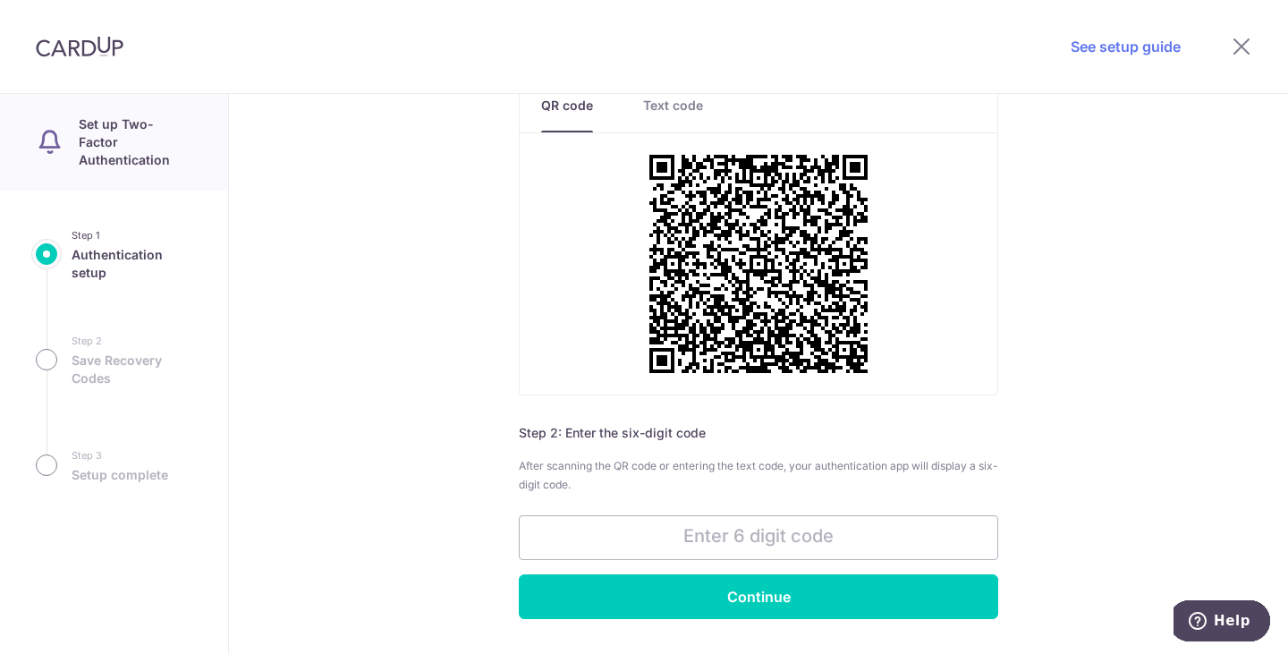
scroll to position [179, 0]
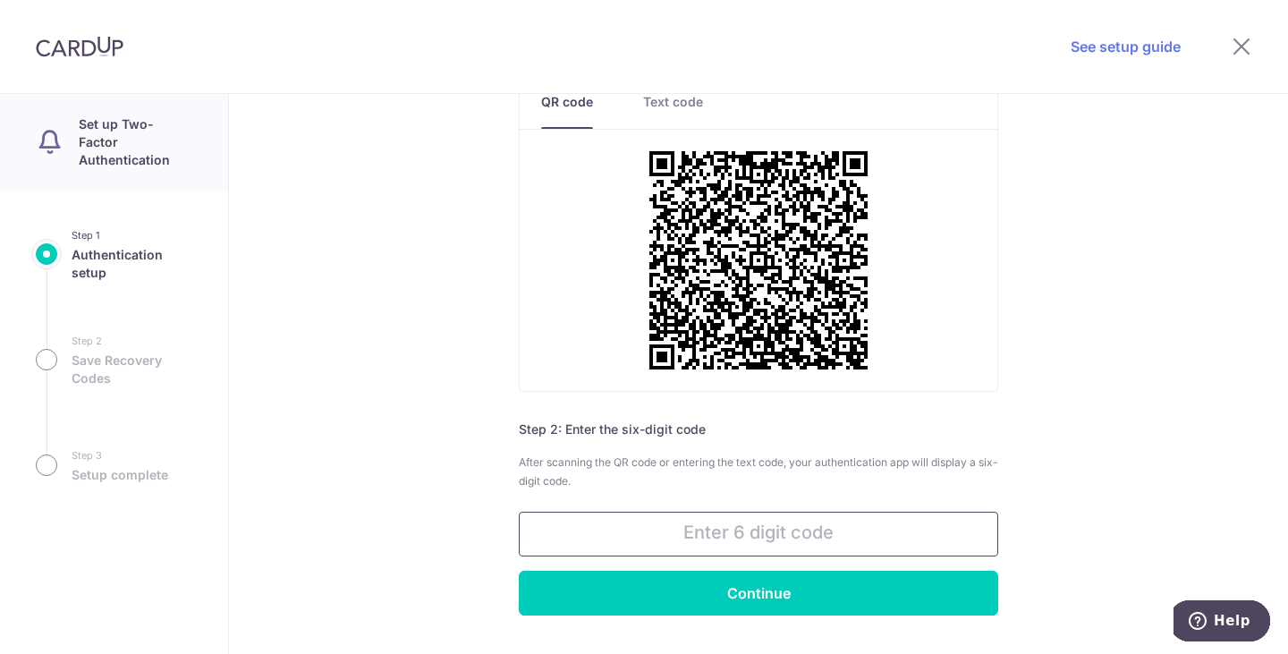
click at [684, 524] on input "text" at bounding box center [759, 534] width 480 height 45
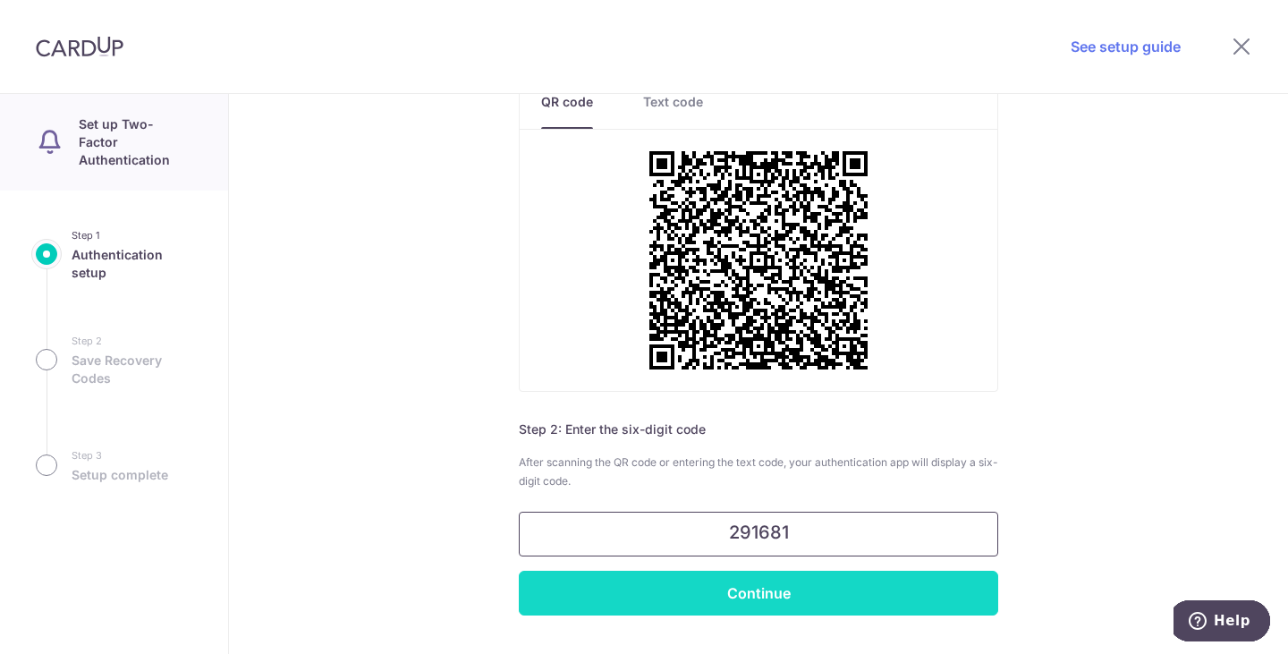
type input "291681"
click at [716, 589] on input "Continue" at bounding box center [759, 593] width 480 height 45
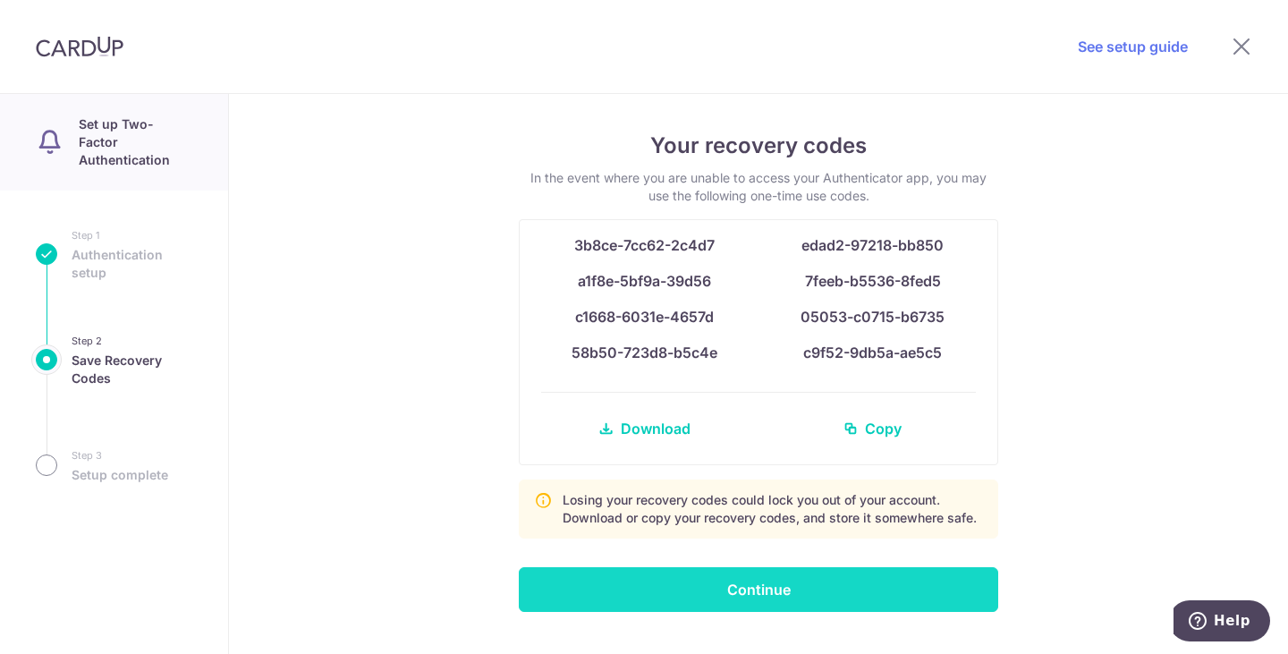
click at [773, 577] on input "Continue" at bounding box center [759, 589] width 480 height 45
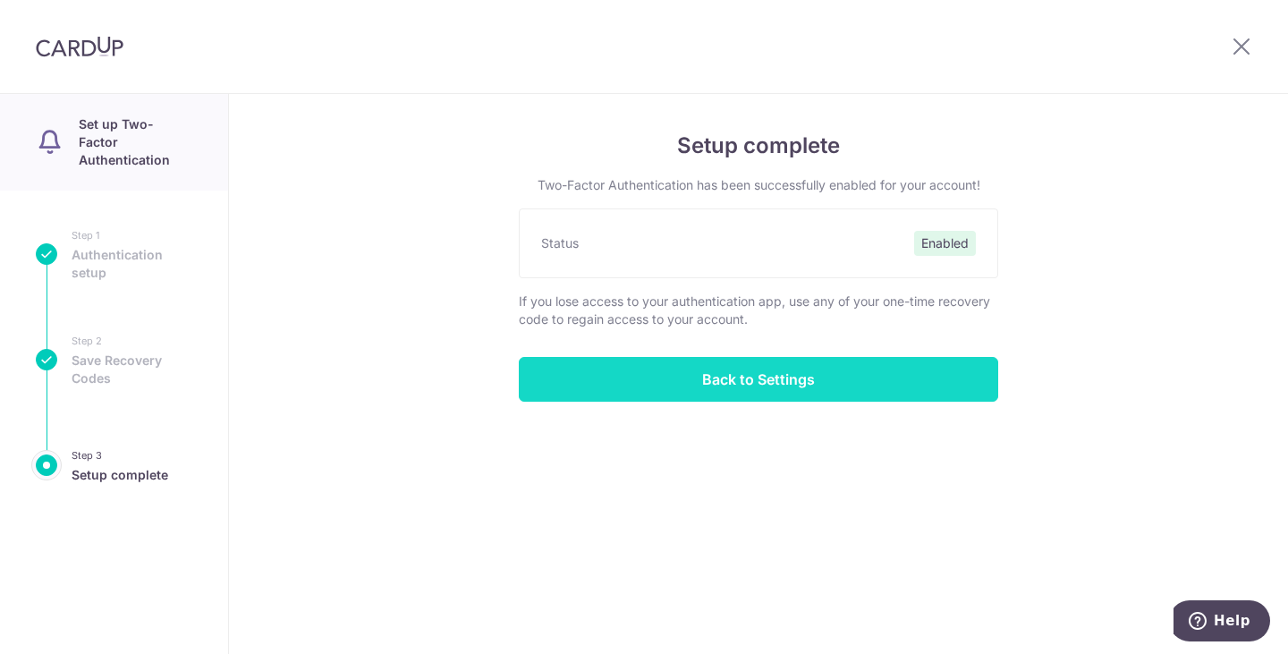
click at [750, 378] on input "Back to Settings" at bounding box center [759, 379] width 480 height 45
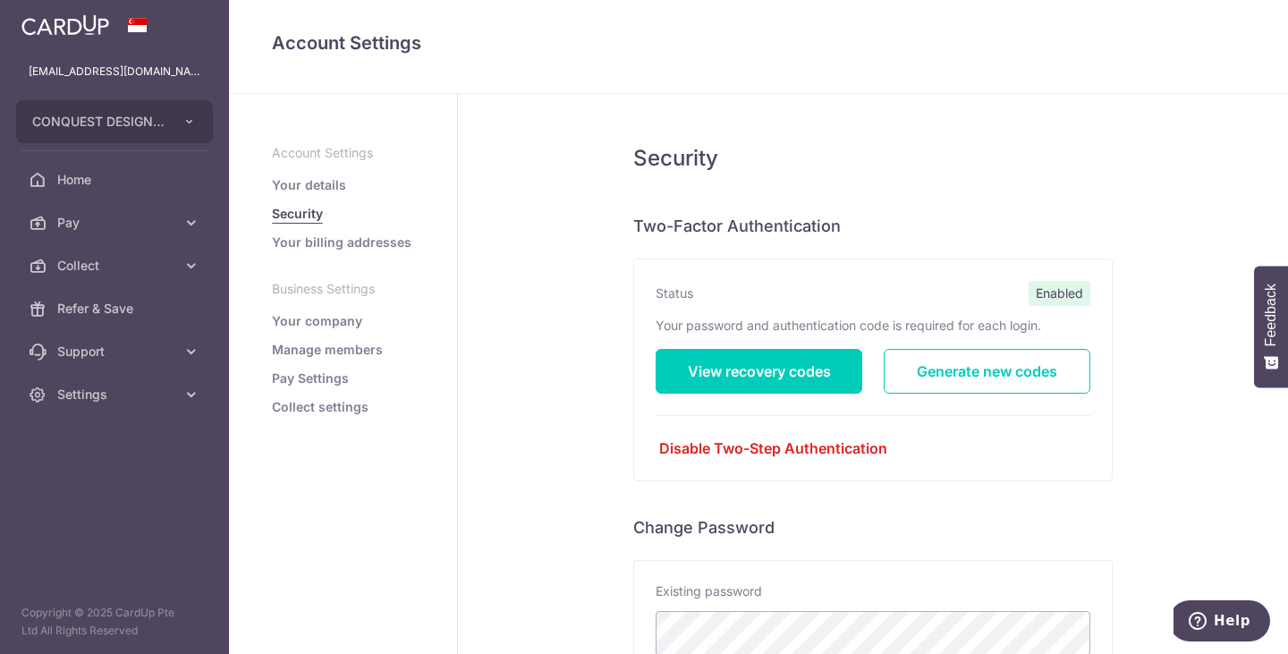
click at [334, 242] on link "Your billing addresses" at bounding box center [342, 243] width 140 height 18
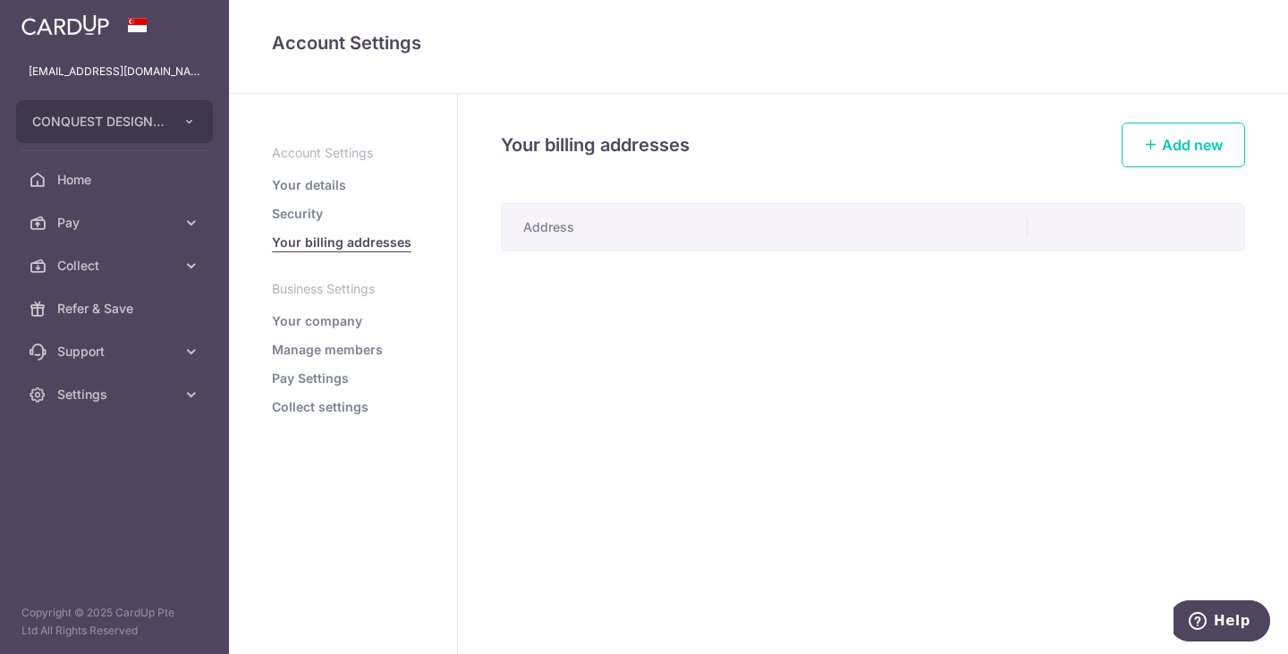
click at [604, 202] on div "Your billing addresses Add new Address" at bounding box center [873, 374] width 830 height 560
click at [614, 228] on th "Address" at bounding box center [765, 227] width 526 height 47
click at [1177, 148] on span "Add new" at bounding box center [1192, 145] width 61 height 18
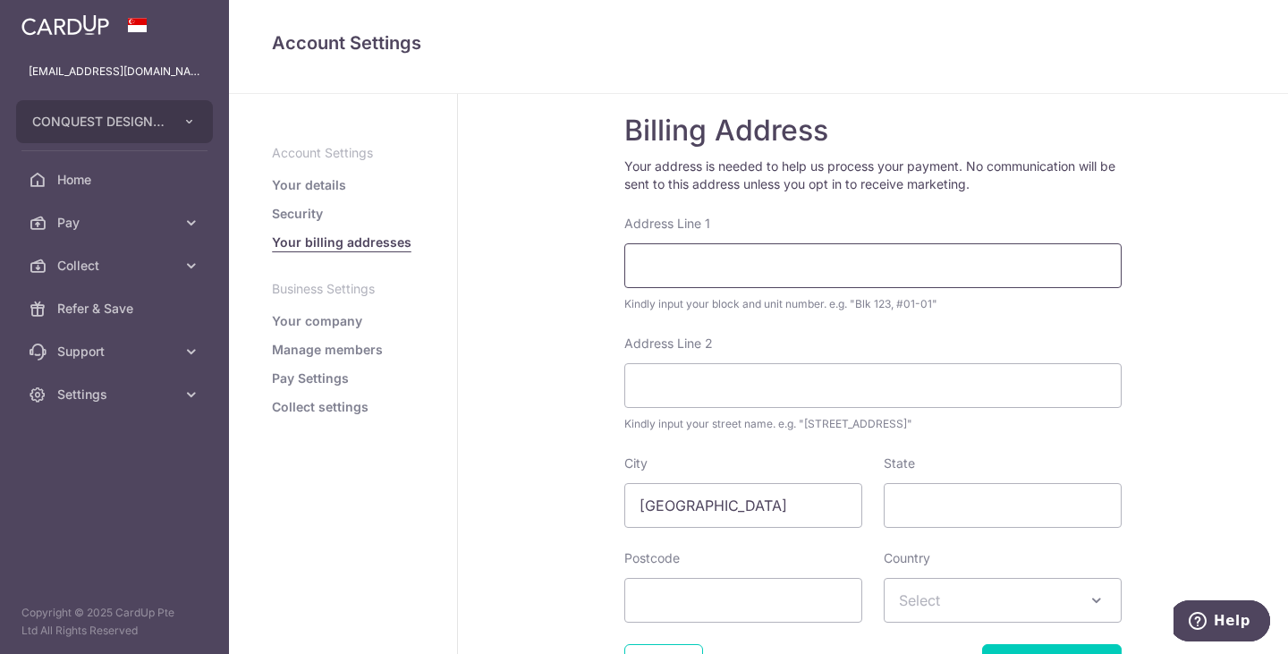
scroll to position [89, 0]
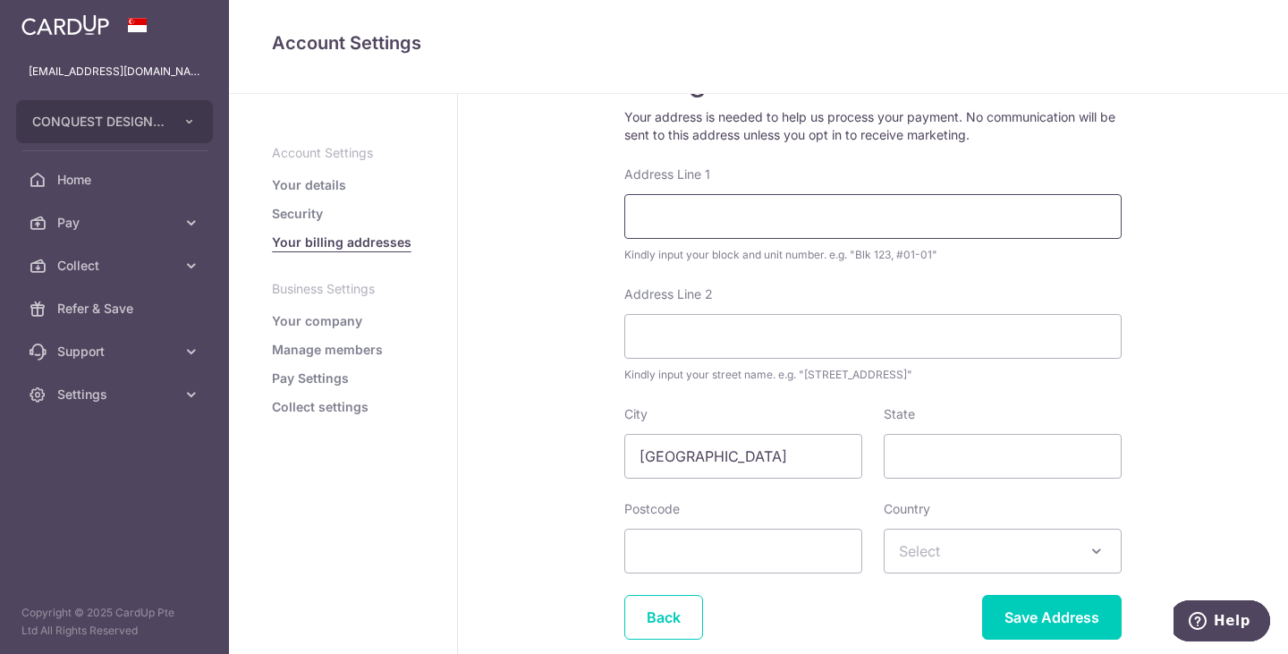
click at [719, 210] on input "Address Line 1" at bounding box center [872, 216] width 497 height 45
paste input "3 ANG MO KIO STREET 62, #01-62, LINK@AMK, SINGAPORE 569139"
type input "3 ANG MO KIO STREET 62, #01-62, LINK@AMK, SINGAPORE 569139"
click at [964, 454] on input "State" at bounding box center [1003, 456] width 238 height 45
click at [786, 458] on input "Singapore" at bounding box center [743, 456] width 238 height 45
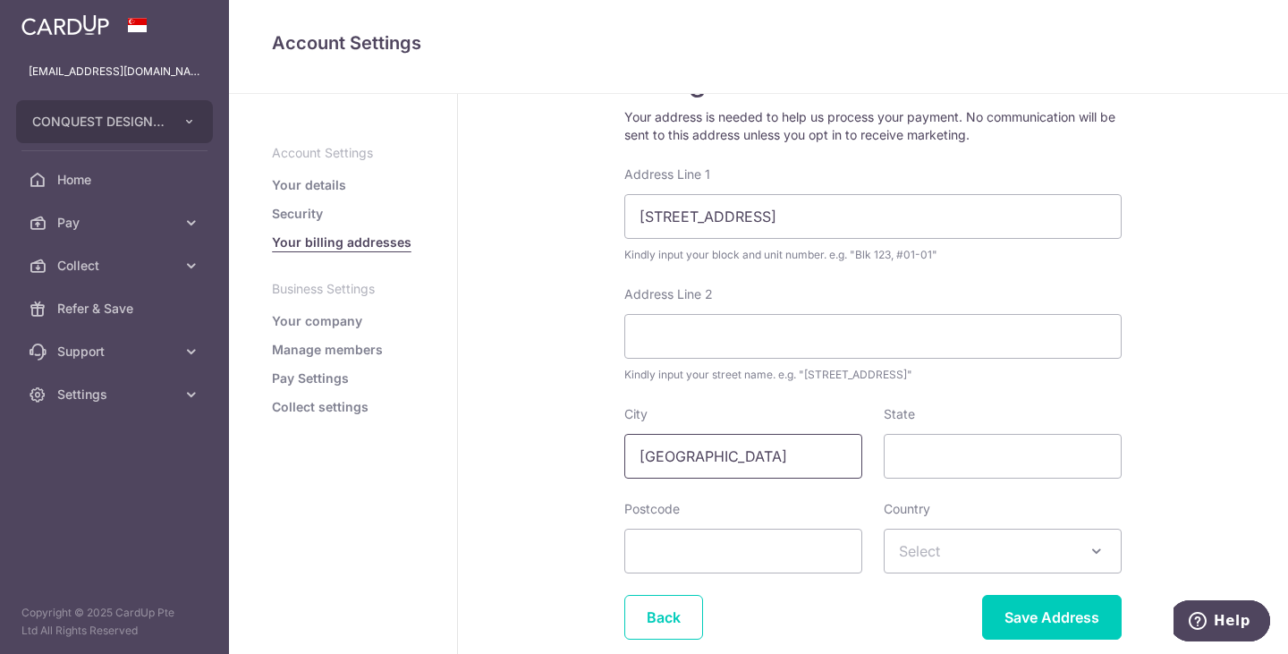
click at [786, 458] on input "Singapore" at bounding box center [743, 456] width 238 height 45
click at [933, 457] on input "State" at bounding box center [1003, 456] width 238 height 45
paste input "Singapore"
type input "Singapore"
click at [1085, 214] on input "3 ANG MO KIO STREET 62, #01-62, LINK@AMK, SINGAPORE 569139" at bounding box center [872, 216] width 497 height 45
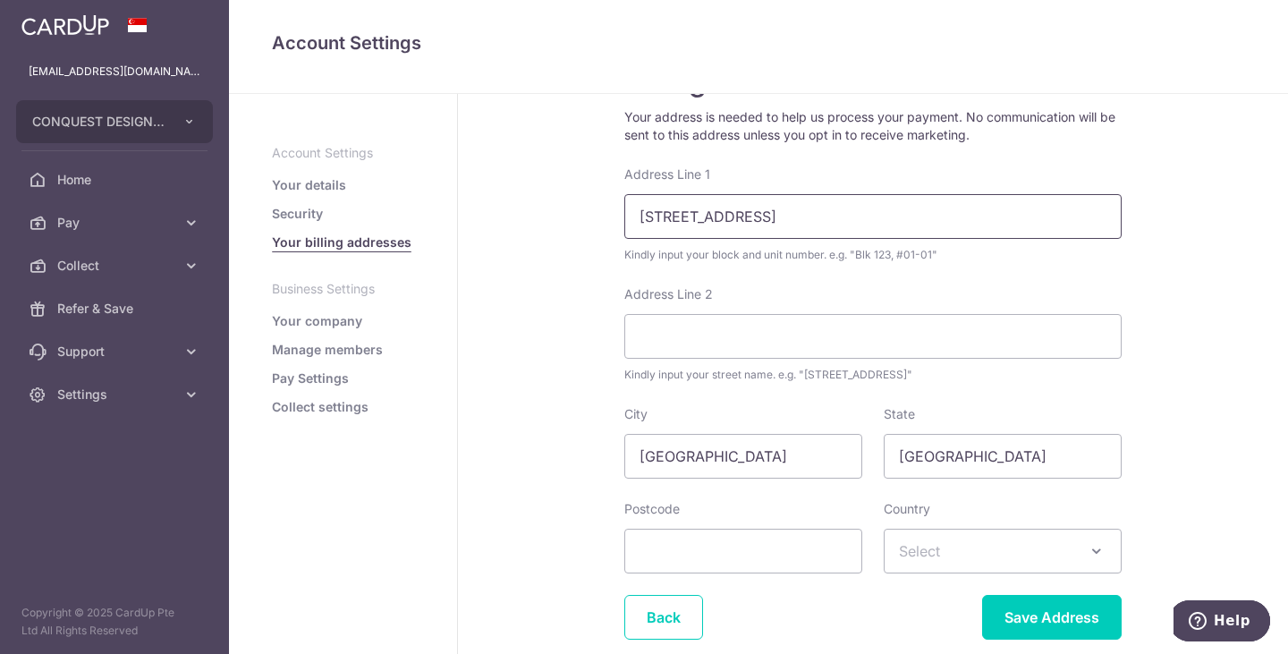
click at [1085, 214] on input "3 ANG MO KIO STREET 62, #01-62, LINK@AMK, SINGAPORE 569139" at bounding box center [872, 216] width 497 height 45
type input "3 ANG MO KIO STREET 62, #01-62, LINK@AMK, SINGAPORE"
click at [721, 525] on div "Postcode" at bounding box center [743, 536] width 238 height 73
click at [726, 531] on input "Postcode" at bounding box center [743, 551] width 238 height 45
paste input "569139"
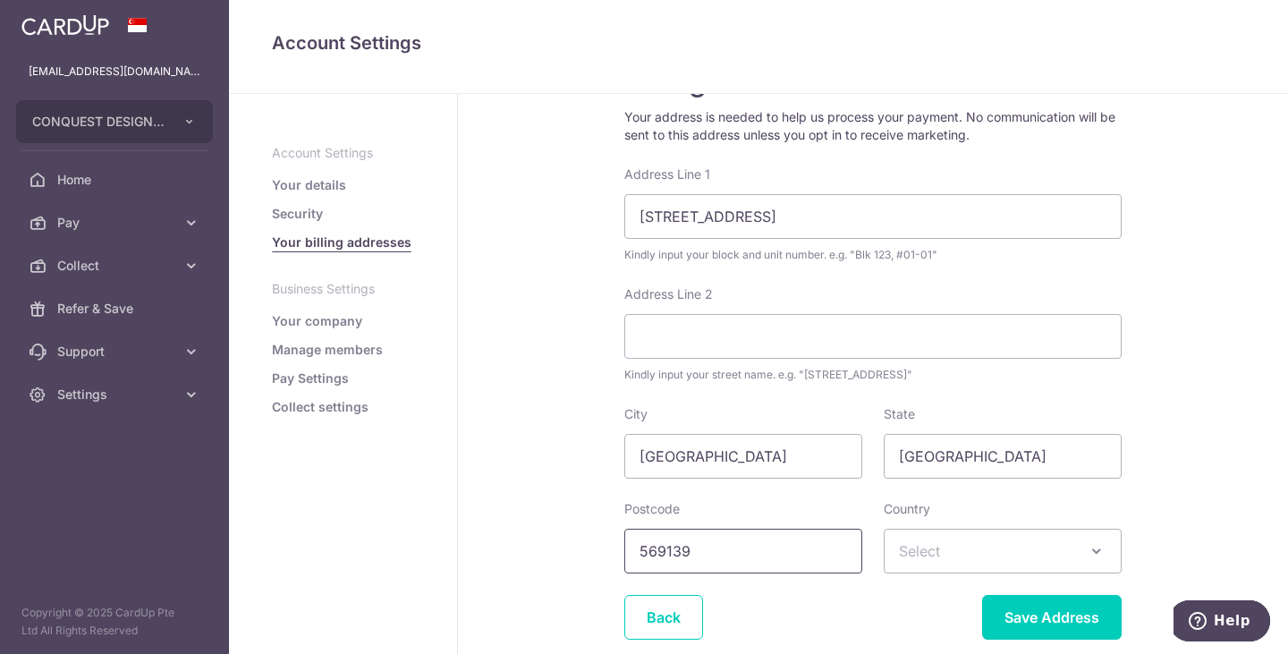
type input "569139"
click at [926, 546] on span "Select" at bounding box center [919, 551] width 41 height 18
type input "singa"
select select "199"
click at [1001, 217] on input "3 ANG MO KIO STREET 62, #01-62, LINK@AMK, SINGAPORE" at bounding box center [872, 216] width 497 height 45
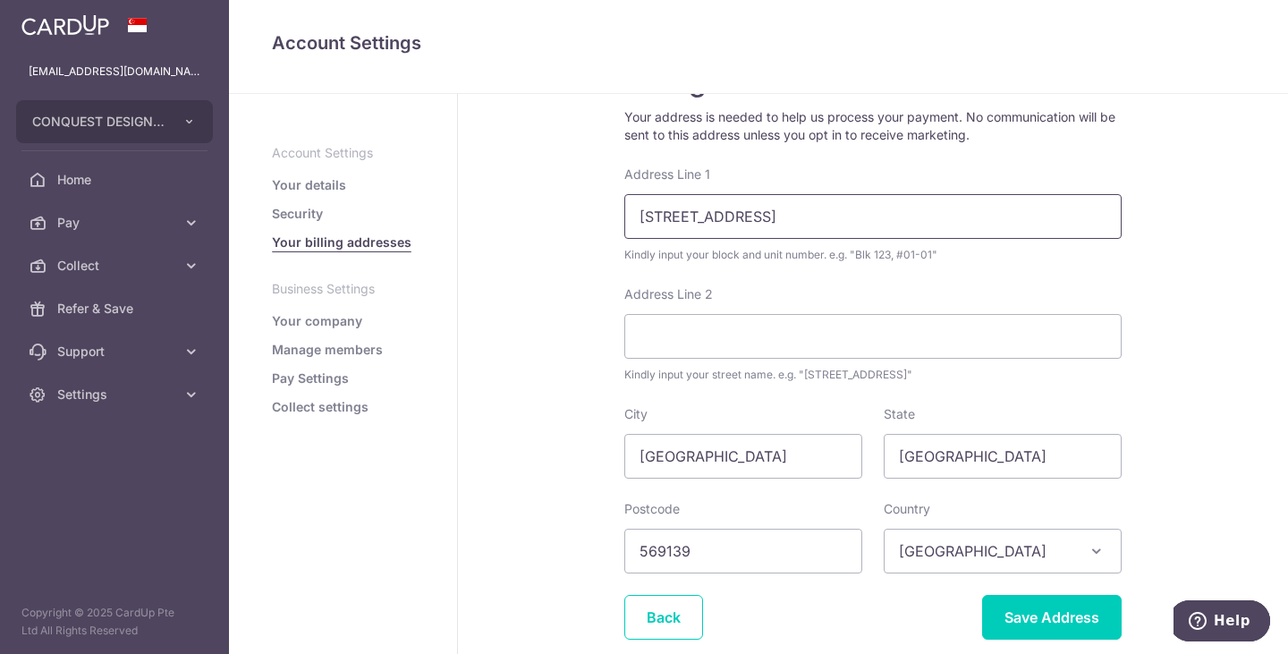
click at [1001, 217] on input "3 ANG MO KIO STREET 62, #01-62, LINK@AMK, SINGAPORE" at bounding box center [872, 216] width 497 height 45
drag, startPoint x: 821, startPoint y: 217, endPoint x: 650, endPoint y: 220, distance: 171.8
click at [650, 220] on input "3 ANG MO KIO STREET 62, #01-62, LINK@AMK," at bounding box center [872, 216] width 497 height 45
type input "3 #01-62, LINK@AMK,"
click at [724, 337] on input "Address Line 2" at bounding box center [872, 336] width 497 height 45
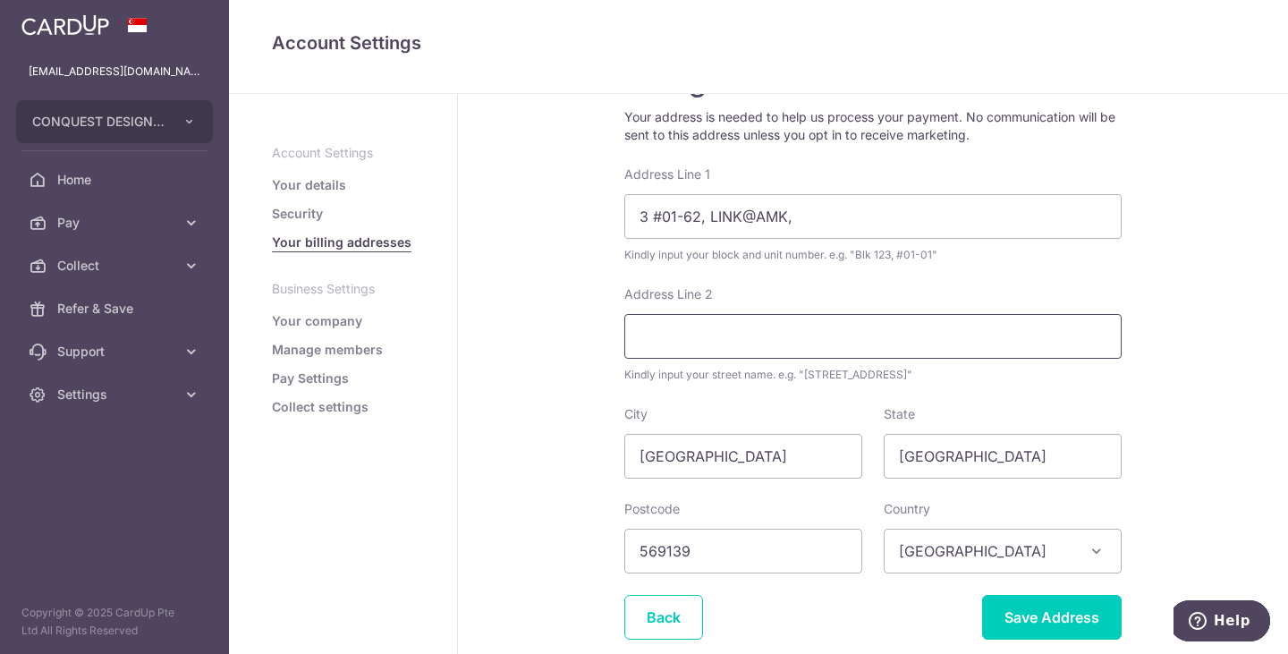
paste input "ANG MO KIO STREET 62,"
type input "ANG MO KIO STREET 62,"
drag, startPoint x: 705, startPoint y: 215, endPoint x: 876, endPoint y: 224, distance: 171.1
click at [876, 224] on input "3 #01-62, LINK@AMK," at bounding box center [872, 216] width 497 height 45
type input "3 #01-62,"
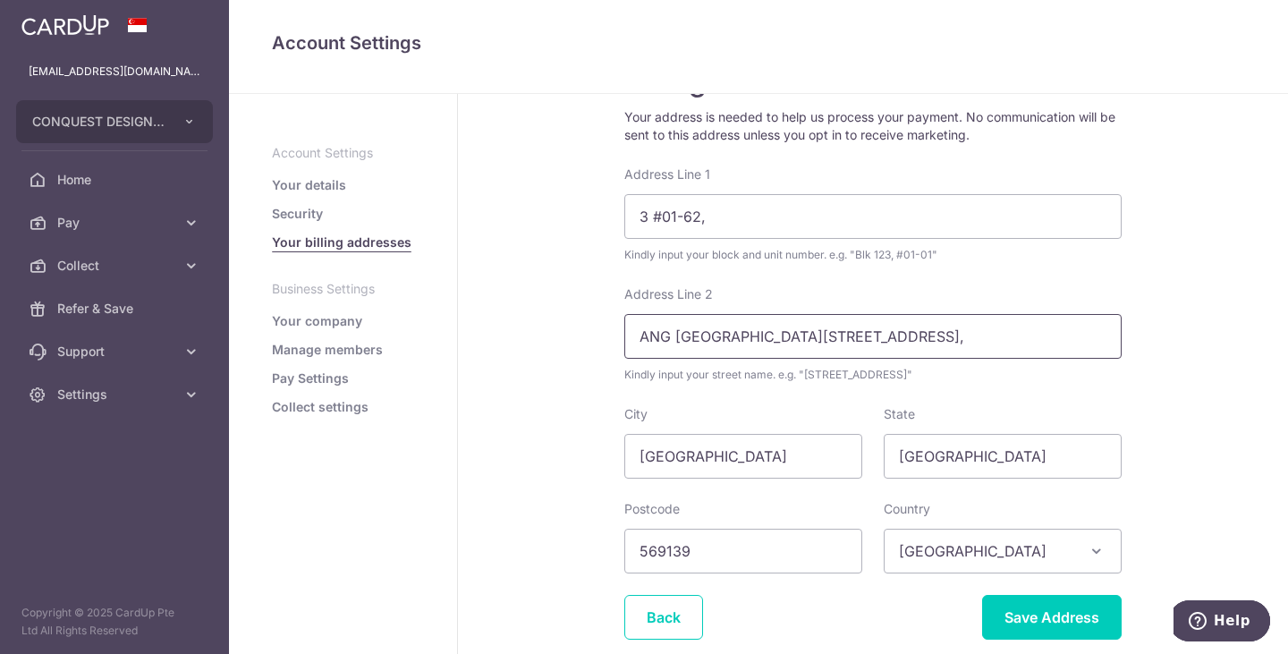
click at [876, 319] on input "ANG MO KIO STREET 62," at bounding box center [872, 336] width 497 height 45
paste input "LINK@AMK,"
type input "ANG MO KIO STREET 62, LINK@AMK"
click at [761, 218] on input "3 #01-62," at bounding box center [872, 216] width 497 height 45
click at [637, 215] on input "3 #01-62" at bounding box center [872, 216] width 497 height 45
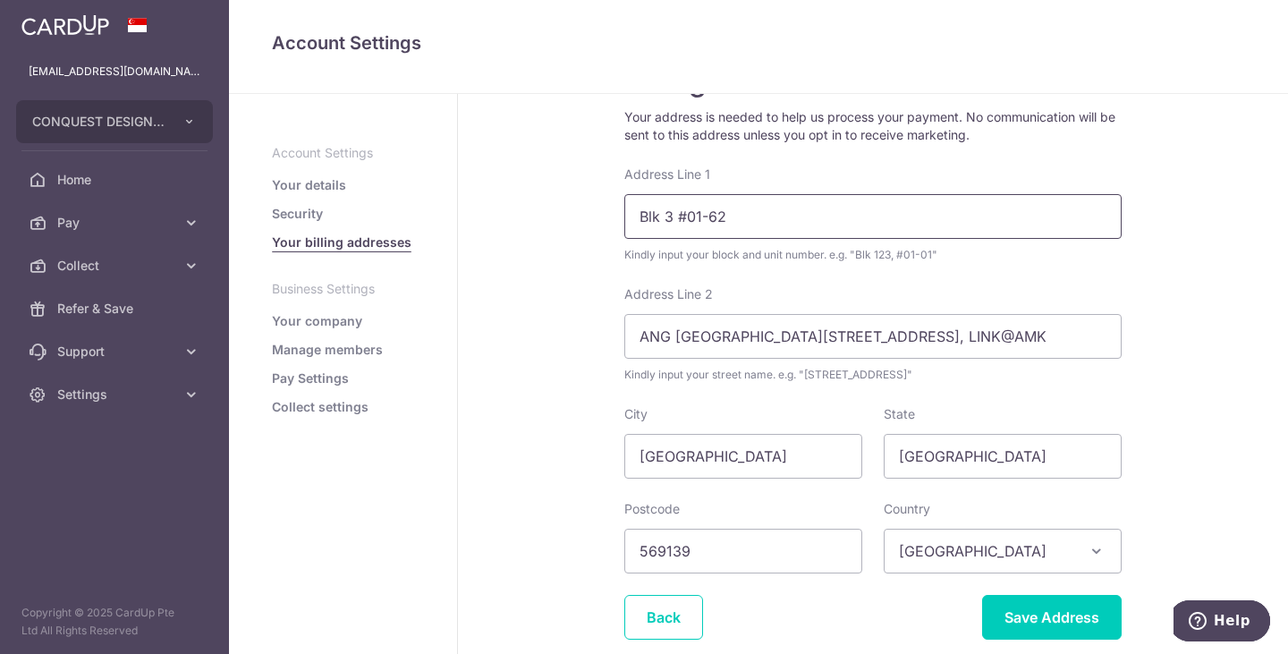
click at [736, 219] on input "Blk 3 #01-62" at bounding box center [872, 216] width 497 height 45
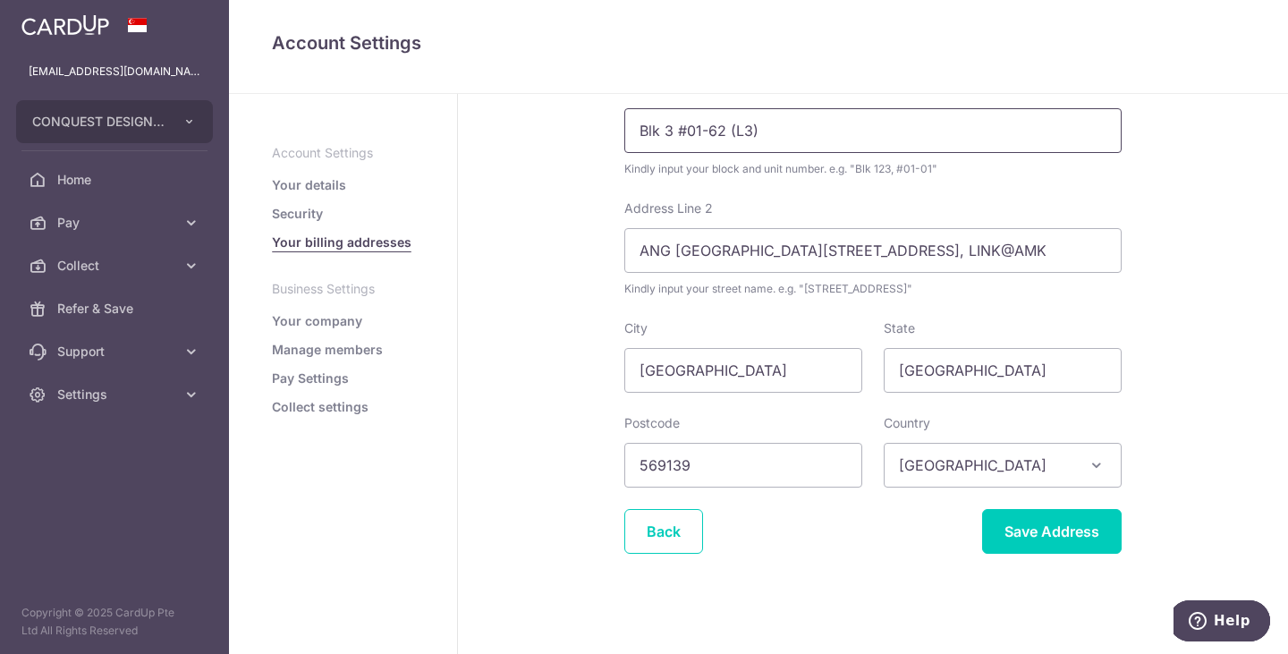
scroll to position [181, 0]
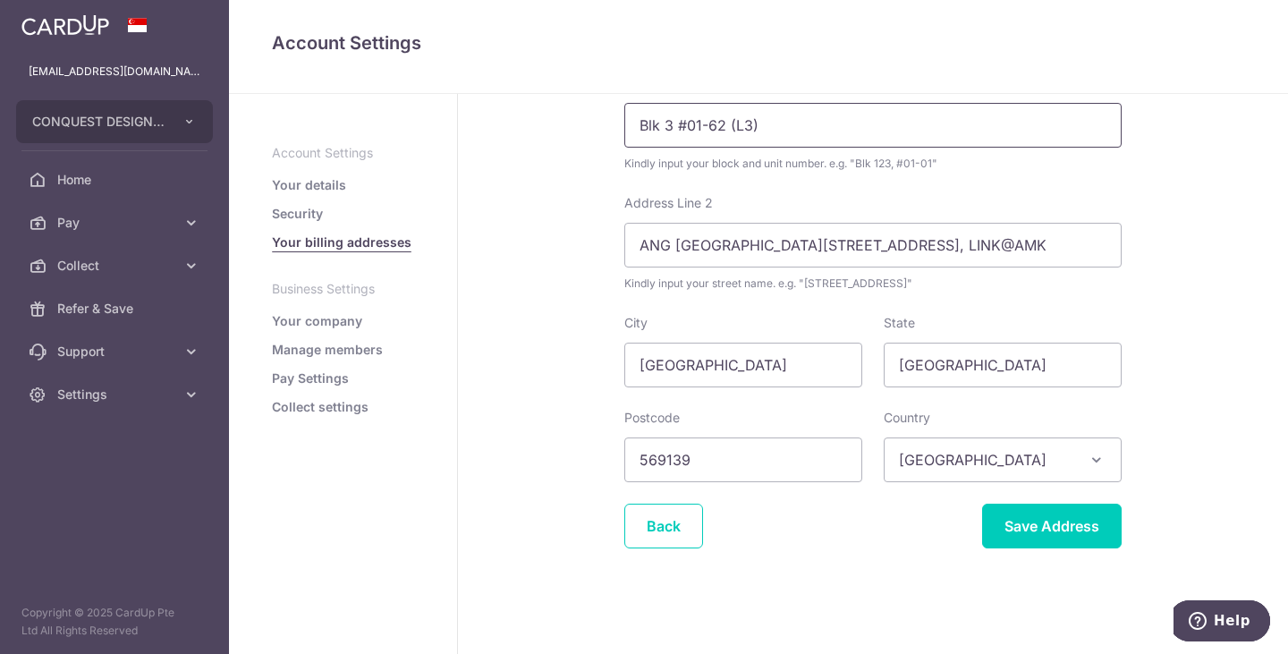
drag, startPoint x: 667, startPoint y: 123, endPoint x: 575, endPoint y: 123, distance: 91.3
click at [575, 123] on div "Billing Address Your address is needed to help us process your payment. No comm…" at bounding box center [873, 283] width 830 height 741
type input "#01-62 (L3)"
click at [631, 242] on input "ANG MO KIO STREET 62, LINK@AMK" at bounding box center [872, 245] width 497 height 45
paste input "Blk 3"
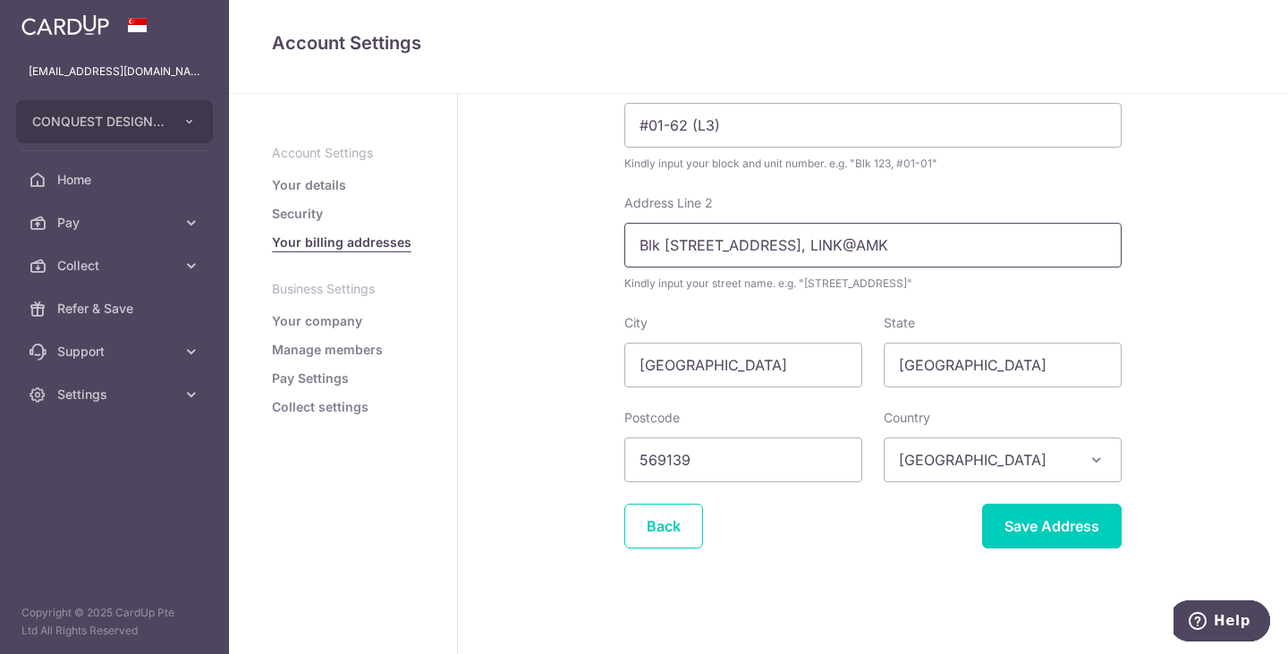
drag, startPoint x: 660, startPoint y: 251, endPoint x: 581, endPoint y: 249, distance: 79.7
click at [581, 249] on div "Billing Address Your address is needed to help us process your payment. No comm…" at bounding box center [873, 283] width 830 height 741
type input "3 ANG MO KIO STREET 62, LINK@AMK"
click at [1059, 514] on input "Save Address" at bounding box center [1052, 526] width 140 height 45
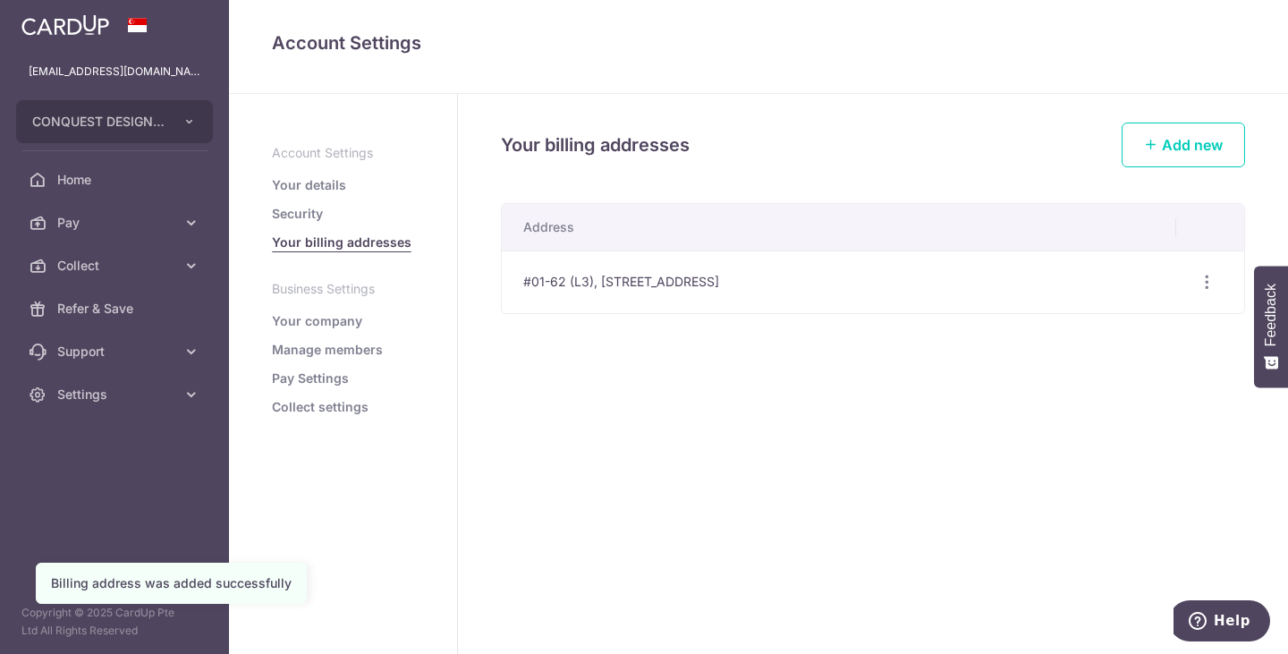
click at [305, 213] on link "Security" at bounding box center [297, 214] width 51 height 18
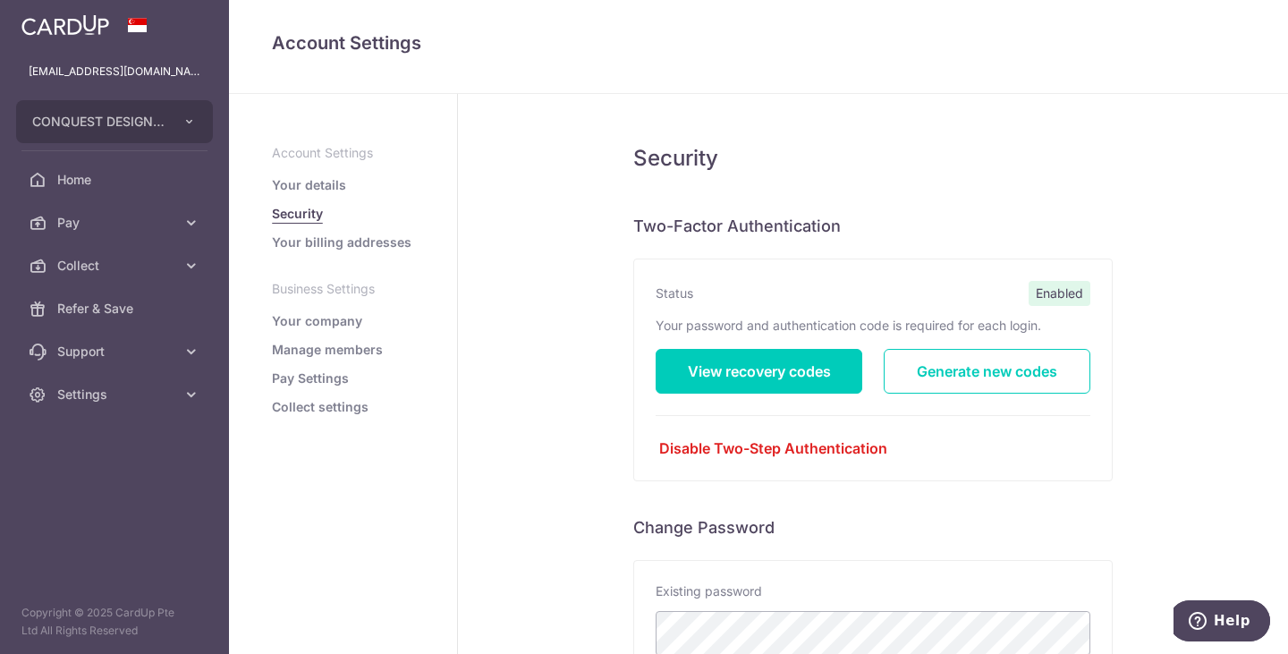
click at [316, 183] on link "Your details" at bounding box center [309, 185] width 74 height 18
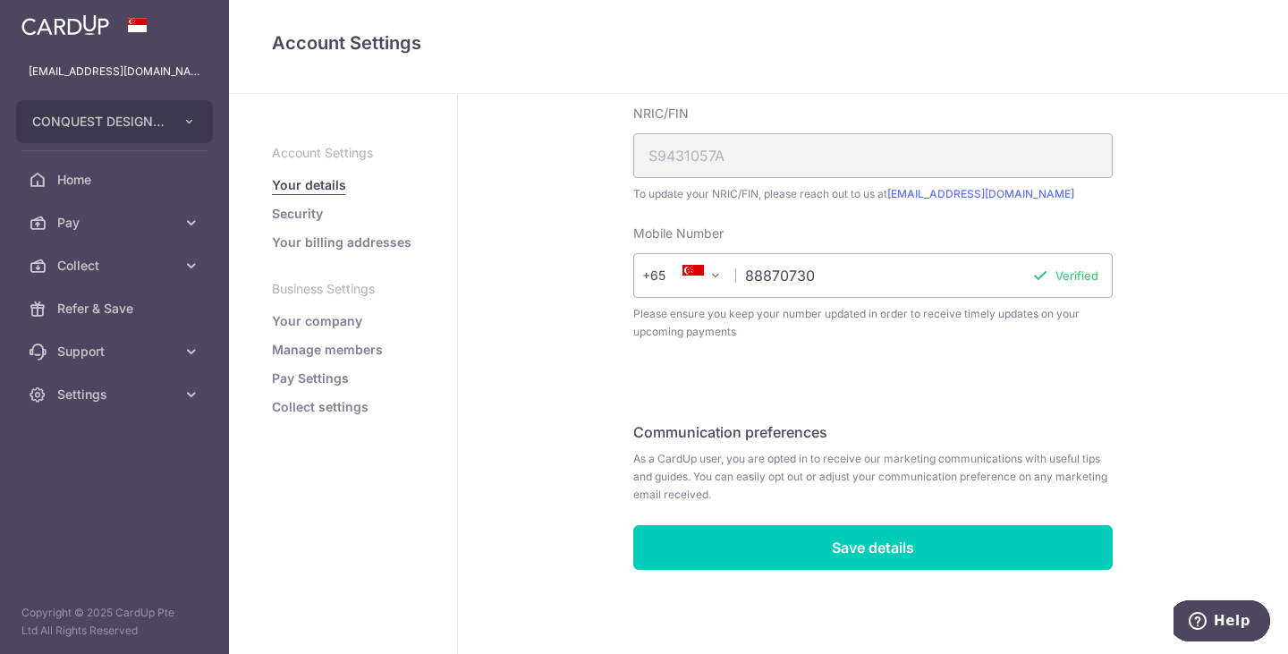
scroll to position [315, 0]
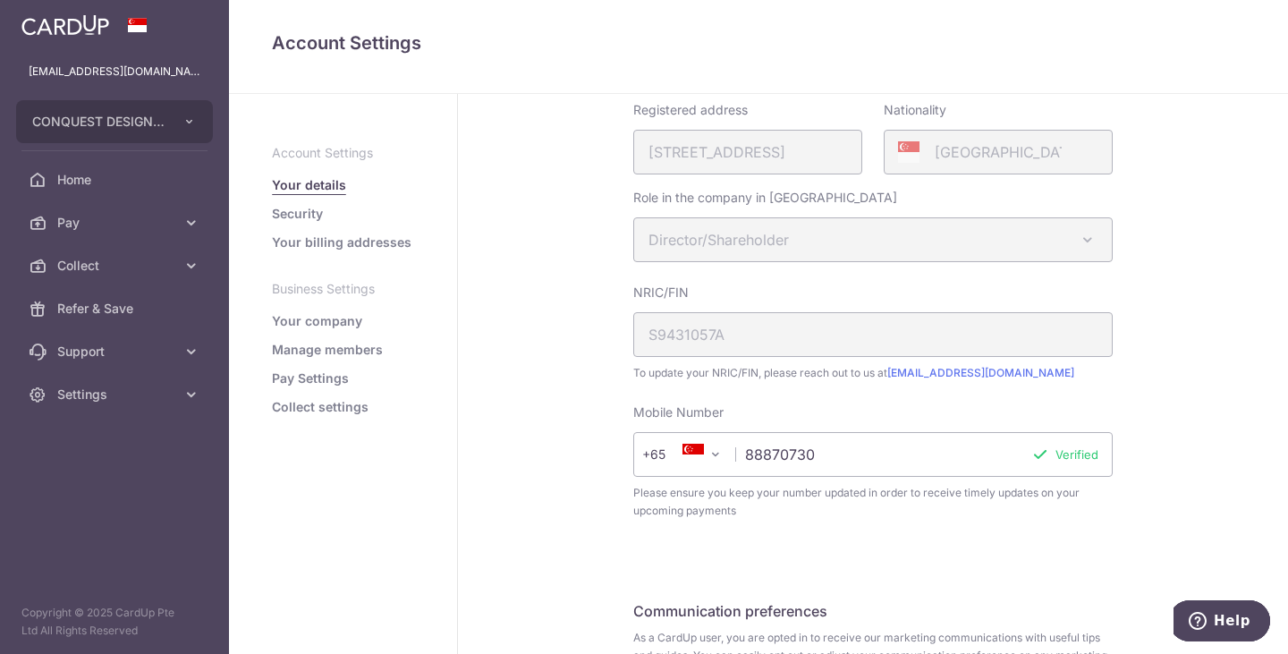
click at [345, 327] on link "Your company" at bounding box center [317, 321] width 90 height 18
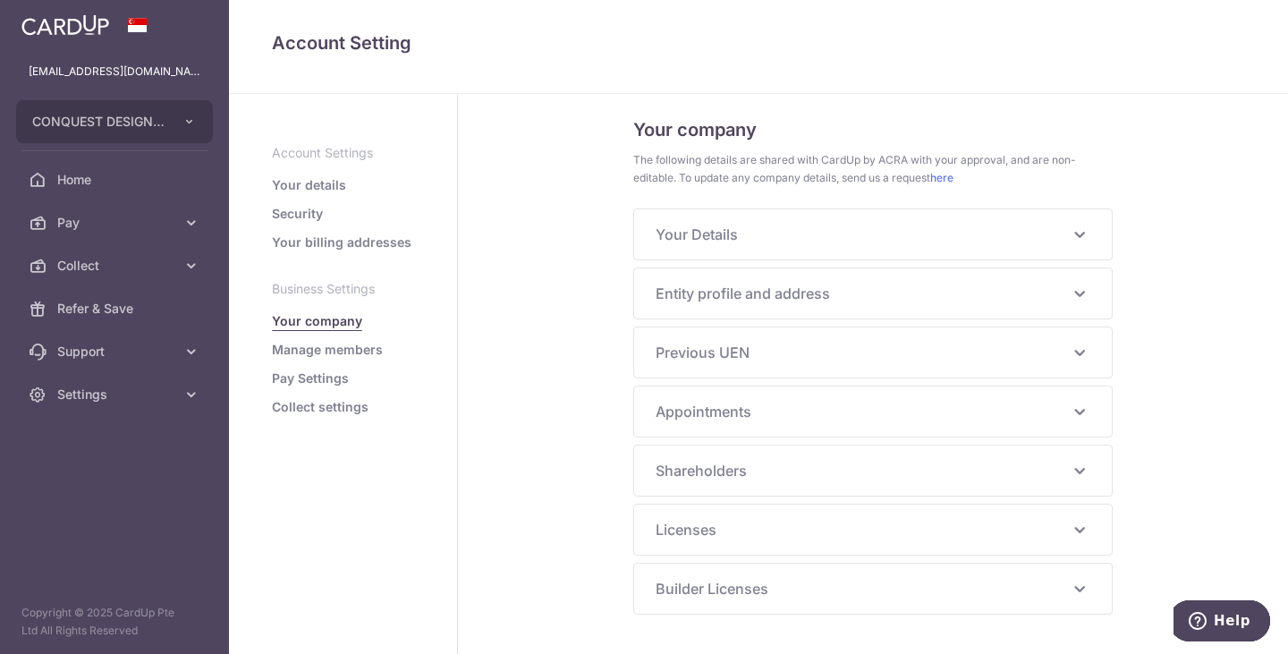
click at [722, 241] on span "Your Details" at bounding box center [862, 234] width 413 height 21
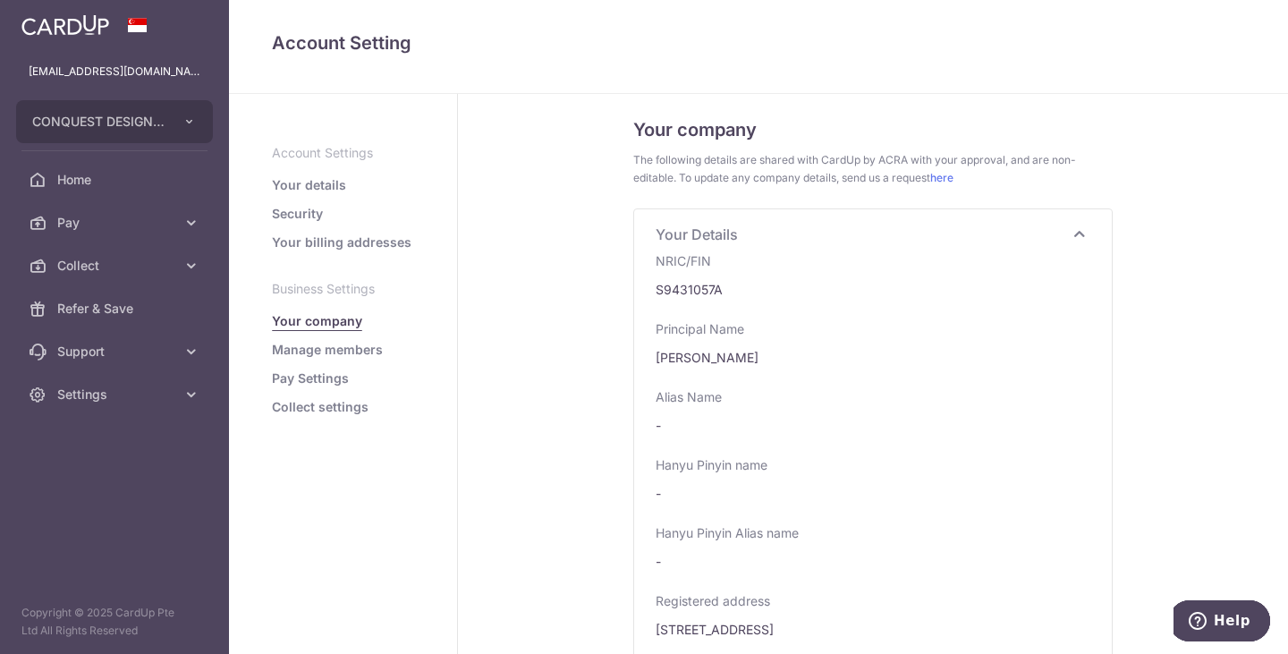
click at [731, 237] on span "Your Details" at bounding box center [862, 234] width 413 height 21
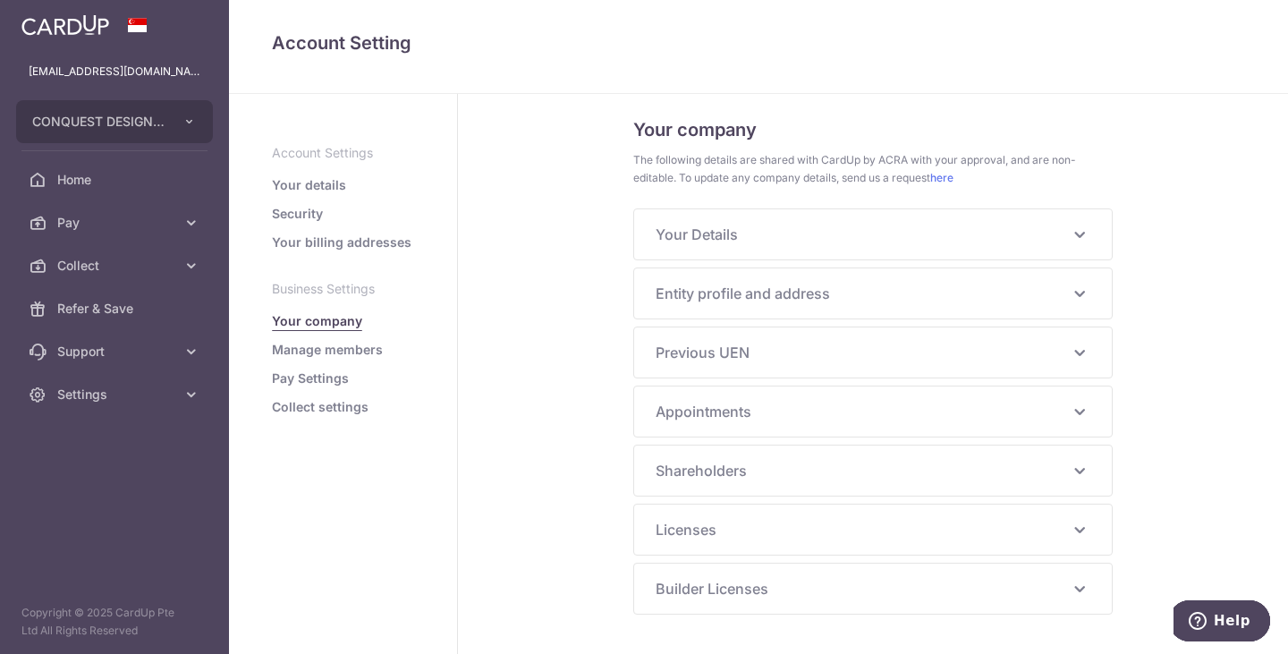
click at [760, 323] on div "Your company The following details are shared with CardUp by ACRA with your app…" at bounding box center [873, 379] width 480 height 528
click at [817, 301] on span "Entity profile and address" at bounding box center [862, 293] width 413 height 21
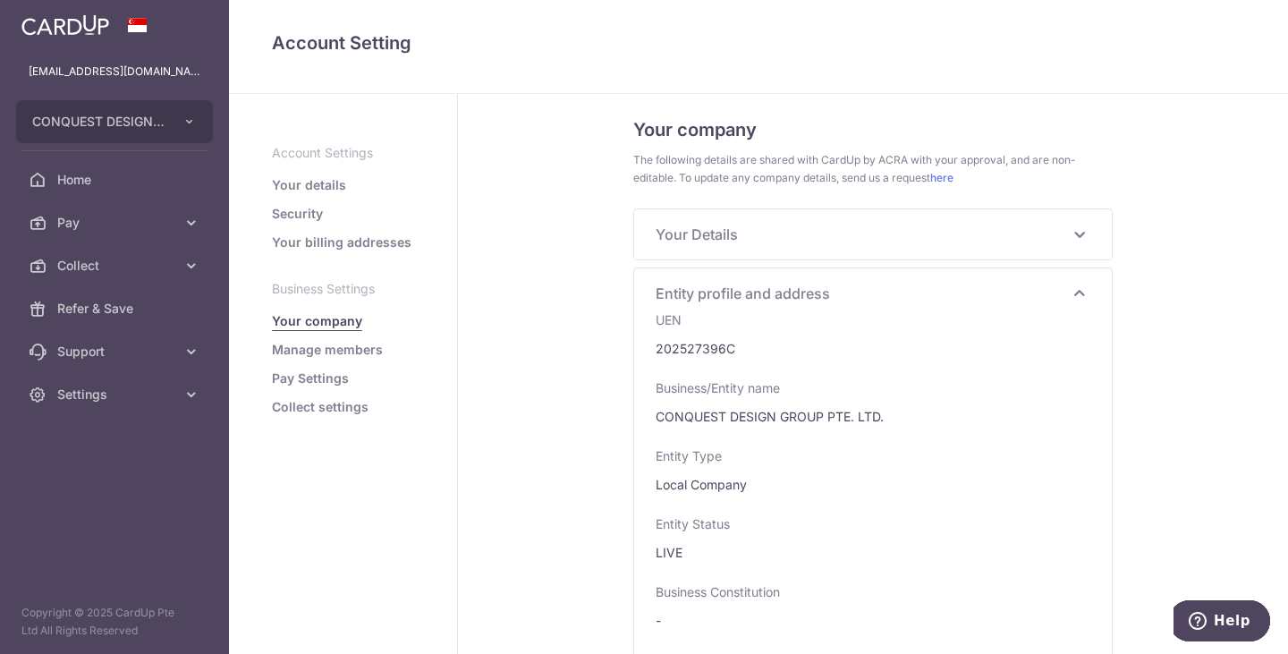
click at [849, 292] on span "Entity profile and address" at bounding box center [862, 293] width 413 height 21
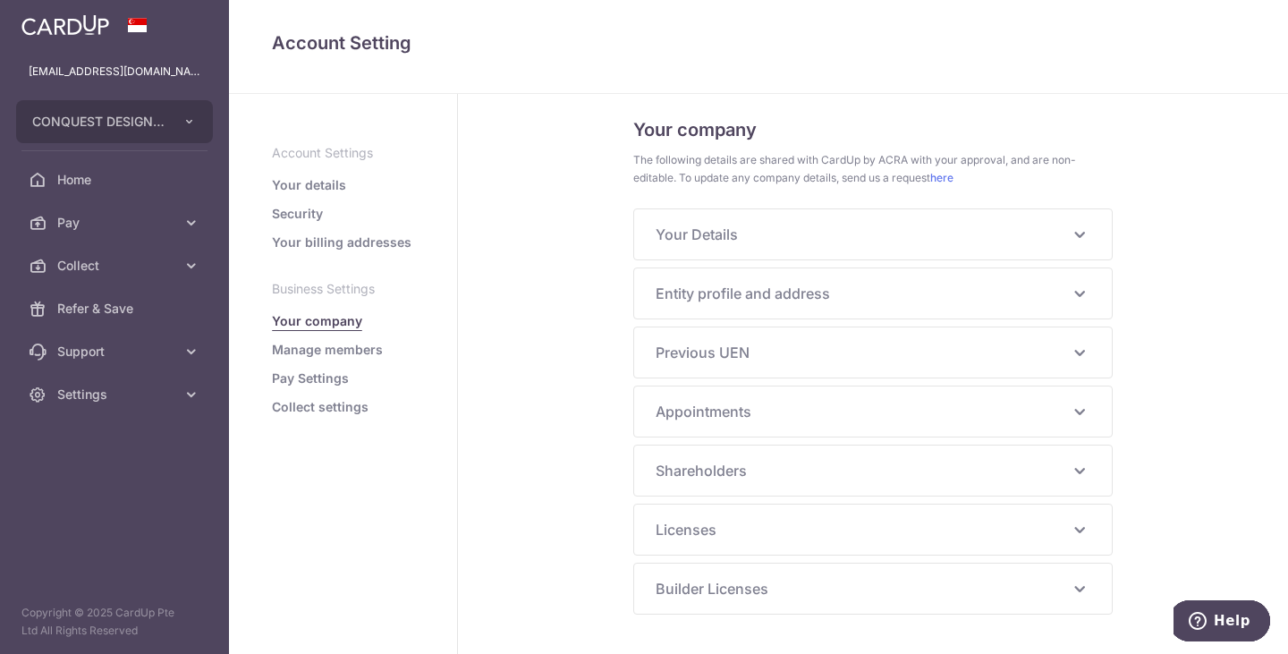
click at [798, 349] on span "Previous UEN" at bounding box center [862, 352] width 413 height 21
click at [830, 350] on span "Previous UEN" at bounding box center [862, 352] width 413 height 21
click at [760, 421] on span "Appointments" at bounding box center [862, 411] width 413 height 21
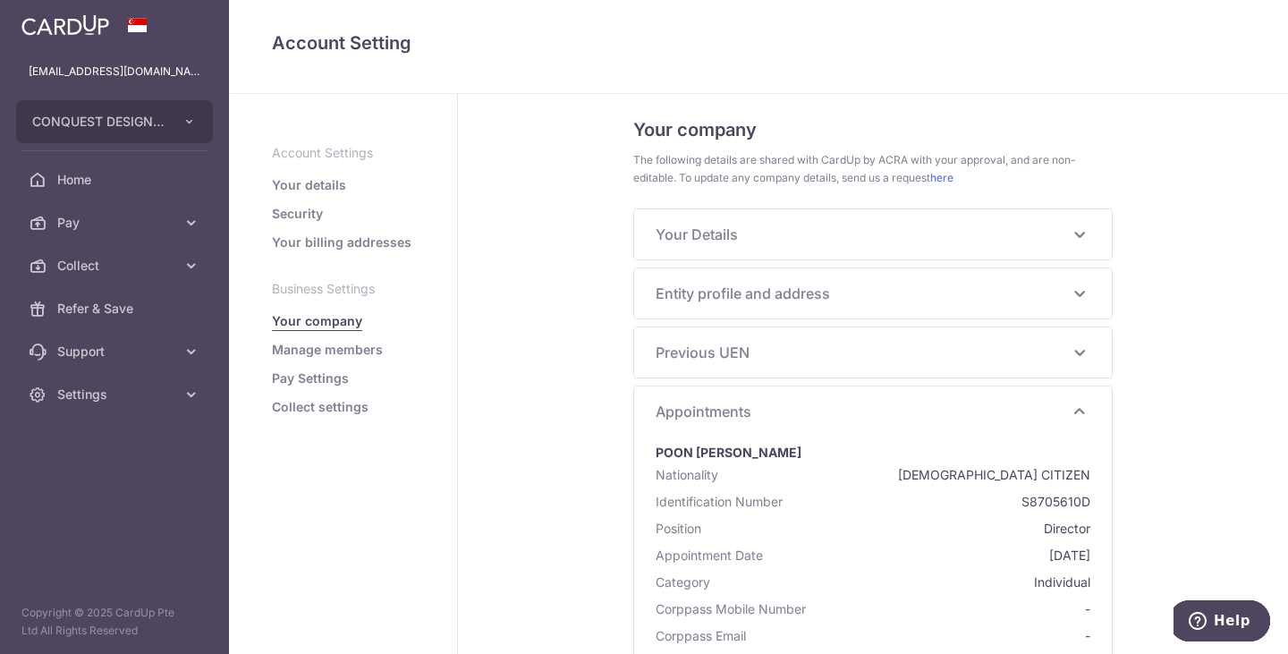
click at [863, 408] on span "Appointments" at bounding box center [862, 411] width 413 height 21
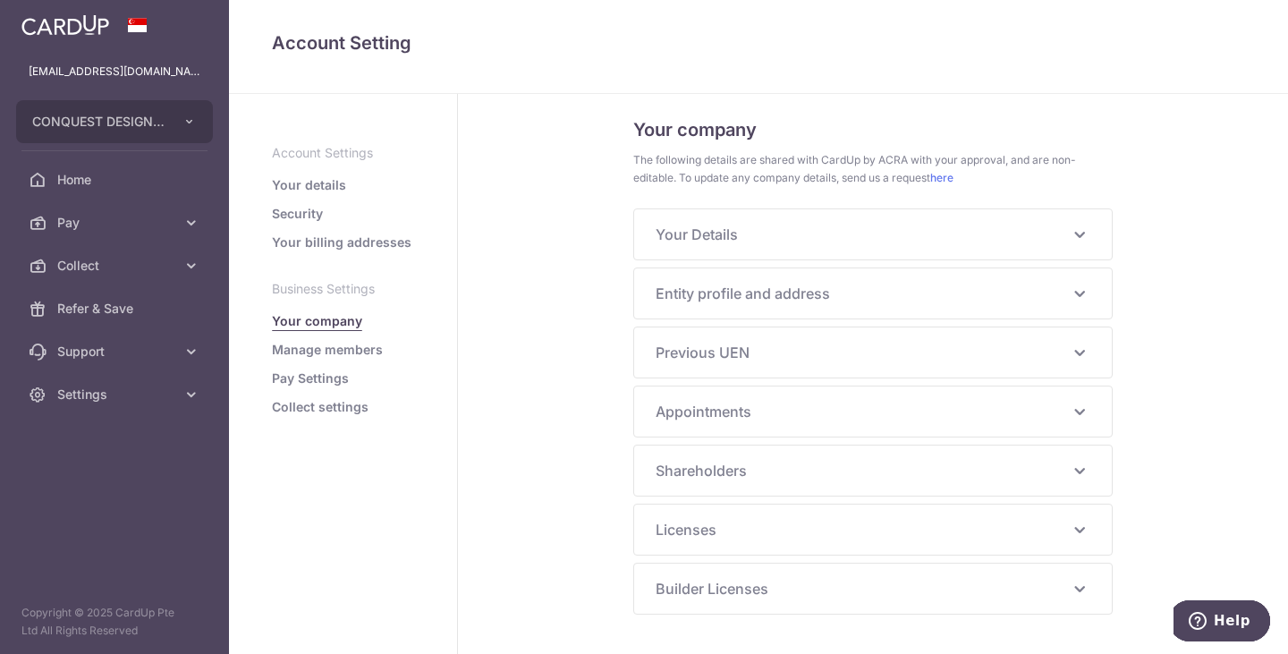
click at [781, 538] on span "Licenses" at bounding box center [862, 529] width 413 height 21
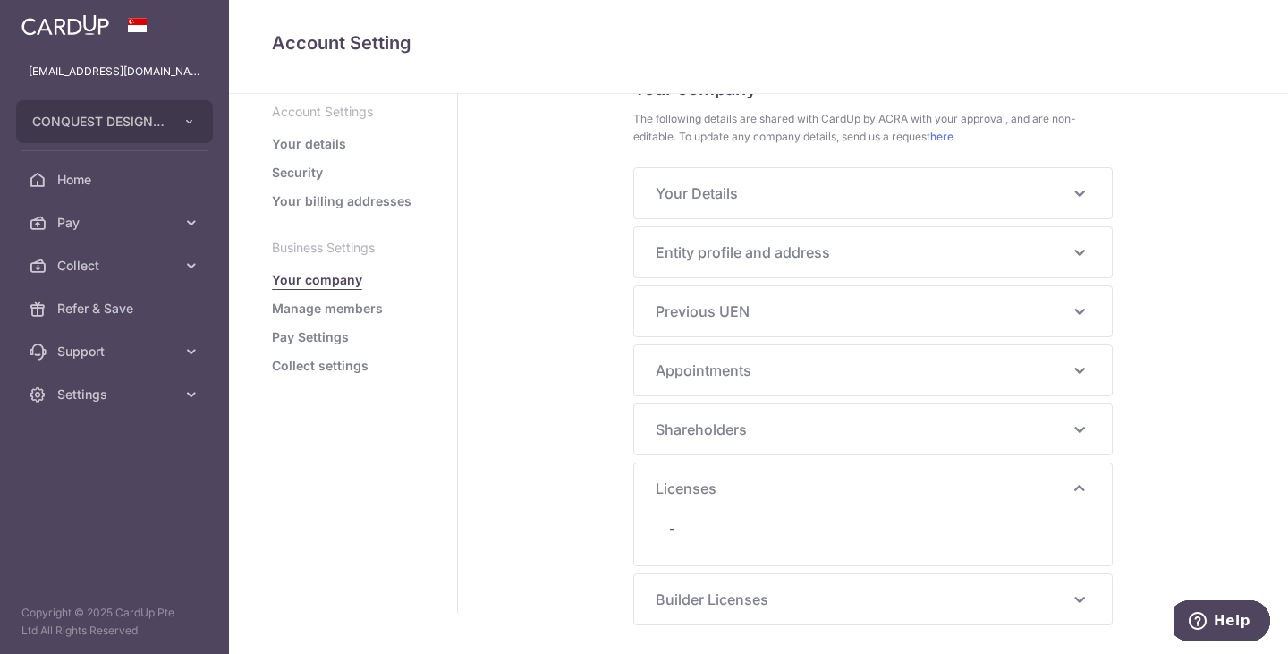
click at [794, 590] on span "Builder Licenses" at bounding box center [862, 599] width 413 height 21
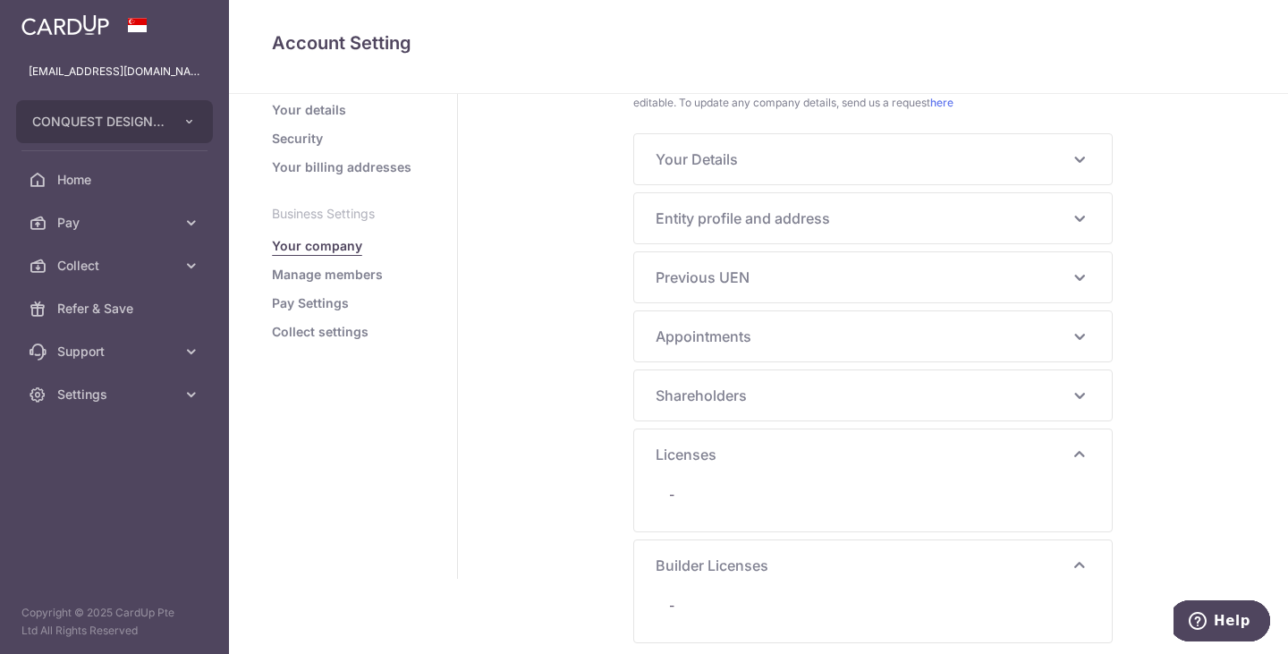
scroll to position [91, 0]
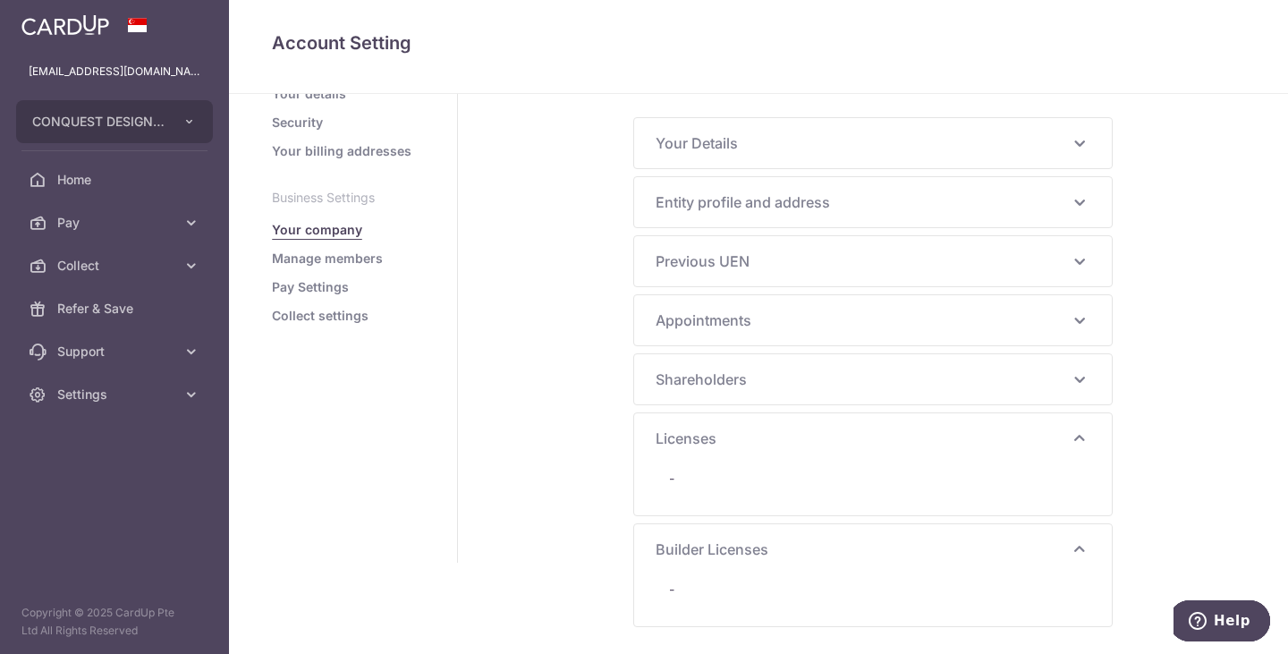
click at [776, 403] on div "Shareholders POON CHEE LEONG Nationality SINGAPORE CITIZEN Identification Numbe…" at bounding box center [873, 379] width 478 height 50
click at [783, 378] on span "Shareholders" at bounding box center [862, 379] width 413 height 21
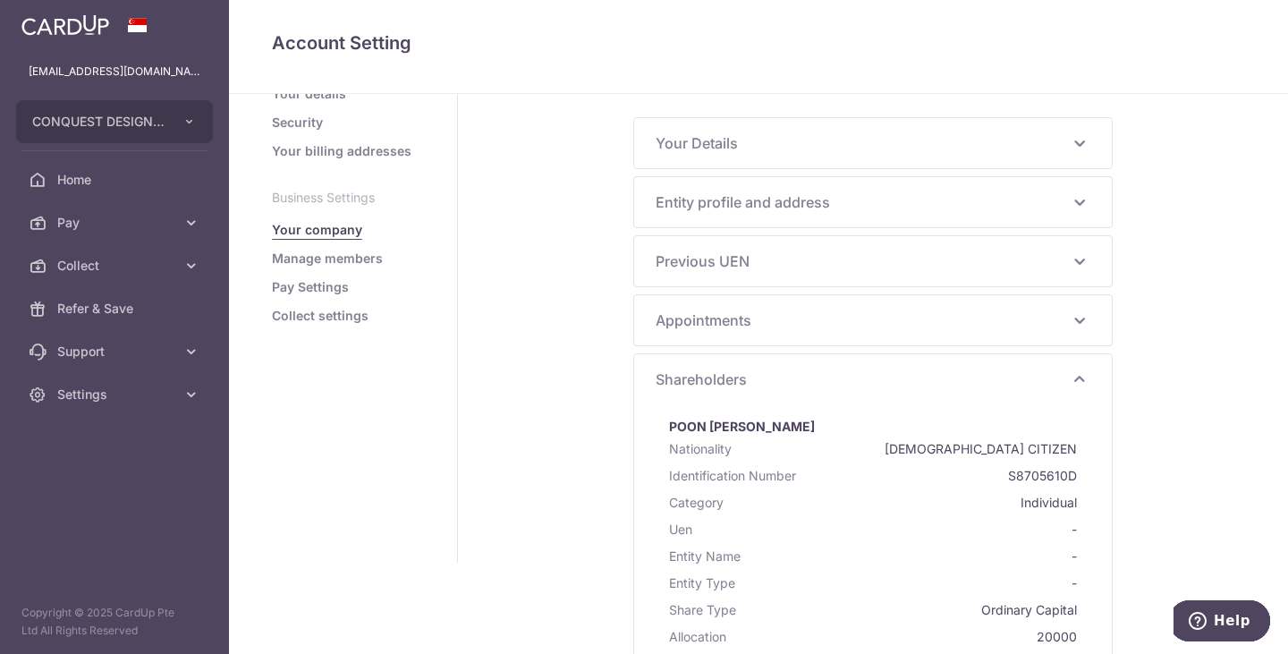
click at [801, 320] on span "Appointments" at bounding box center [862, 320] width 413 height 21
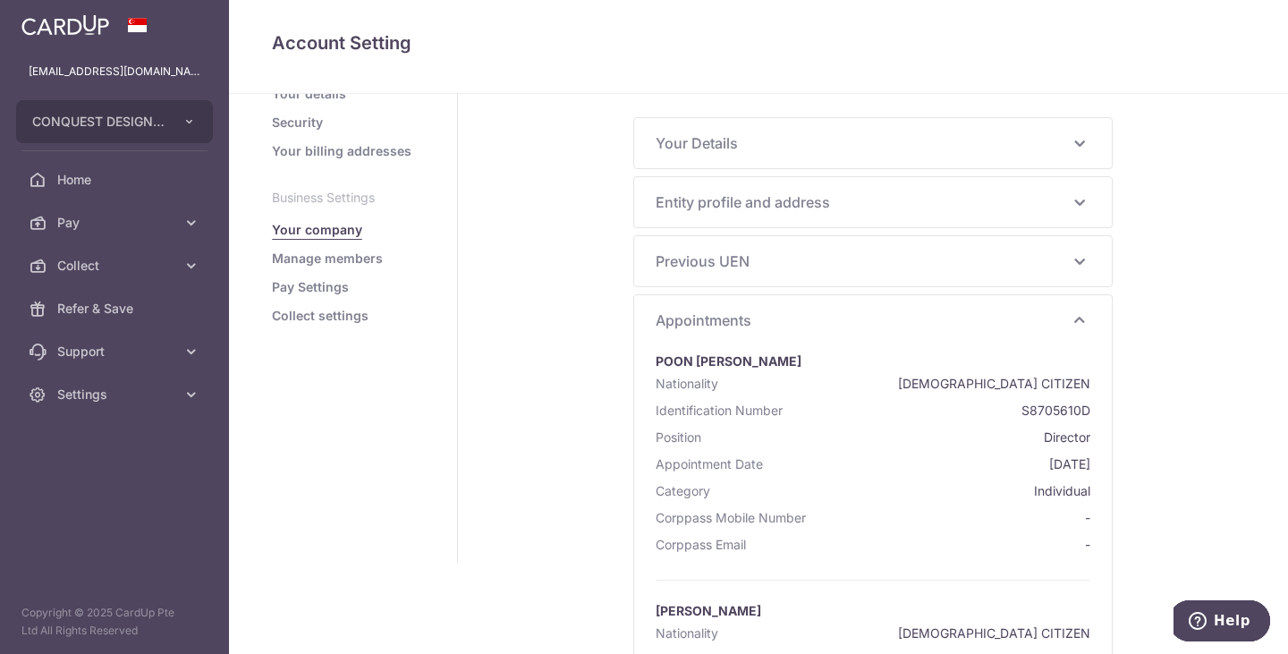
click at [795, 323] on span "Appointments" at bounding box center [862, 320] width 413 height 21
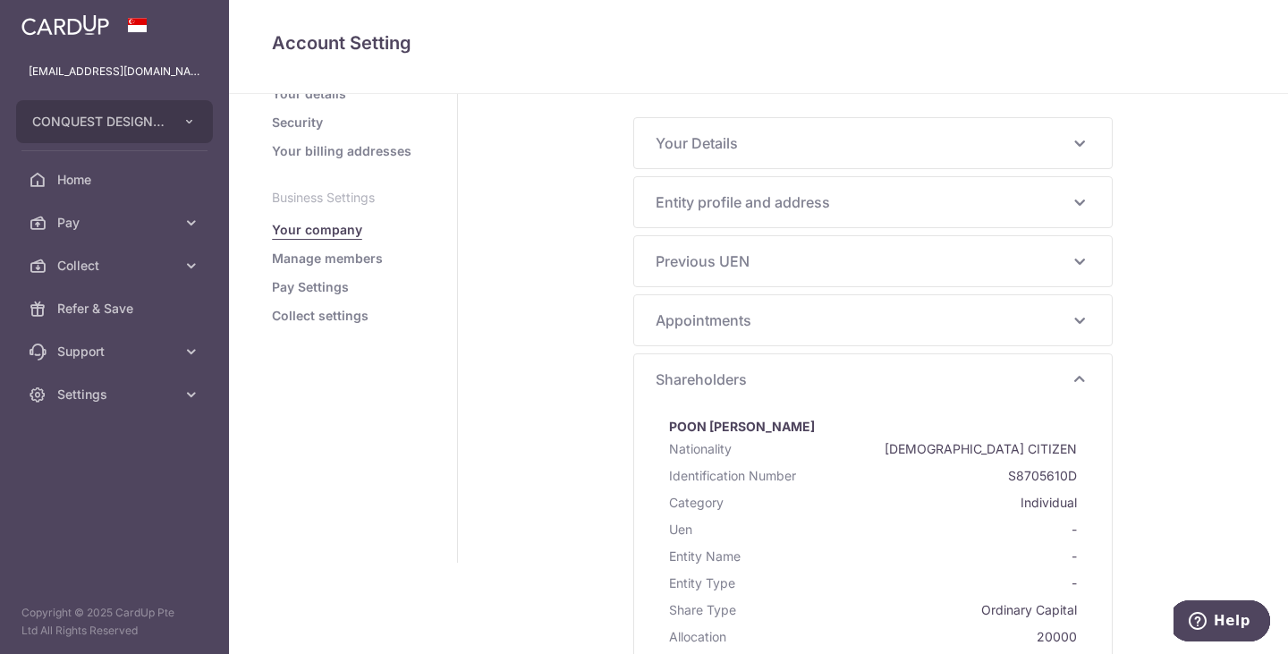
click at [775, 371] on span "Shareholders" at bounding box center [862, 379] width 413 height 21
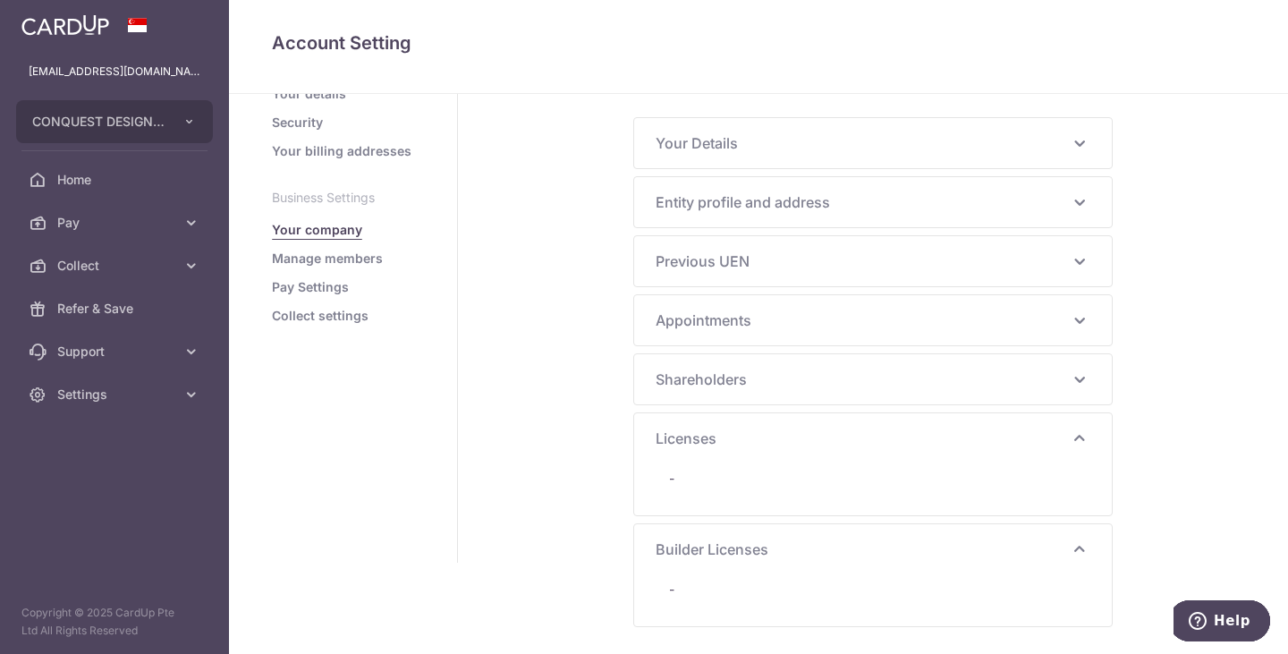
click at [796, 434] on span "Licenses" at bounding box center [862, 438] width 413 height 21
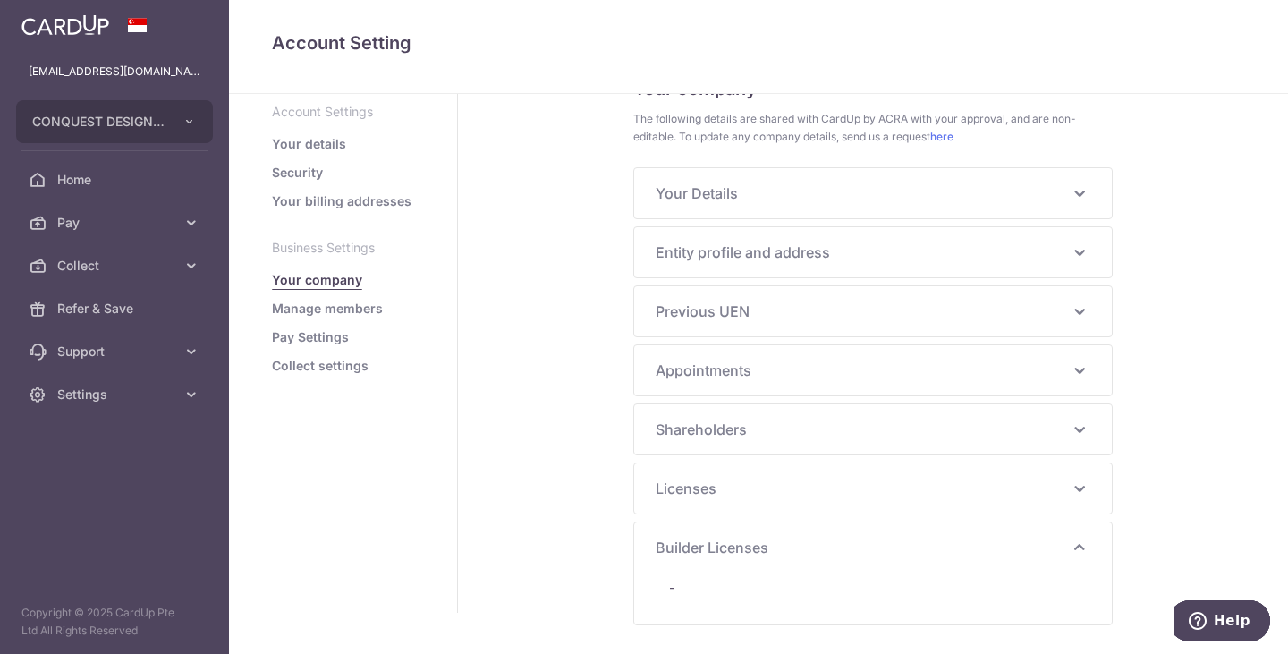
drag, startPoint x: 800, startPoint y: 552, endPoint x: 757, endPoint y: 507, distance: 62.0
click at [799, 552] on span "Builder Licenses" at bounding box center [862, 547] width 413 height 21
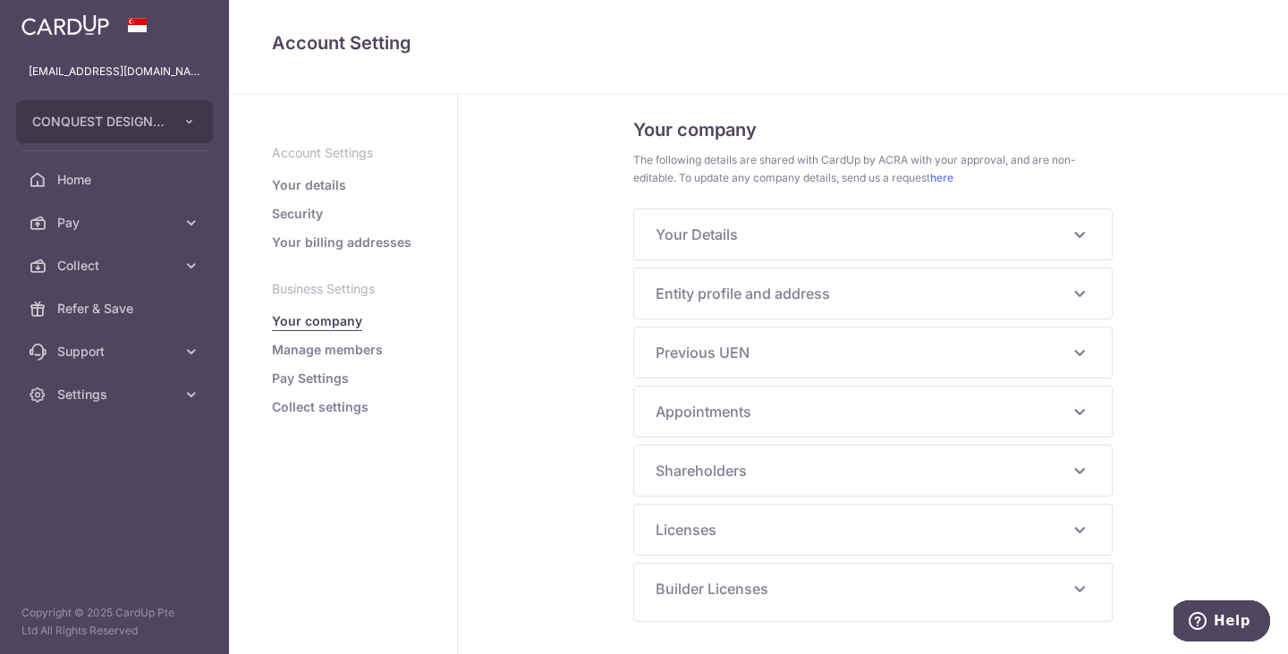
scroll to position [0, 0]
click at [319, 355] on link "Manage members" at bounding box center [327, 350] width 111 height 18
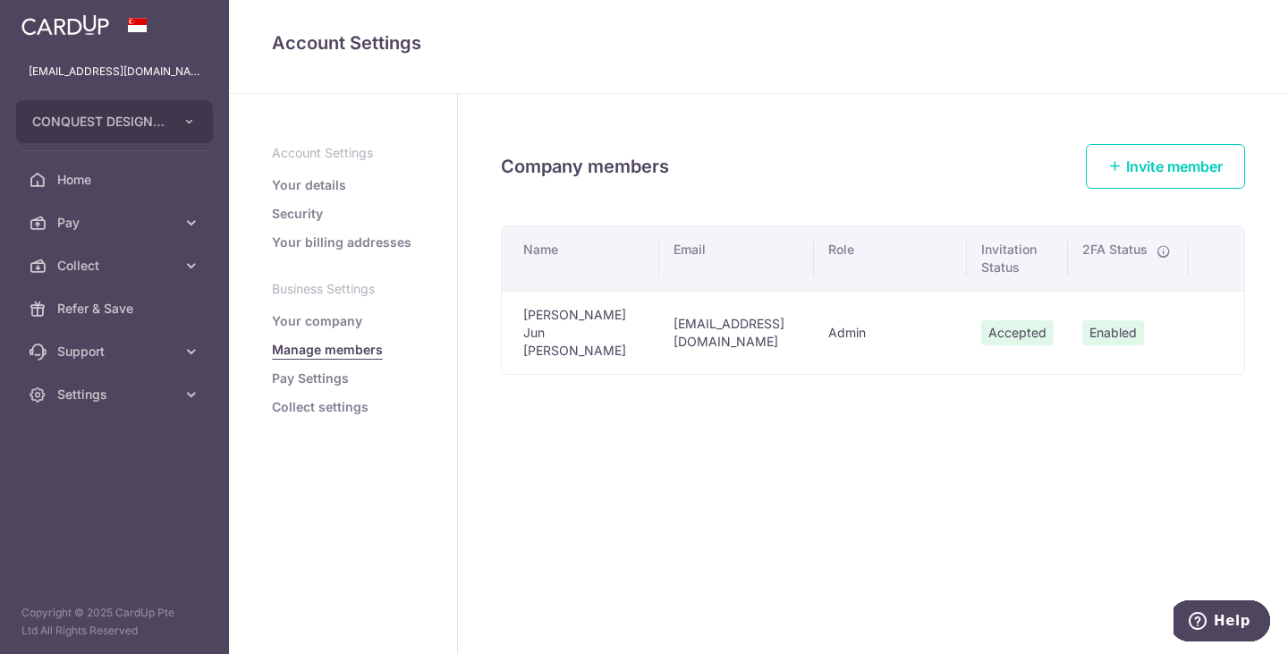
click at [344, 382] on link "Pay Settings" at bounding box center [310, 379] width 77 height 18
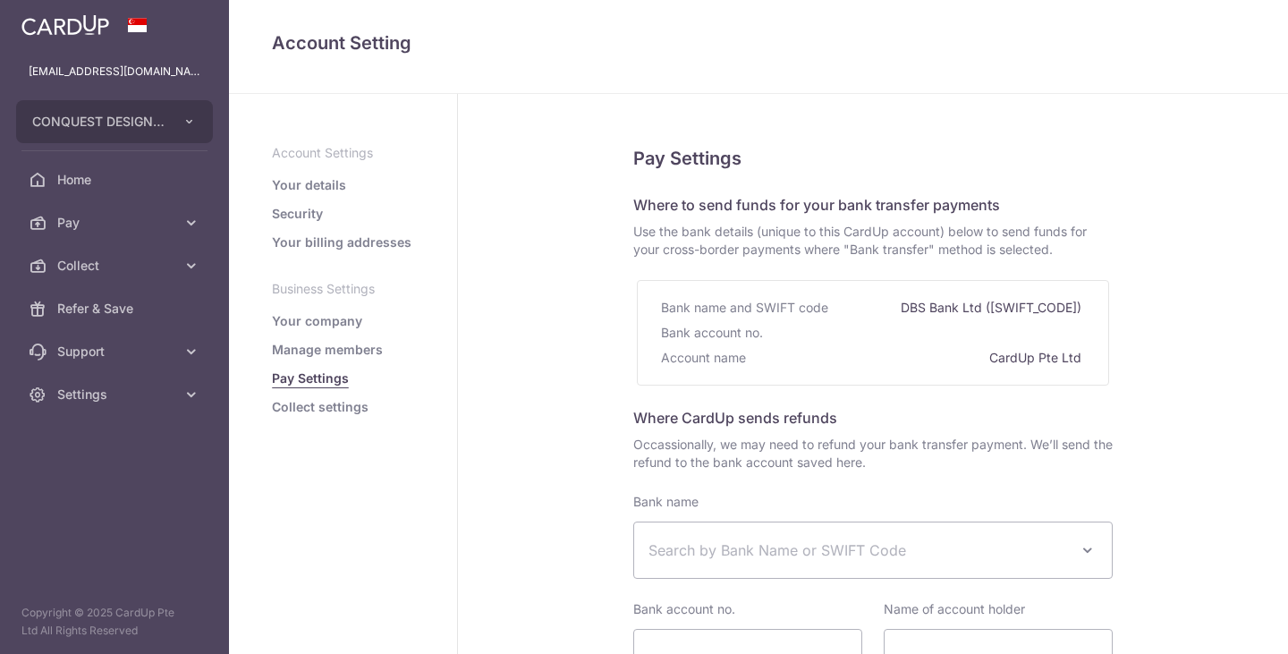
select select
drag, startPoint x: 635, startPoint y: 202, endPoint x: 771, endPoint y: 212, distance: 136.3
click at [771, 212] on span "Where to send funds for your bank transfer payments" at bounding box center [816, 205] width 367 height 18
click at [939, 322] on div "Bank account no." at bounding box center [873, 332] width 424 height 25
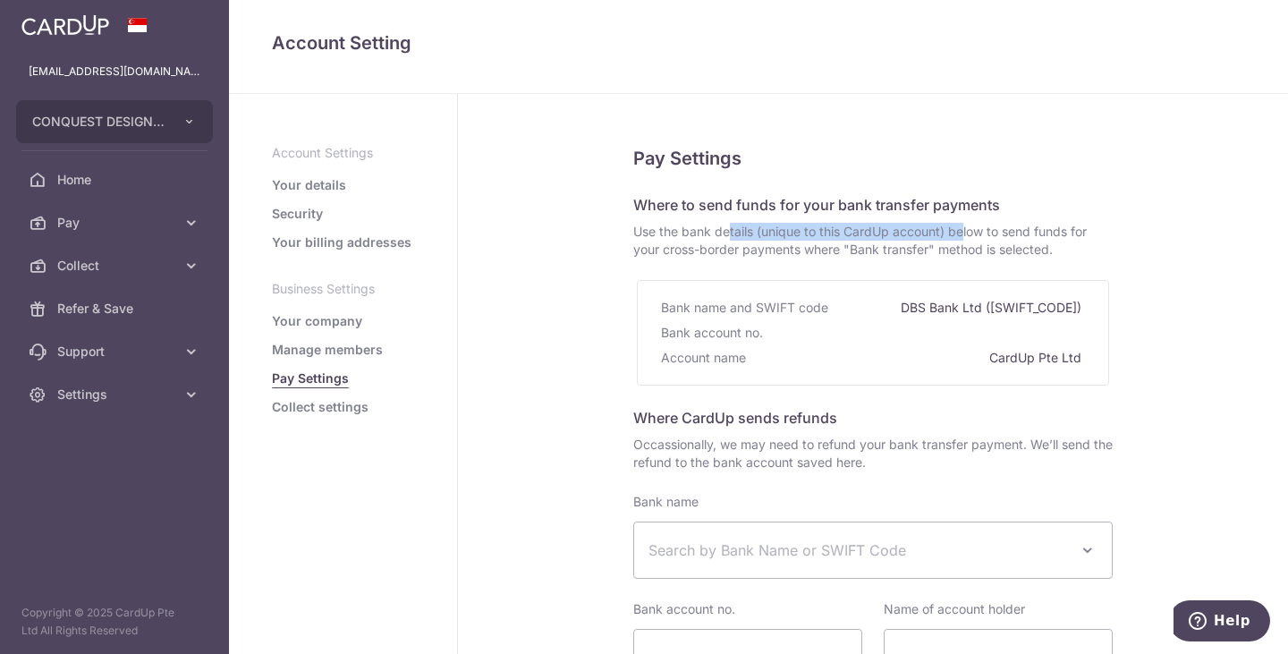
drag, startPoint x: 633, startPoint y: 235, endPoint x: 860, endPoint y: 237, distance: 227.3
click at [860, 237] on span "Use the bank details (unique to this CardUp account) below to send funds for yo…" at bounding box center [873, 241] width 480 height 36
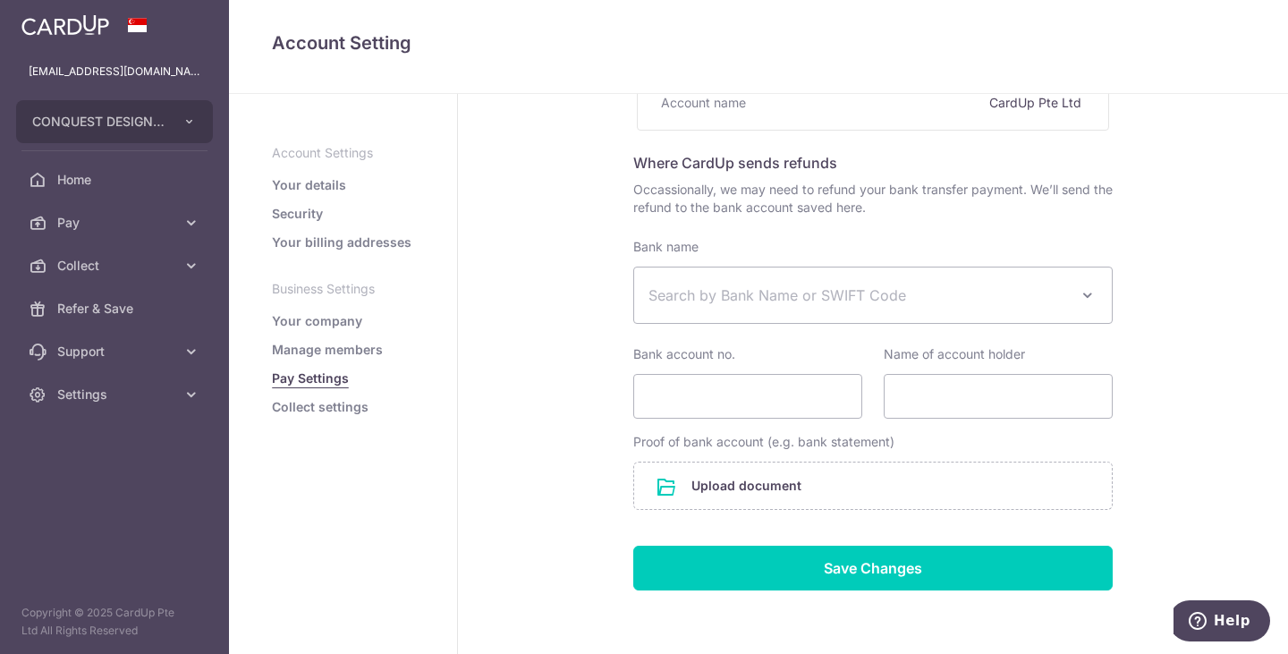
scroll to position [326, 0]
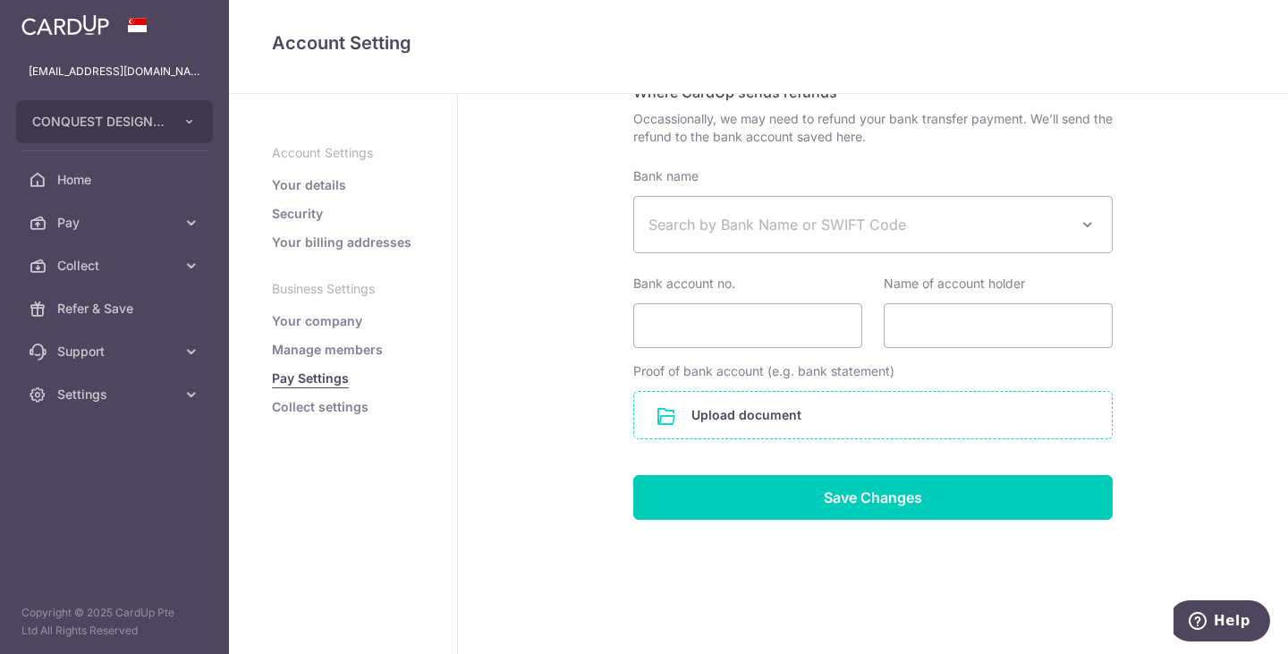
click at [768, 432] on input "file" at bounding box center [873, 415] width 478 height 47
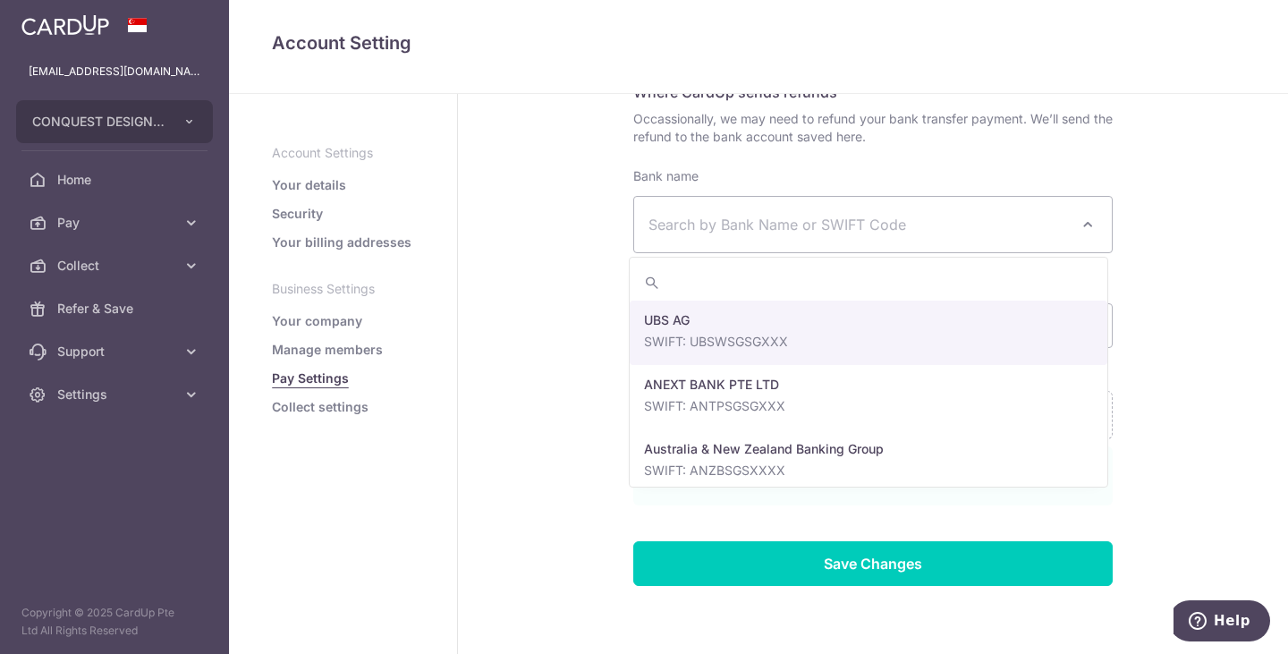
click at [724, 217] on span "Search by Bank Name or SWIFT Code" at bounding box center [859, 224] width 421 height 21
click at [766, 234] on span "Search by Bank Name or SWIFT Code" at bounding box center [859, 224] width 421 height 21
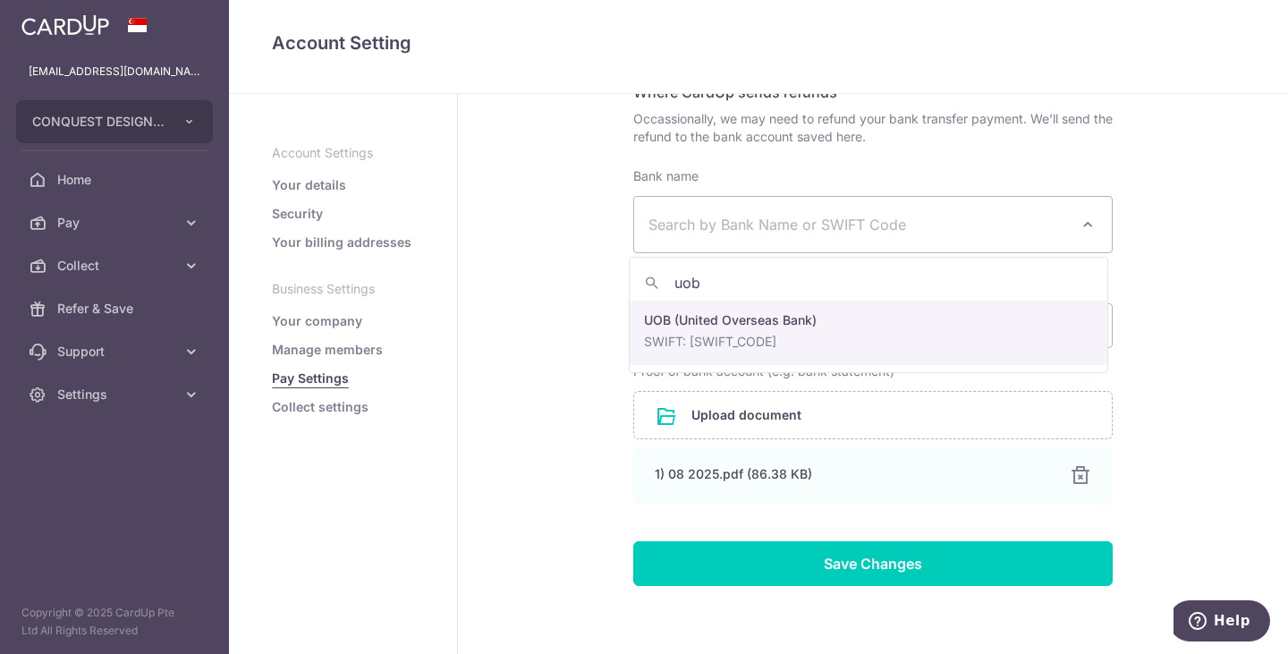
type input "uob"
select select "18"
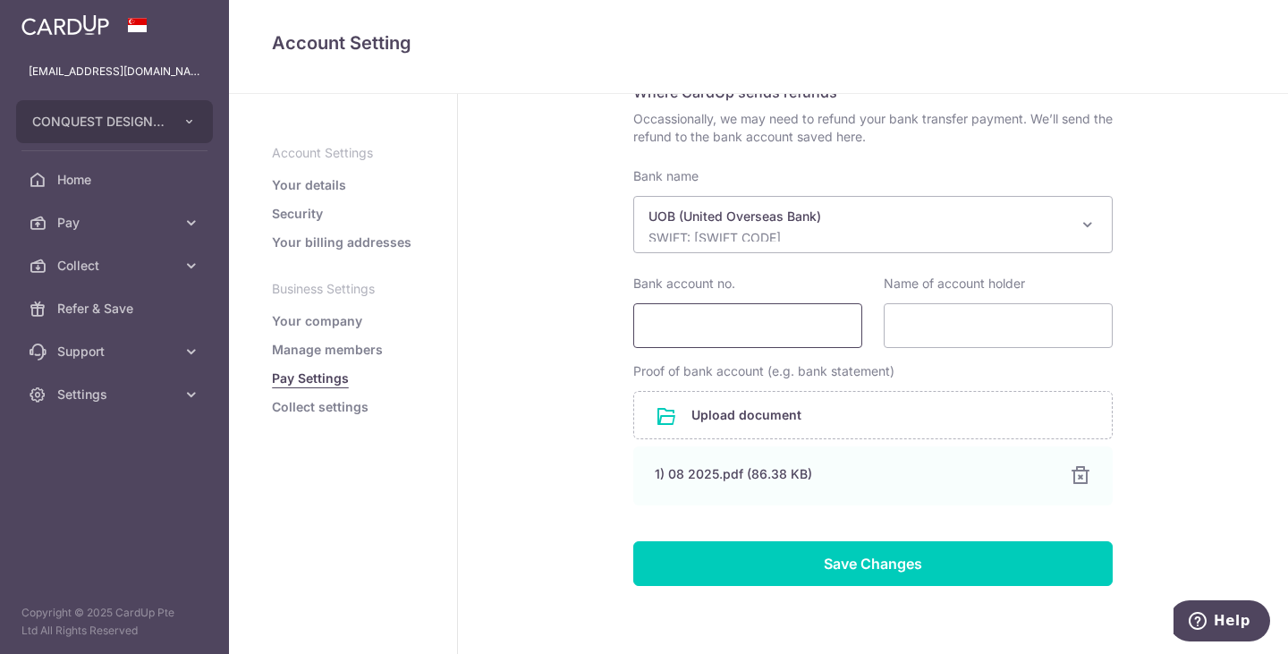
click at [680, 322] on input "Bank account no." at bounding box center [747, 325] width 229 height 45
paste input "7103003826"
type input "7103003826"
click at [939, 328] on input "Name of account holder" at bounding box center [998, 325] width 229 height 45
paste input "CONQUEST DESIGN GROUP PTE. LTD."
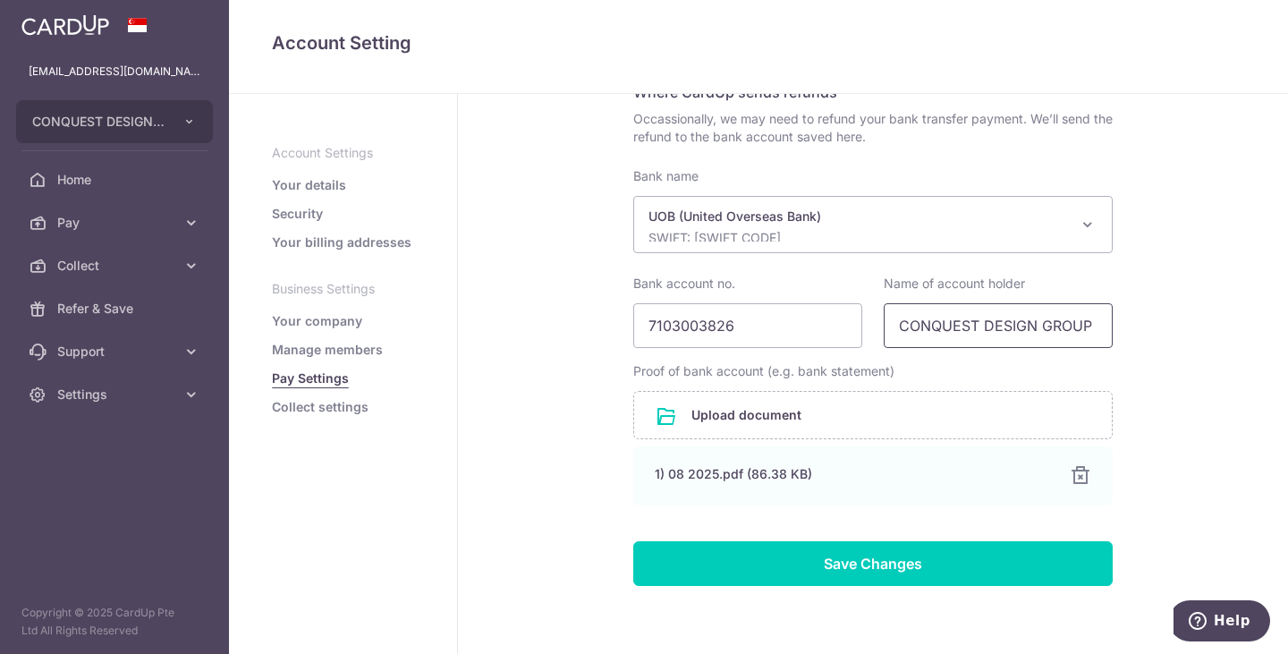
scroll to position [0, 63]
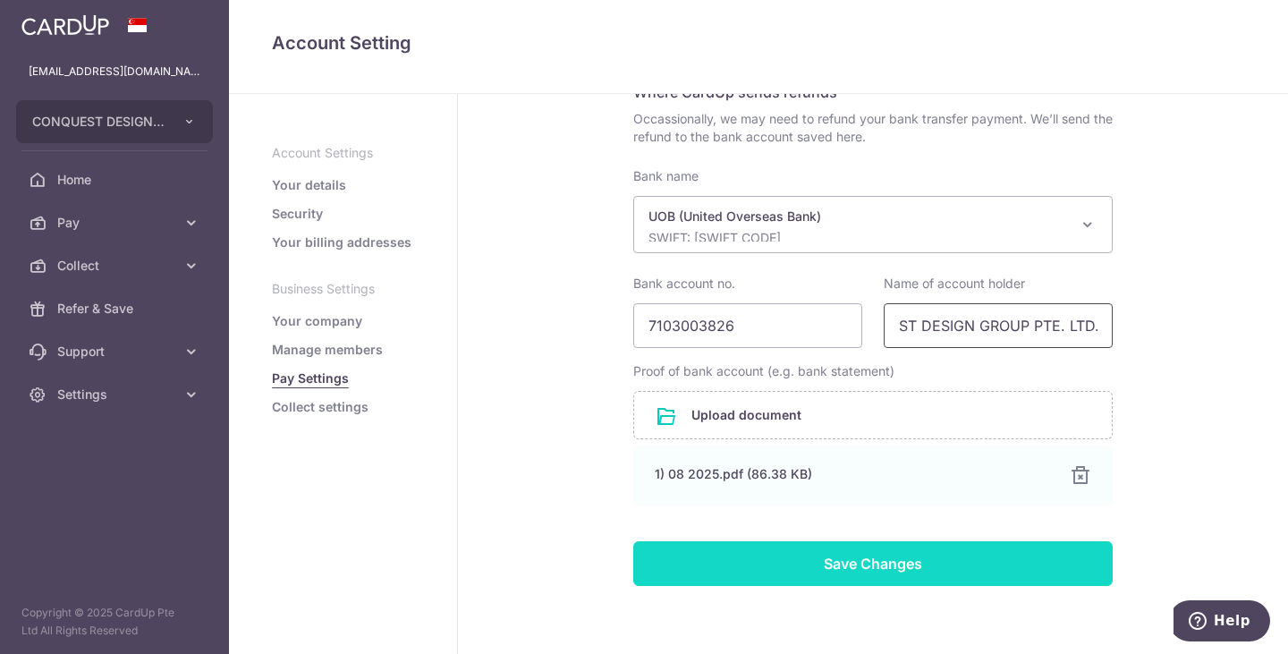
type input "CONQUEST DESIGN GROUP PTE. LTD."
click at [819, 566] on input "Save Changes" at bounding box center [873, 563] width 480 height 45
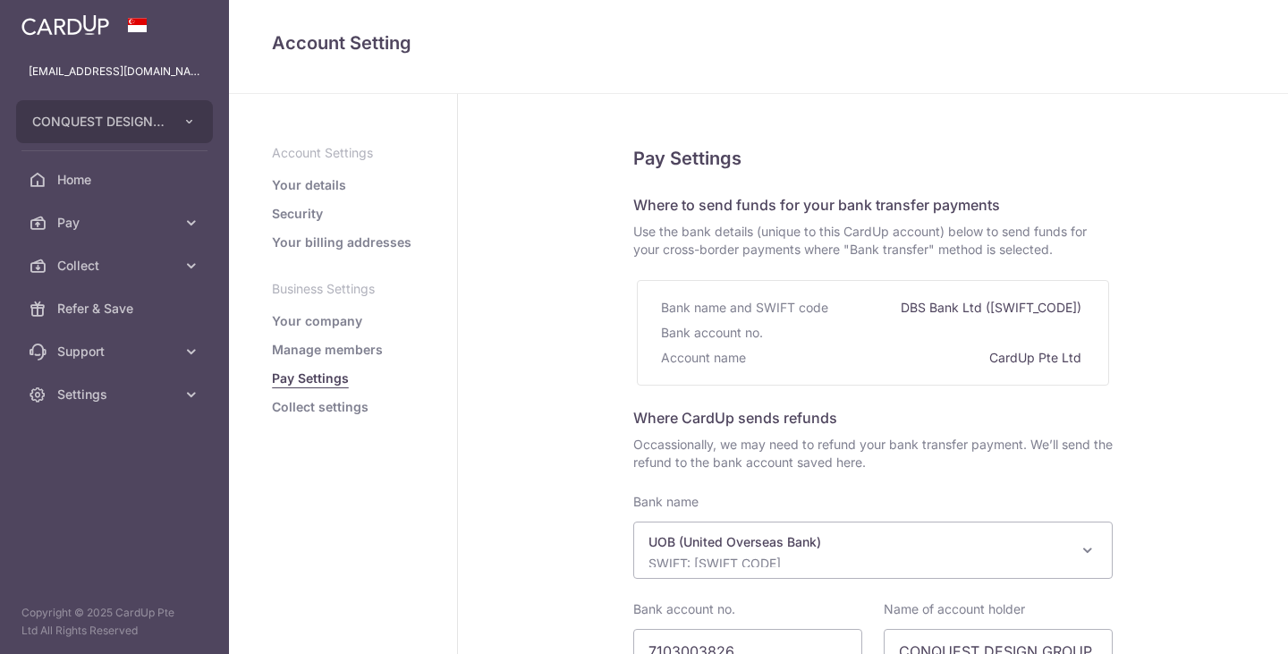
select select "18"
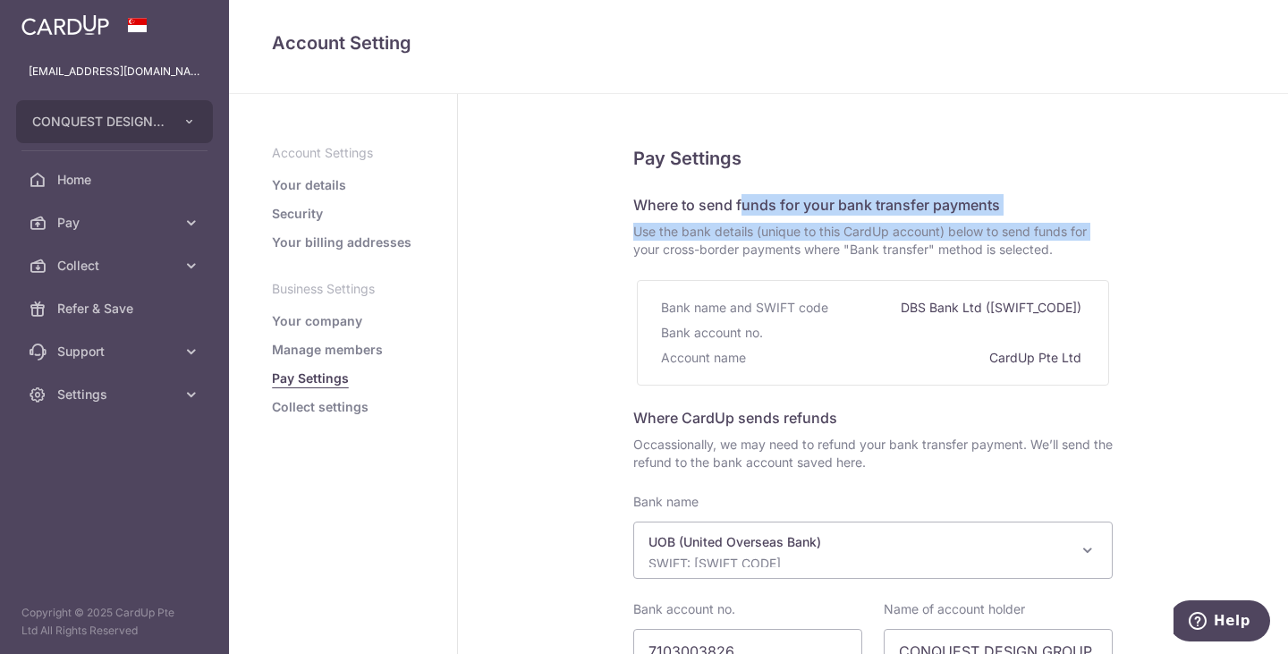
drag, startPoint x: 633, startPoint y: 205, endPoint x: 1002, endPoint y: 217, distance: 369.7
click at [1002, 217] on fieldset "Pay Settings Where to send funds for your bank transfer payments Use the bank d…" at bounding box center [873, 528] width 480 height 768
click at [947, 238] on span "Use the bank details (unique to this CardUp account) below to send funds for yo…" at bounding box center [873, 241] width 480 height 36
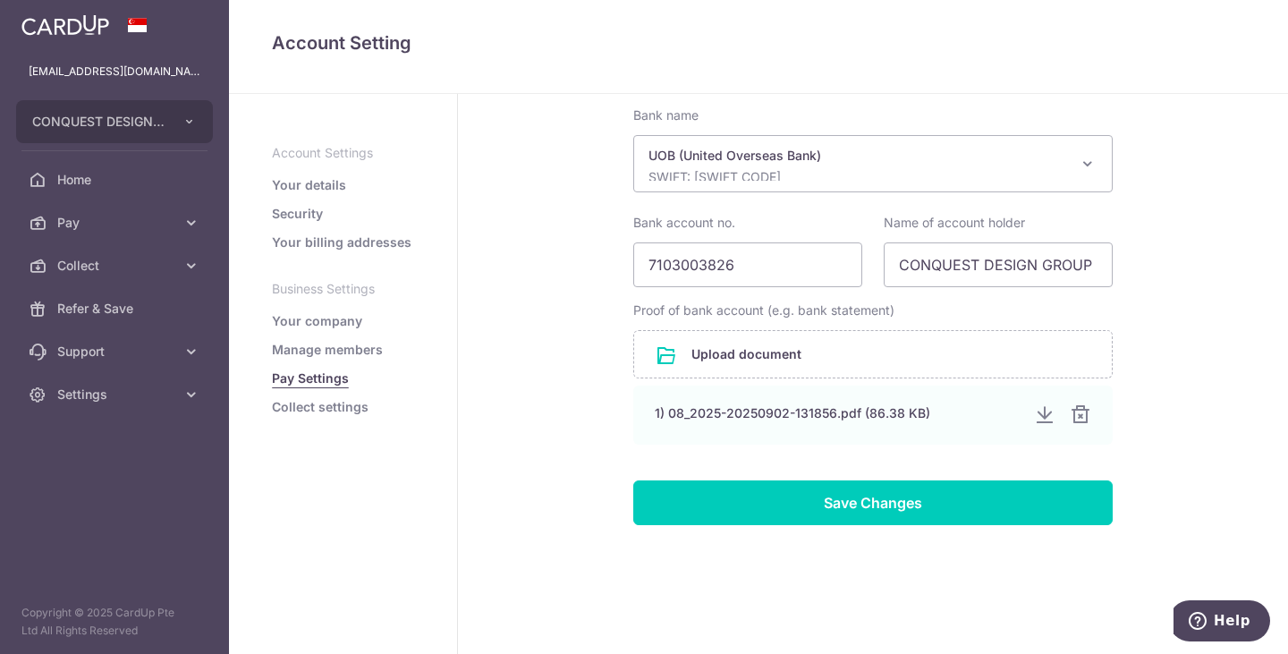
scroll to position [392, 0]
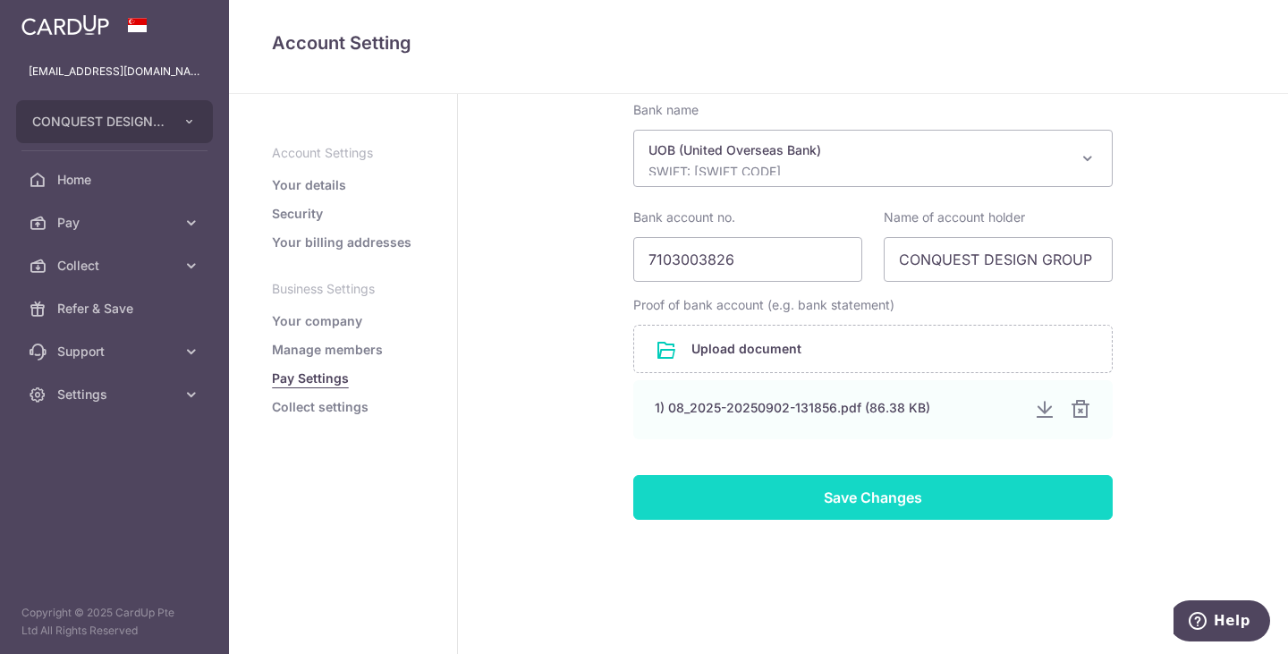
click at [852, 493] on input "Save Changes" at bounding box center [873, 497] width 480 height 45
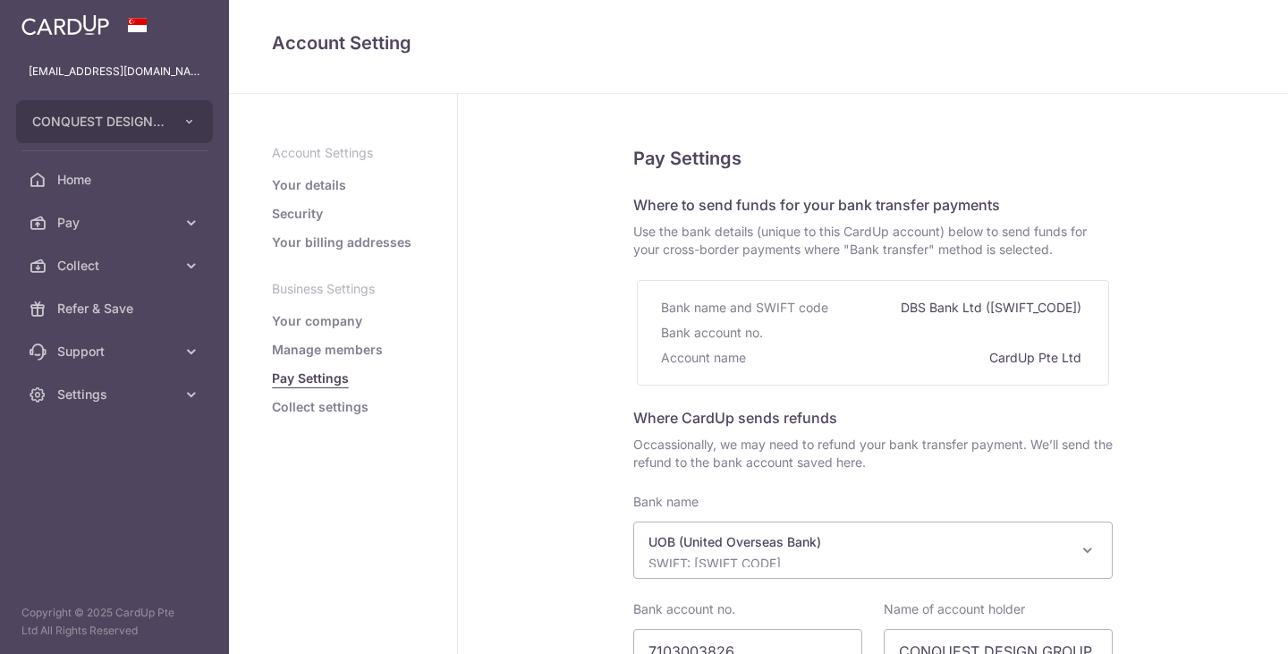
select select "18"
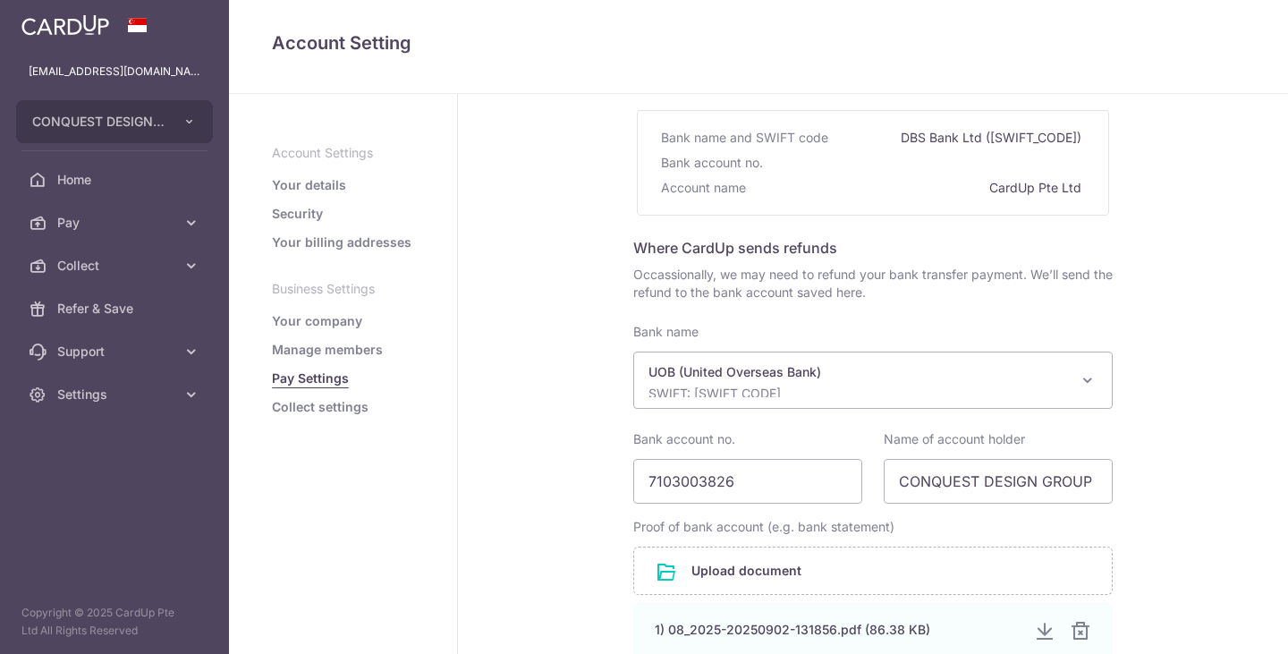
scroll to position [392, 0]
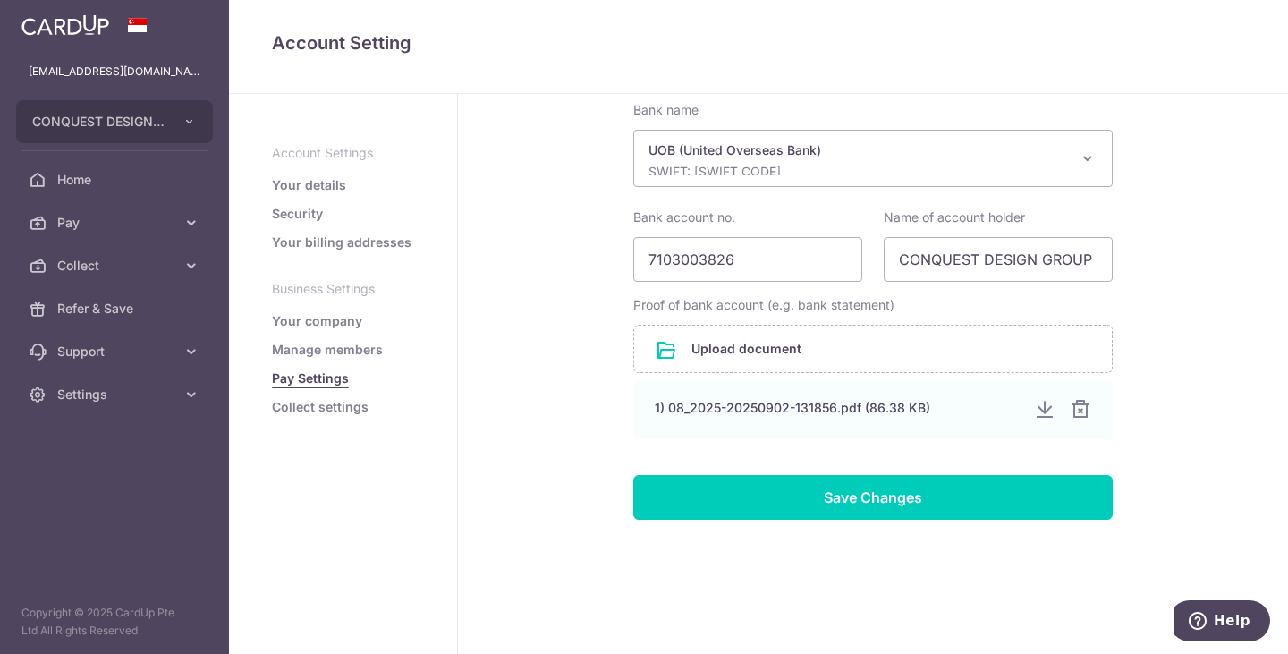
click at [322, 408] on link "Collect settings" at bounding box center [320, 407] width 97 height 18
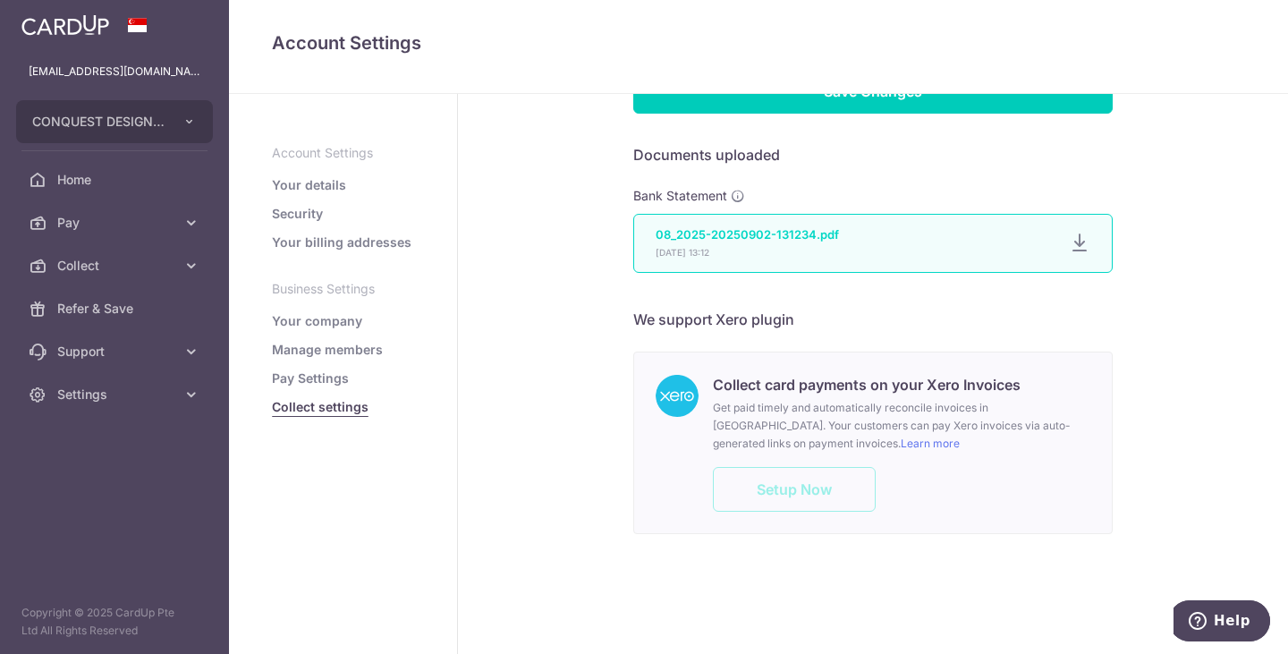
scroll to position [1231, 0]
click at [303, 220] on link "Security" at bounding box center [297, 214] width 51 height 18
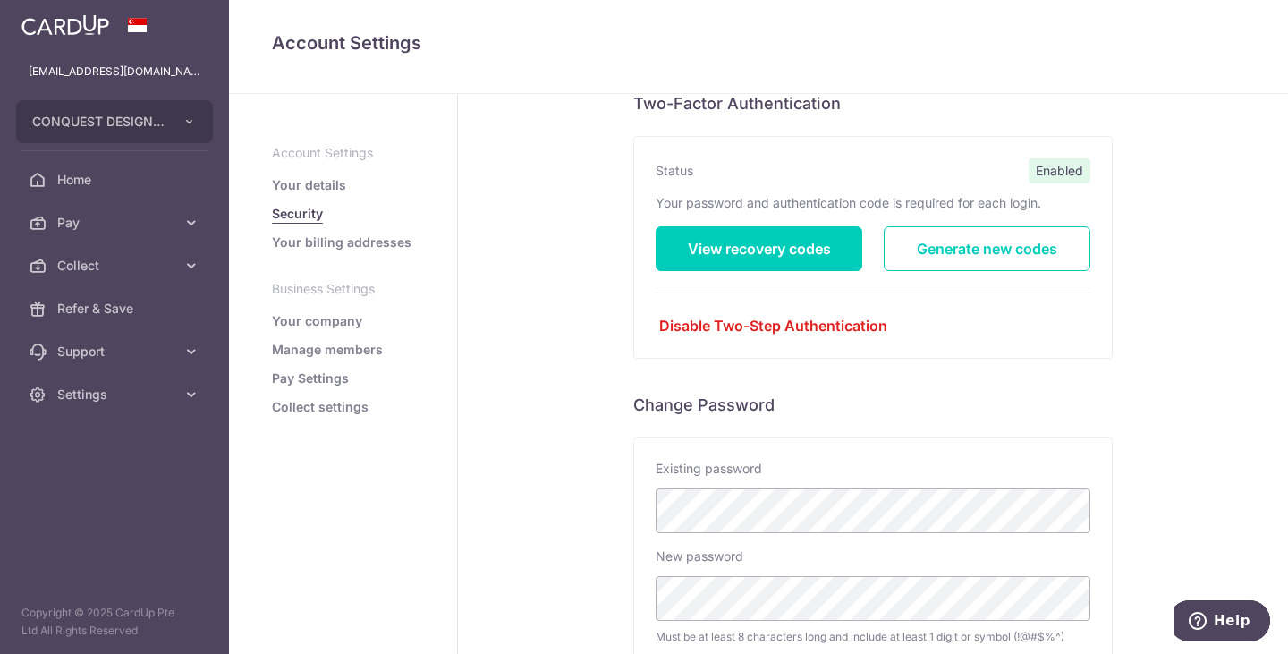
scroll to position [358, 0]
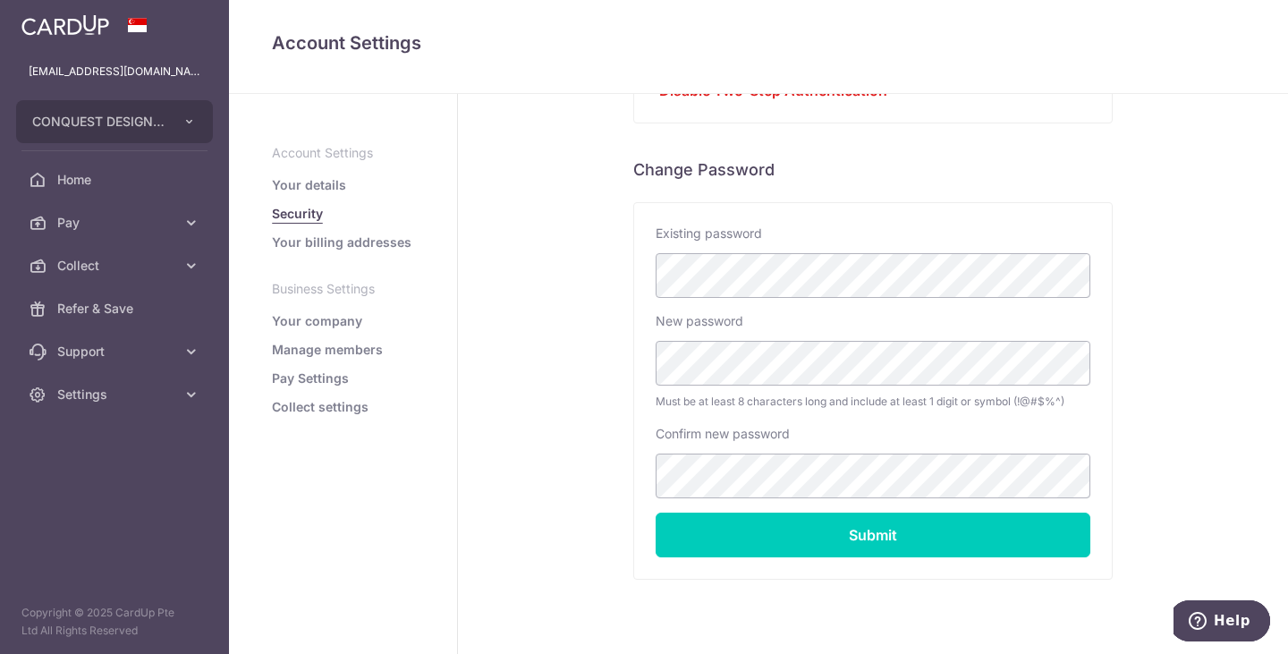
click at [353, 247] on link "Your billing addresses" at bounding box center [342, 243] width 140 height 18
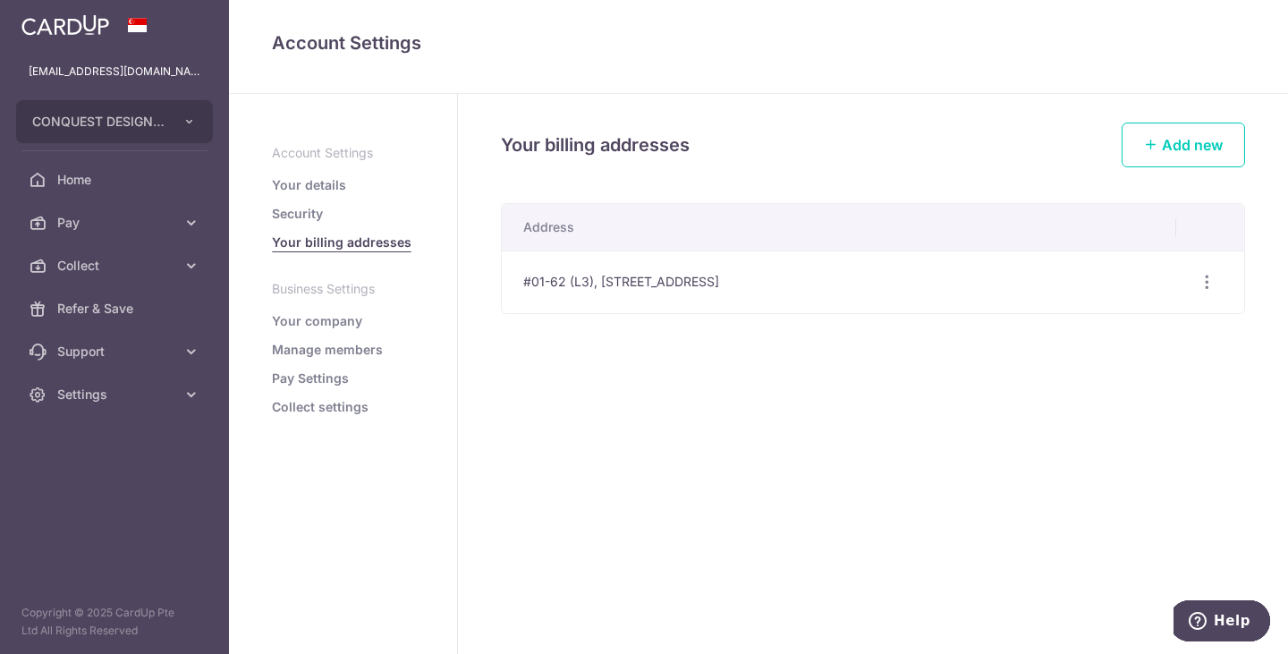
click at [309, 184] on link "Your details" at bounding box center [309, 185] width 74 height 18
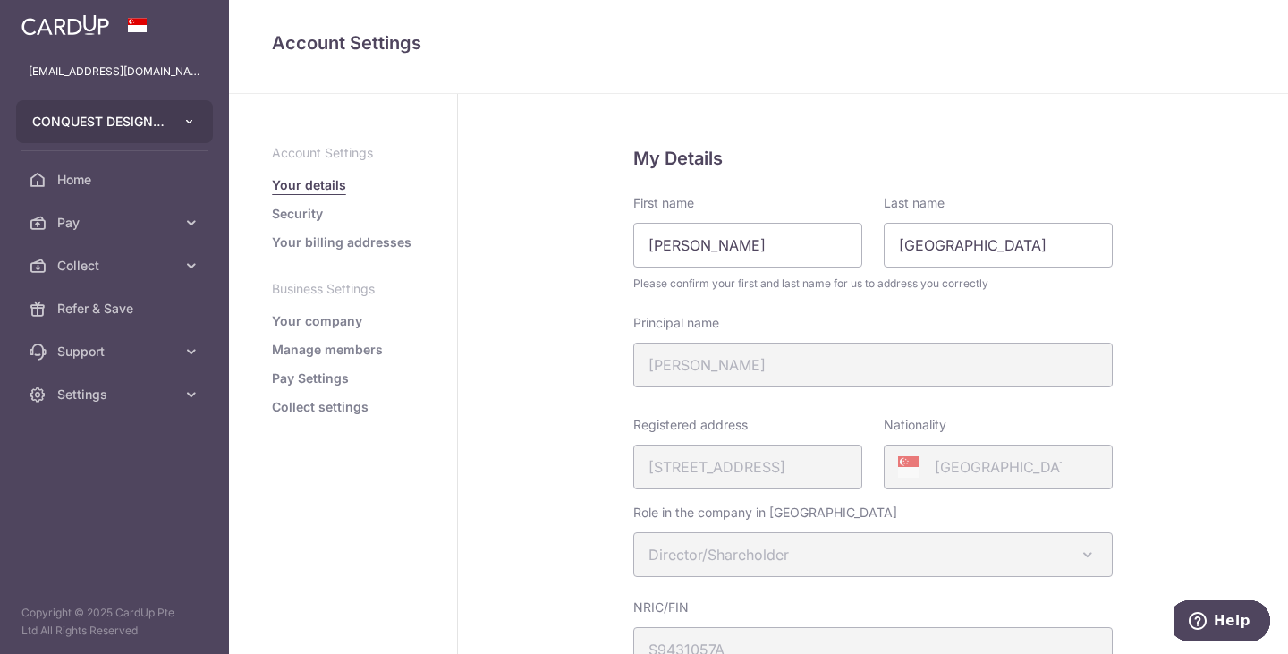
click at [152, 119] on span "CONQUEST DESIGN GROUP PTE. LTD." at bounding box center [98, 122] width 132 height 18
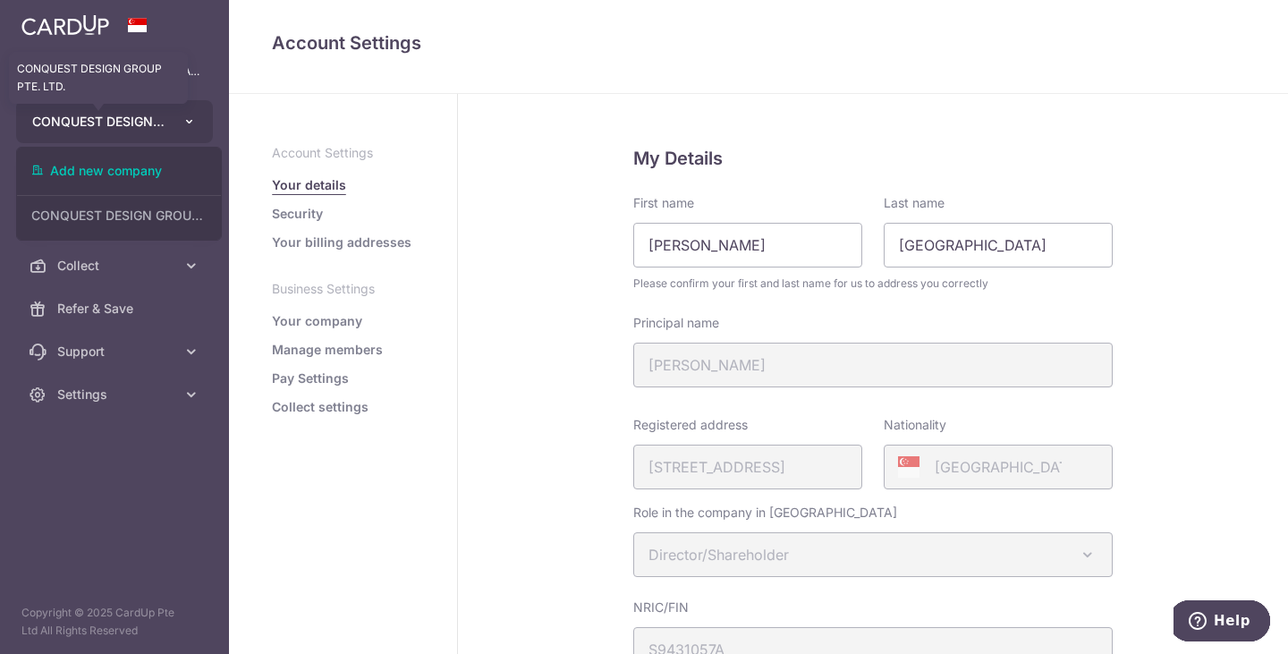
click at [152, 119] on span "CONQUEST DESIGN GROUP PTE. LTD." at bounding box center [98, 122] width 132 height 18
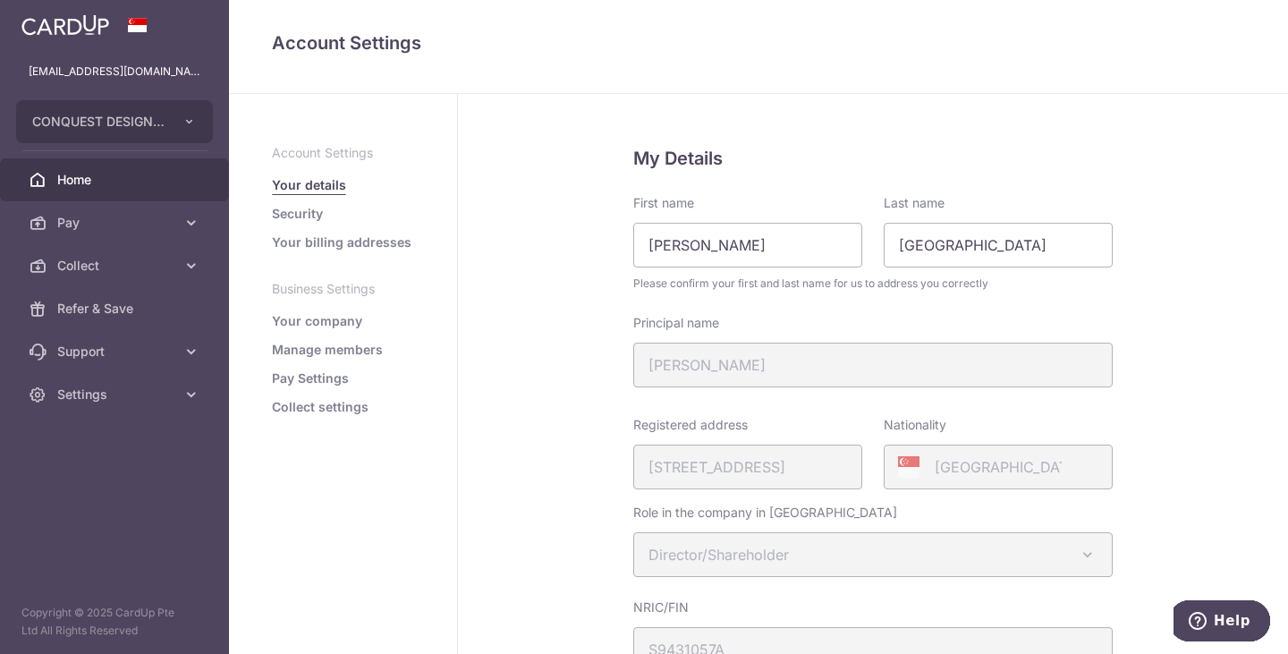
click at [123, 183] on span "Home" at bounding box center [116, 180] width 118 height 18
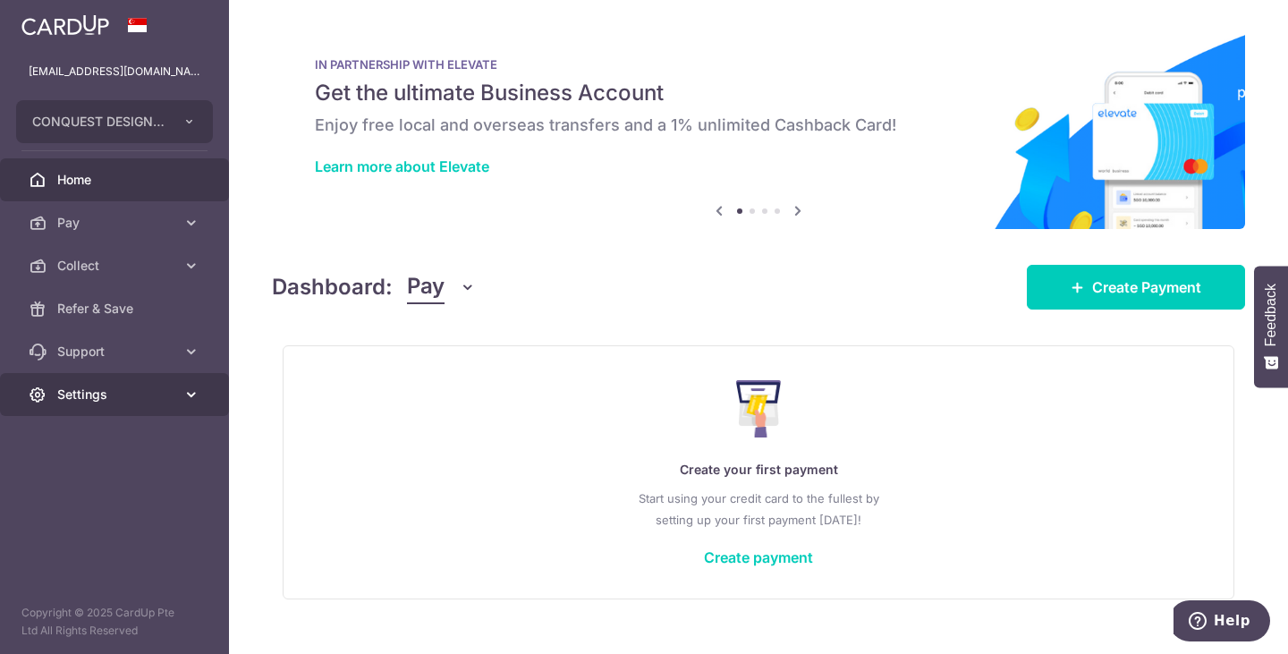
click at [137, 399] on span "Settings" at bounding box center [116, 395] width 118 height 18
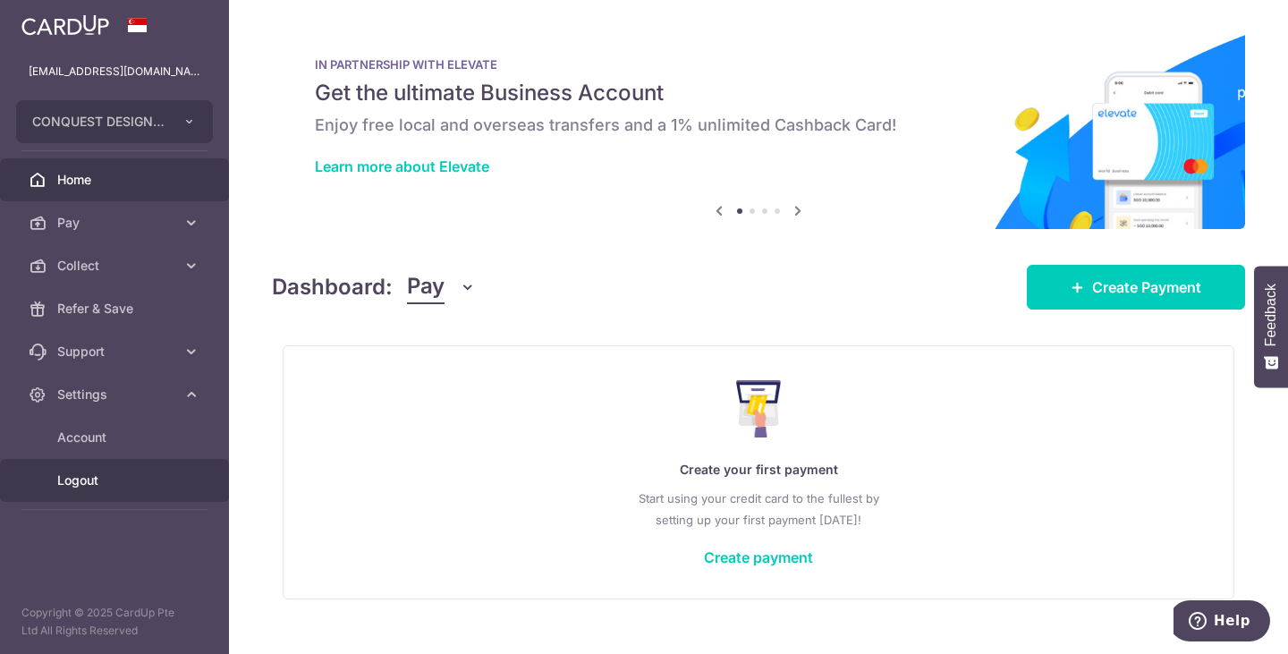
click at [114, 483] on span "Logout" at bounding box center [116, 481] width 118 height 18
